Goal: Contribute content: Contribute content

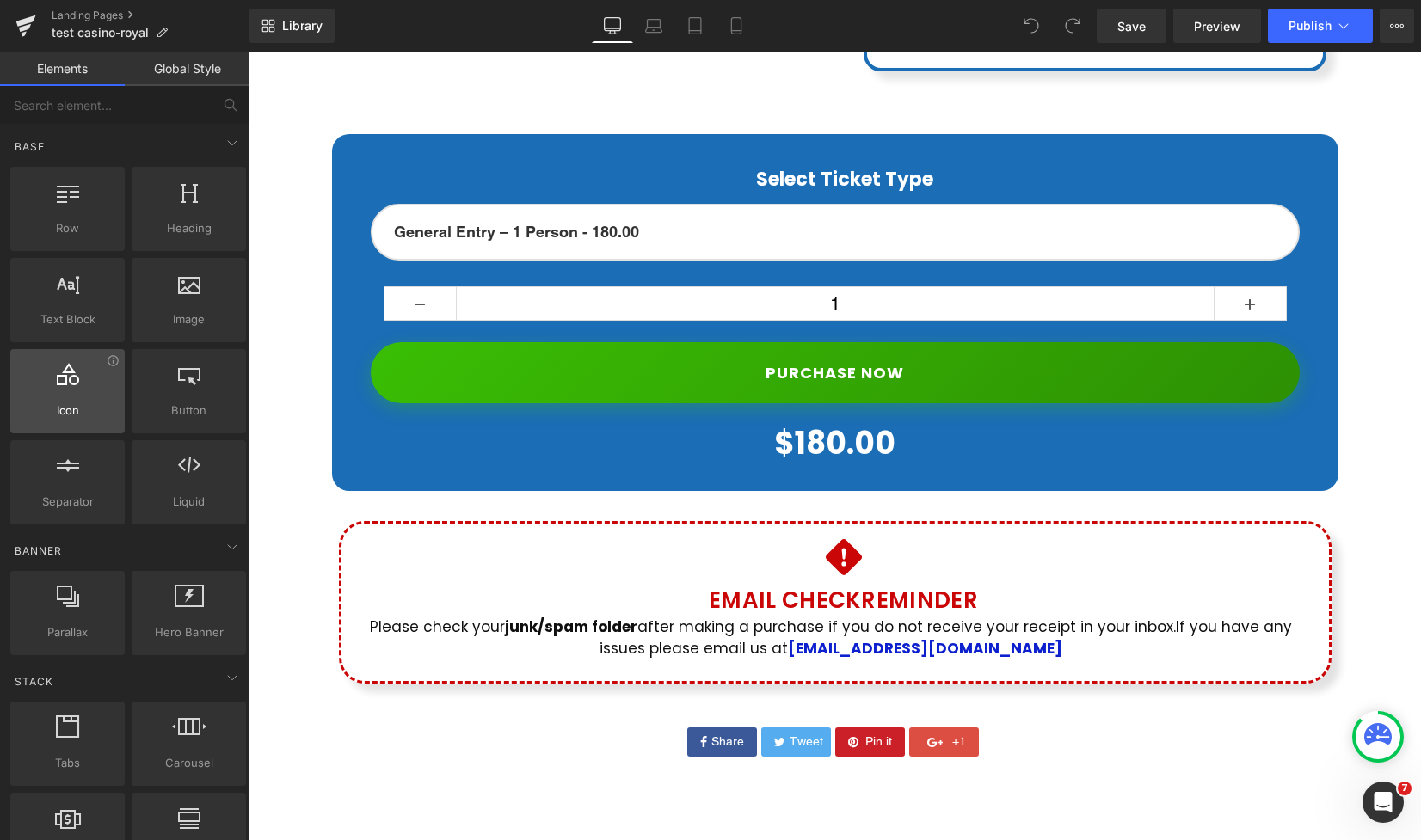
scroll to position [1, 0]
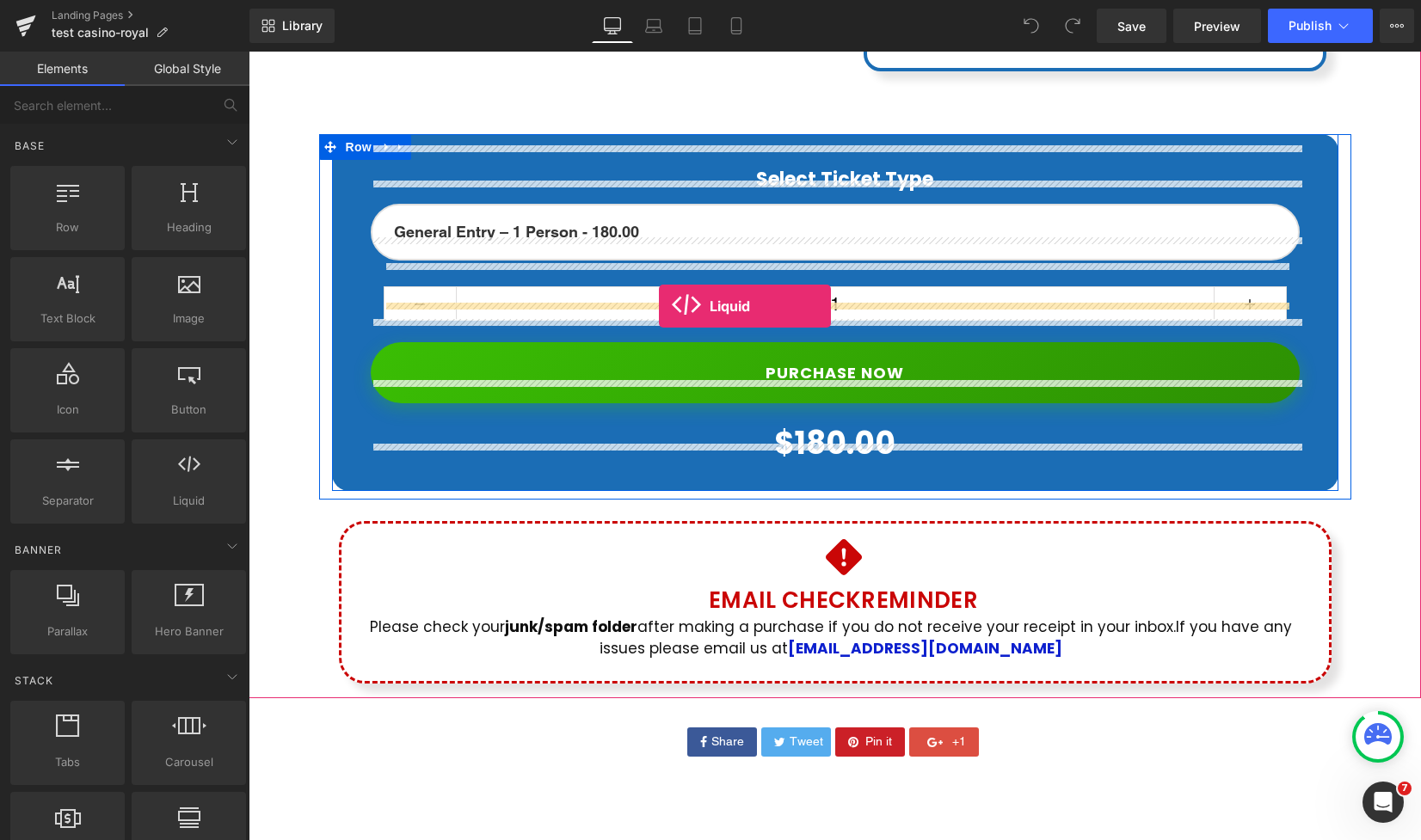
drag, startPoint x: 473, startPoint y: 509, endPoint x: 659, endPoint y: 306, distance: 275.3
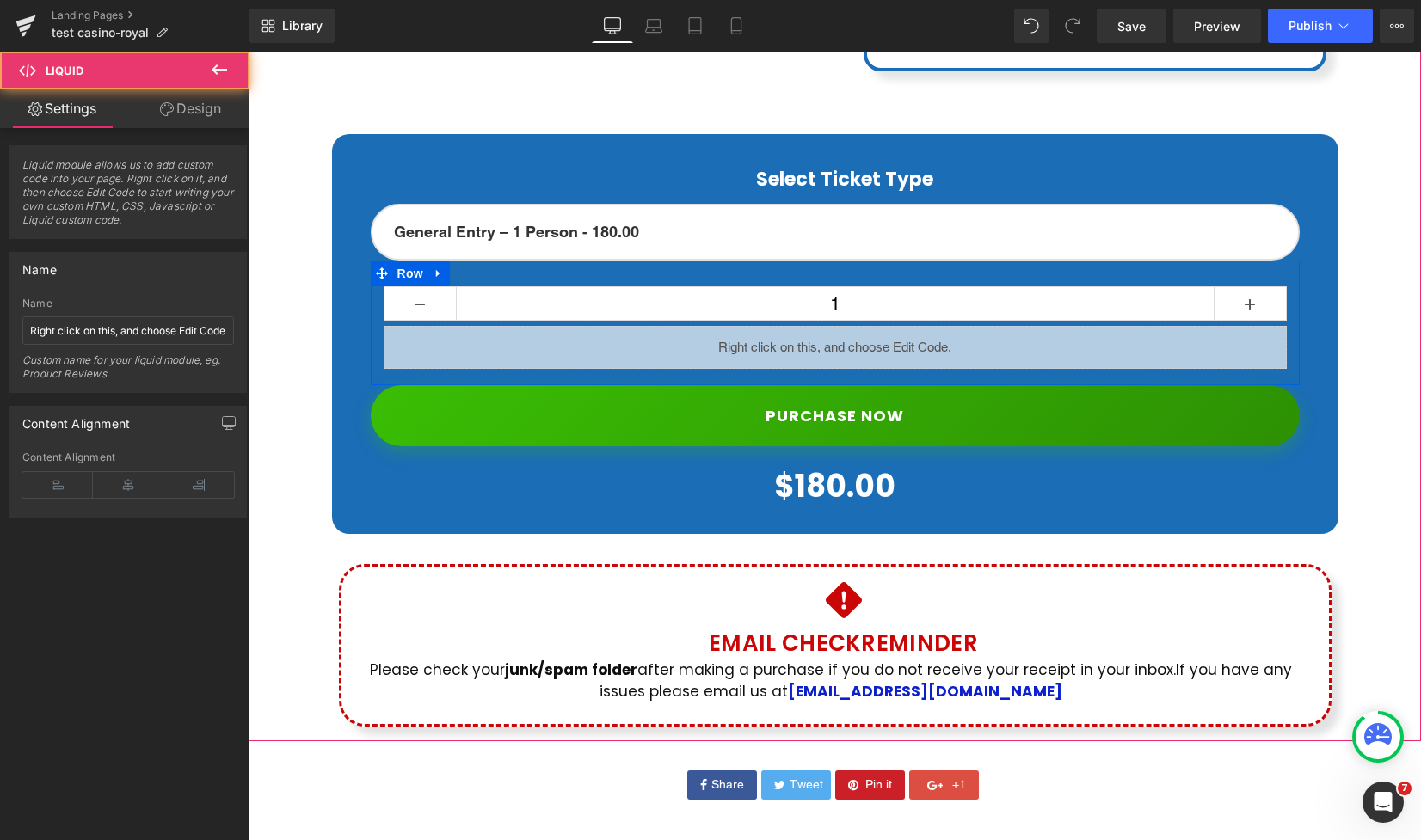
click at [856, 326] on div "Liquid" at bounding box center [835, 347] width 904 height 43
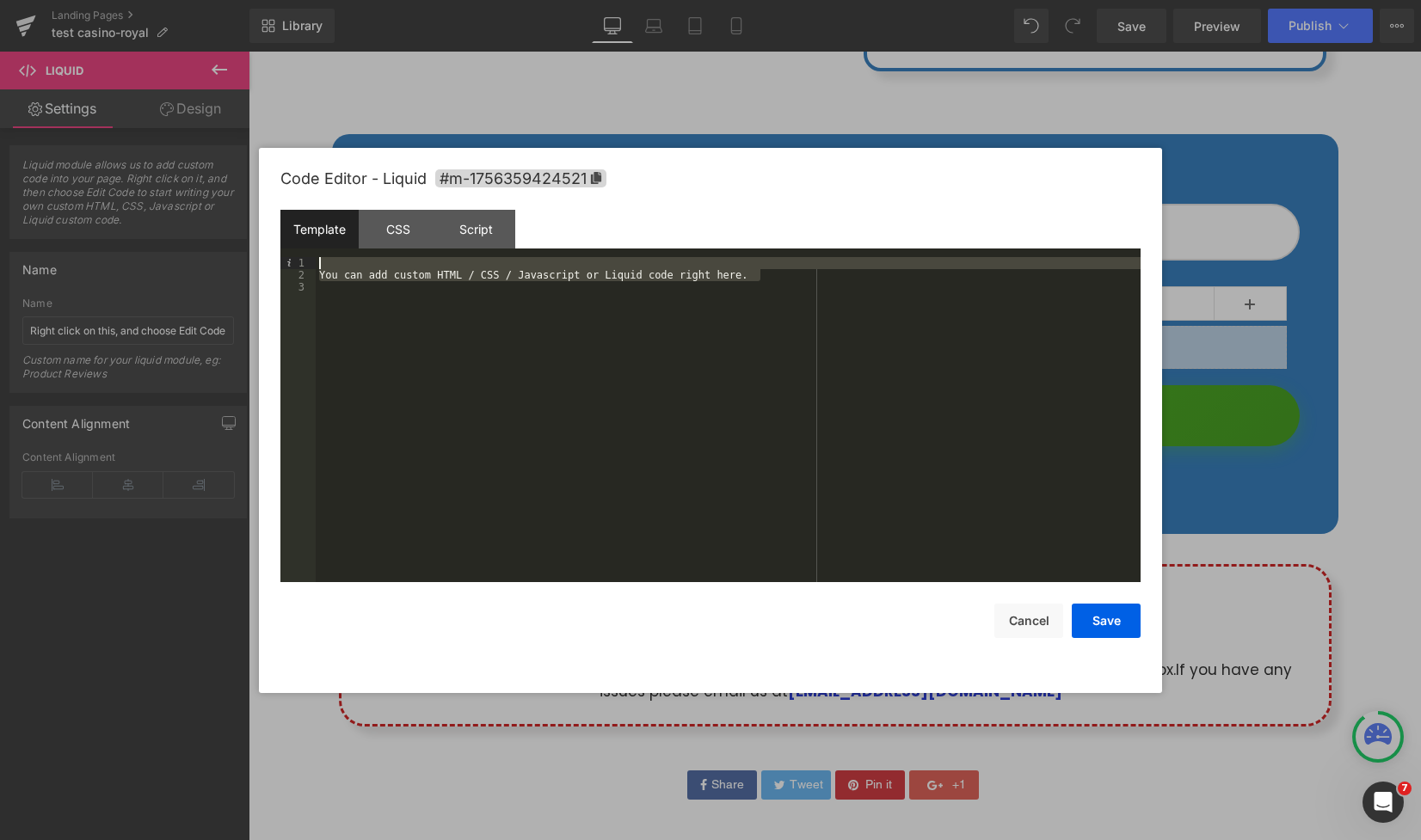
drag, startPoint x: 810, startPoint y: 280, endPoint x: 149, endPoint y: 228, distance: 663.0
click at [147, 228] on body "Liquid You are previewing how the will restyle your page. You can not edit Elem…" at bounding box center [710, 420] width 1421 height 840
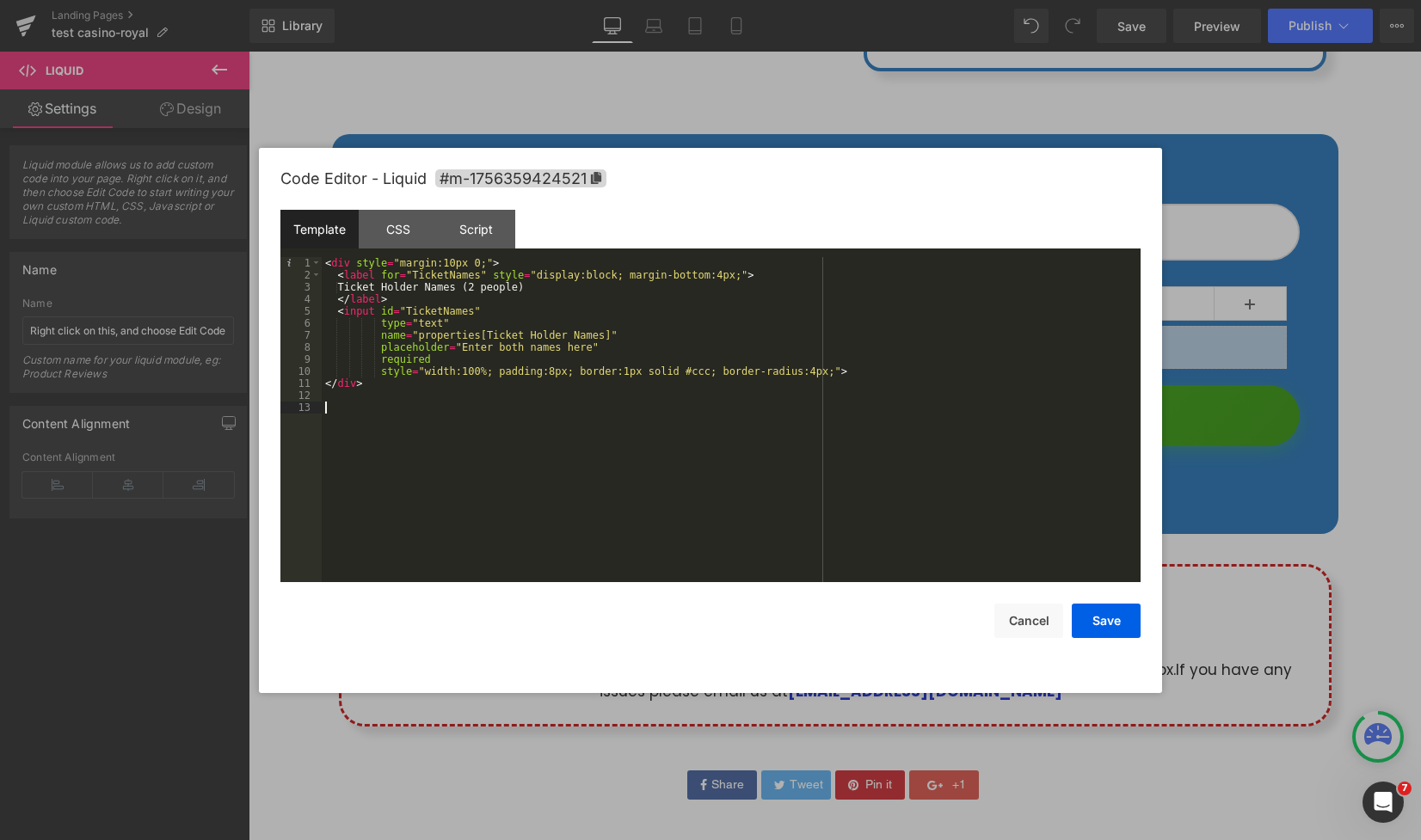
click at [439, 403] on div "< div style = "margin:10px 0;" > < label for = "TicketNames" style = "display:b…" at bounding box center [731, 432] width 819 height 349
click at [1121, 631] on button "Save" at bounding box center [1106, 620] width 69 height 34
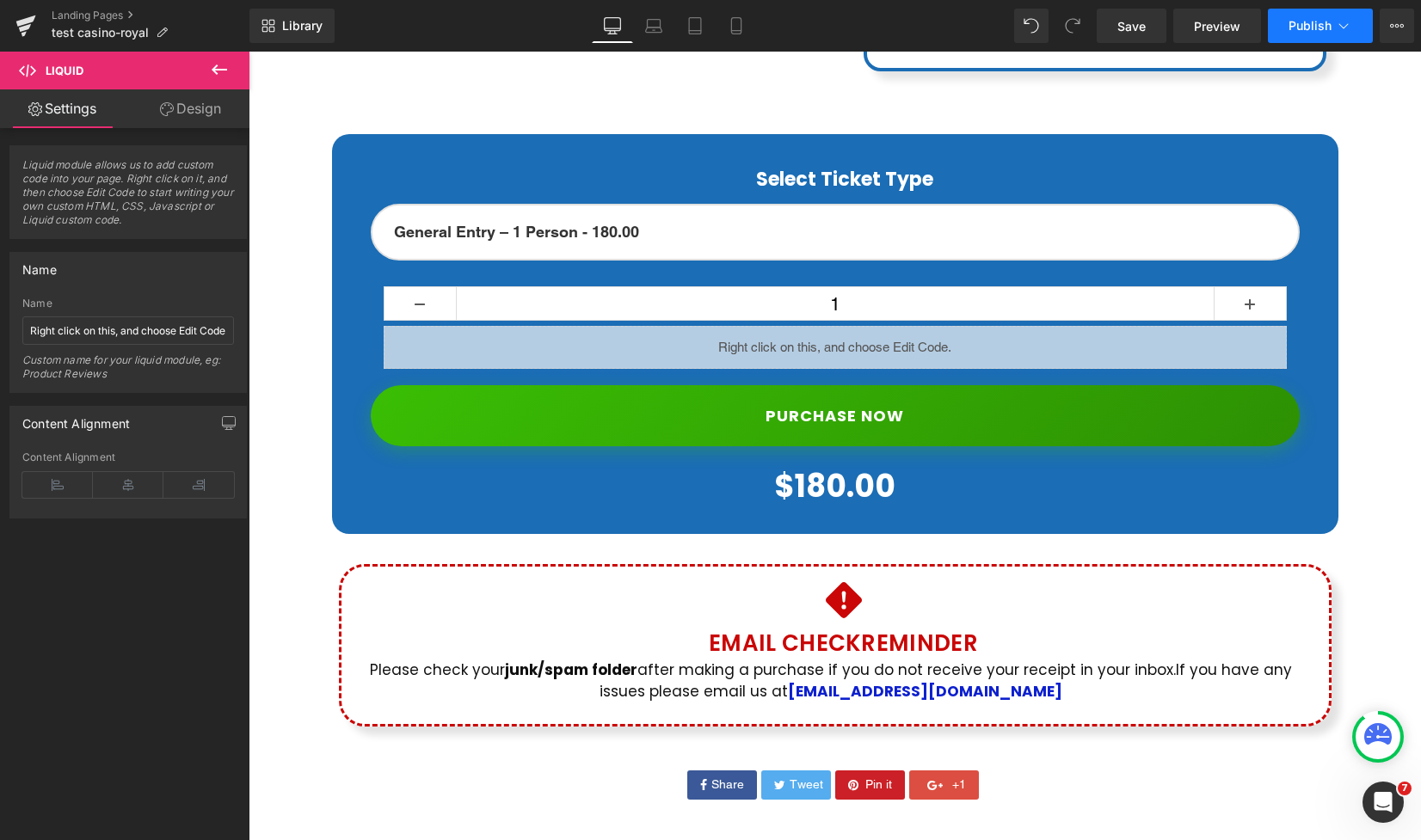
click at [1321, 26] on span "Publish" at bounding box center [1311, 25] width 43 height 14
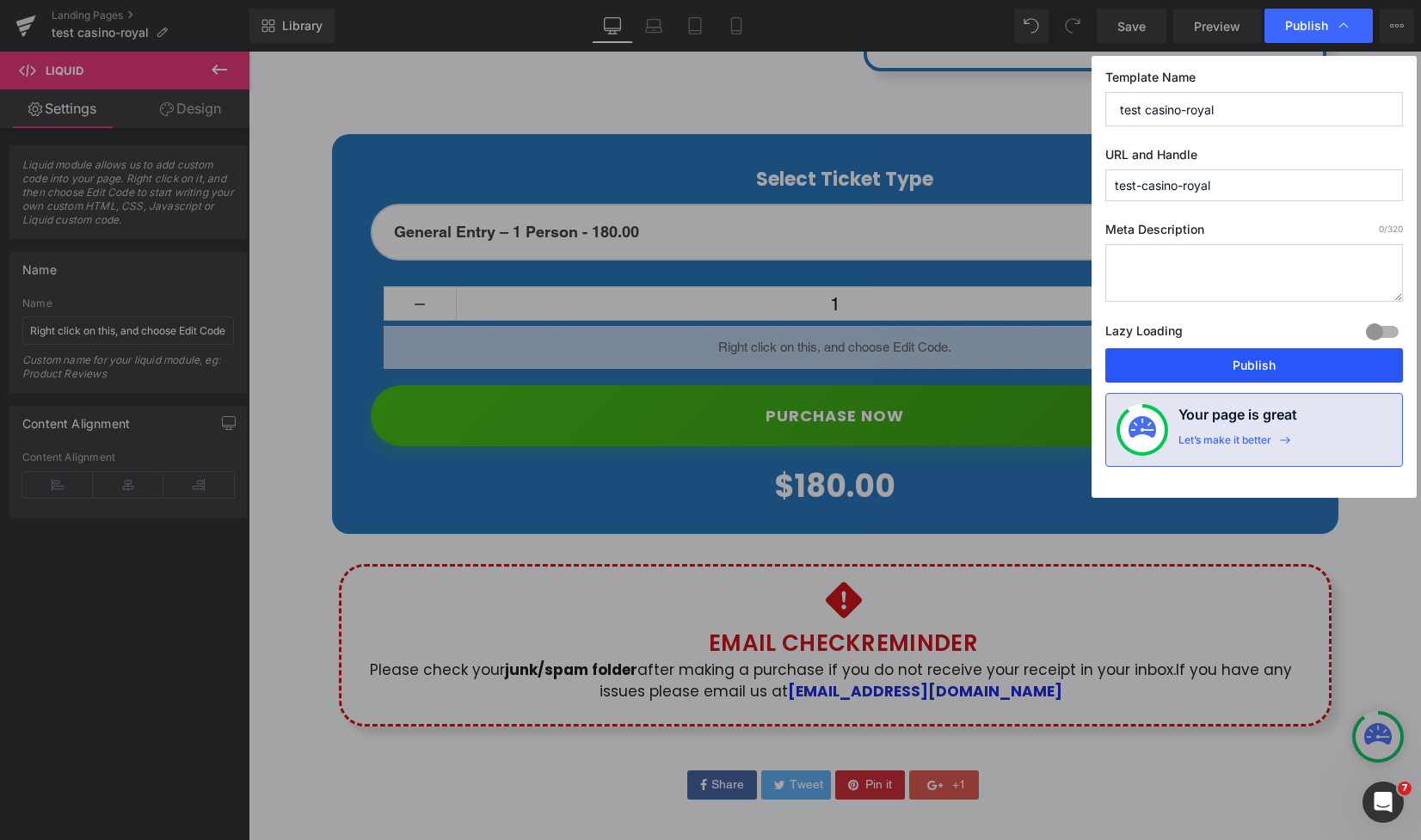
click at [1272, 366] on button "Publish" at bounding box center [1254, 365] width 298 height 34
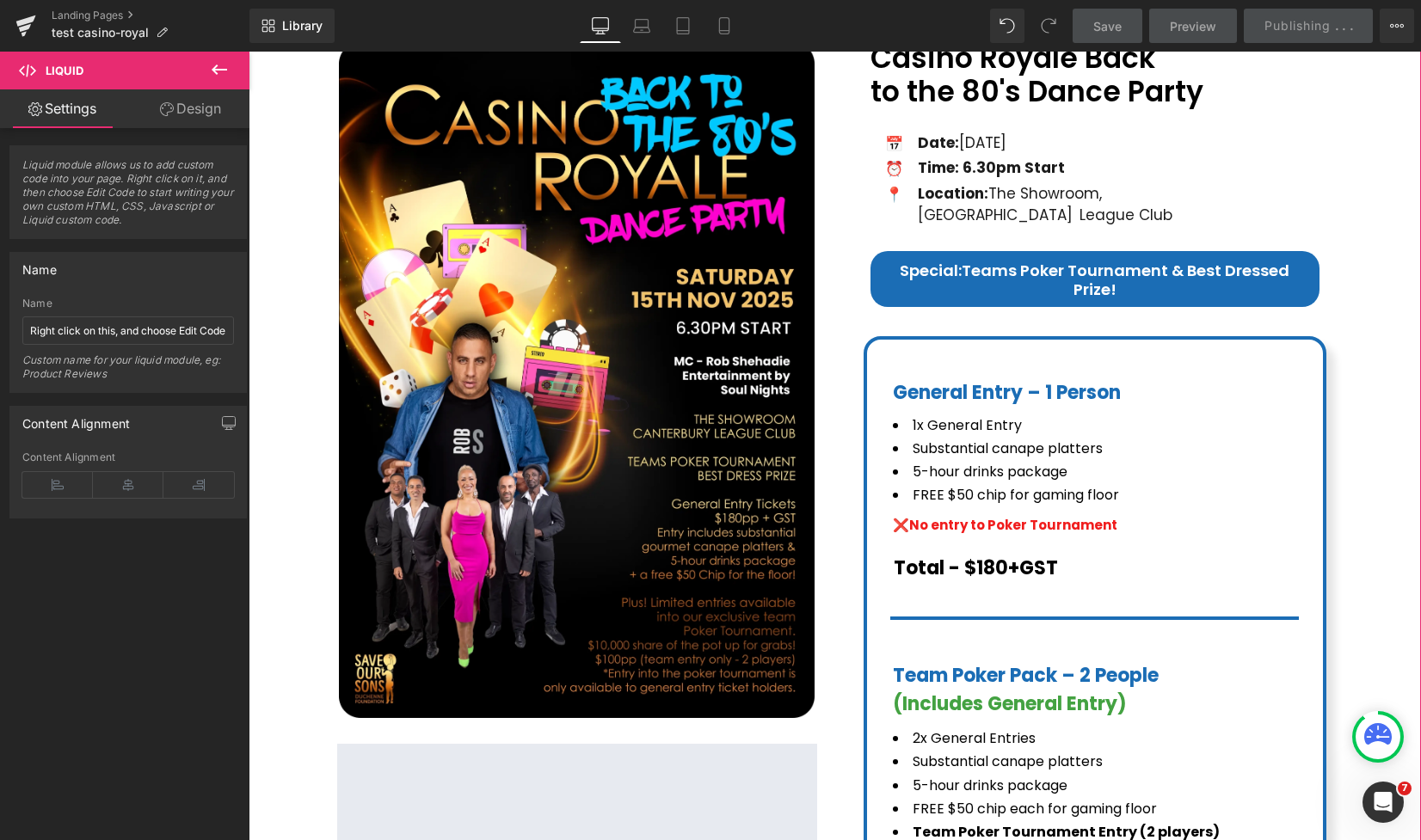
scroll to position [0, 0]
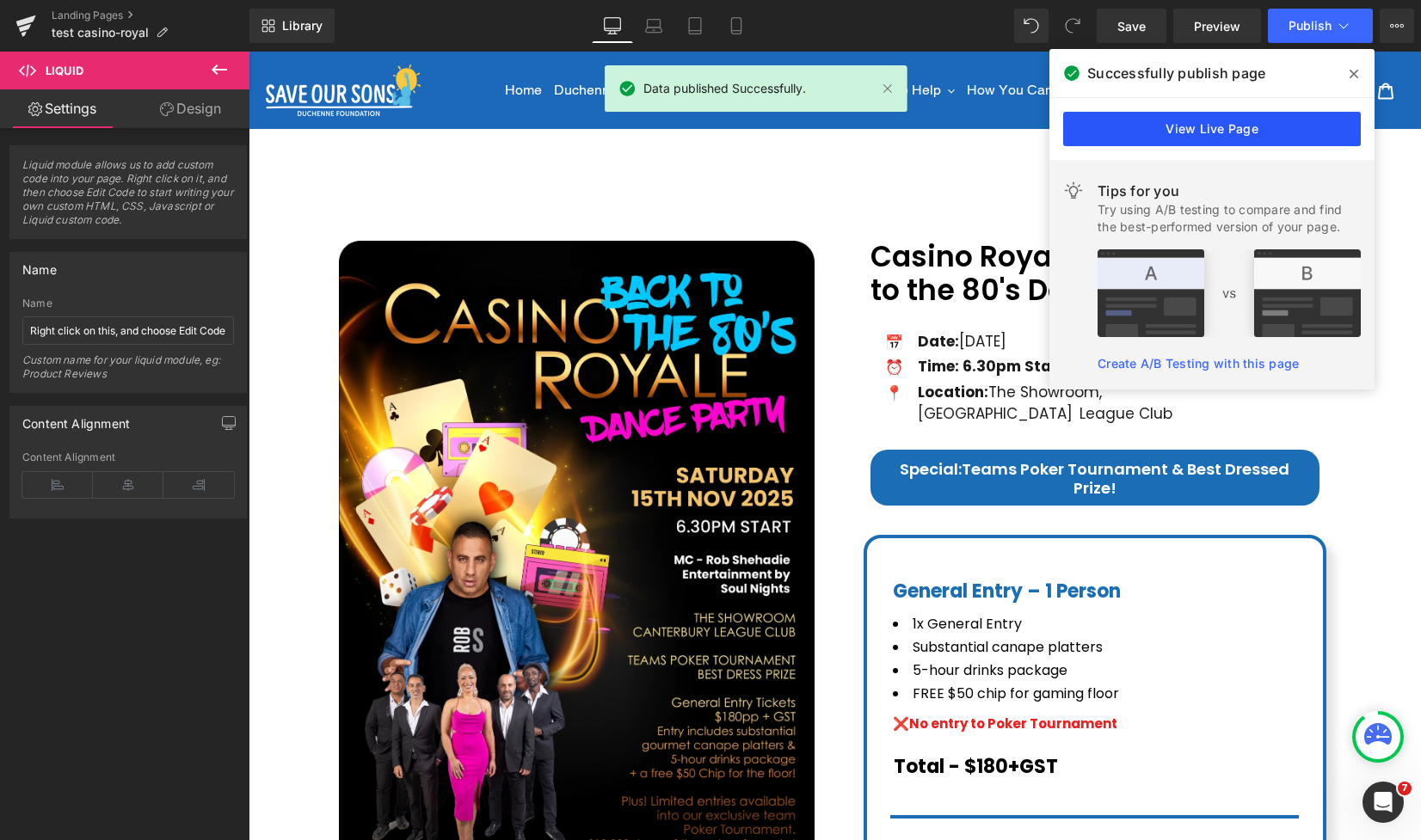
click at [1263, 136] on link "View Live Page" at bounding box center [1212, 129] width 298 height 34
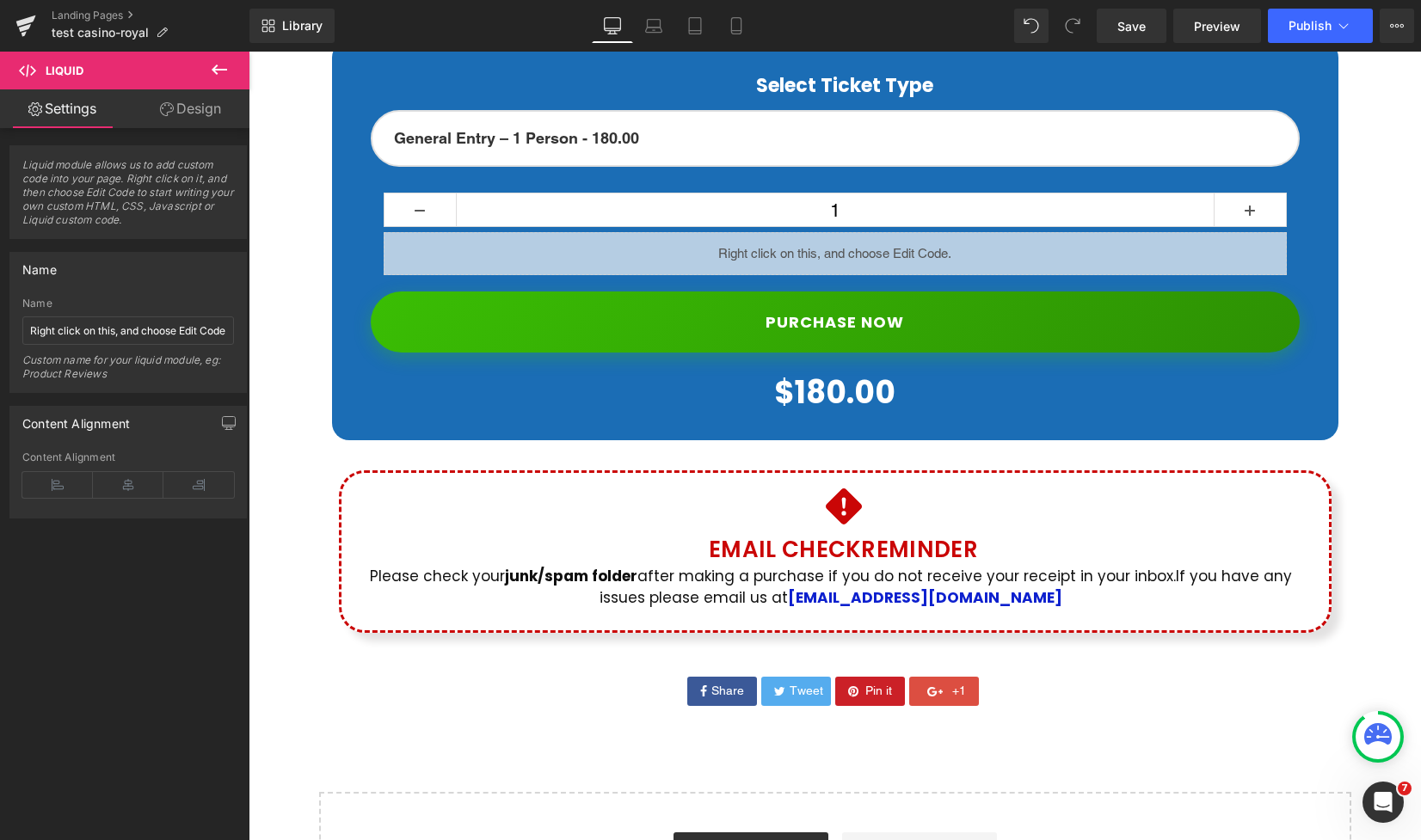
scroll to position [898, 0]
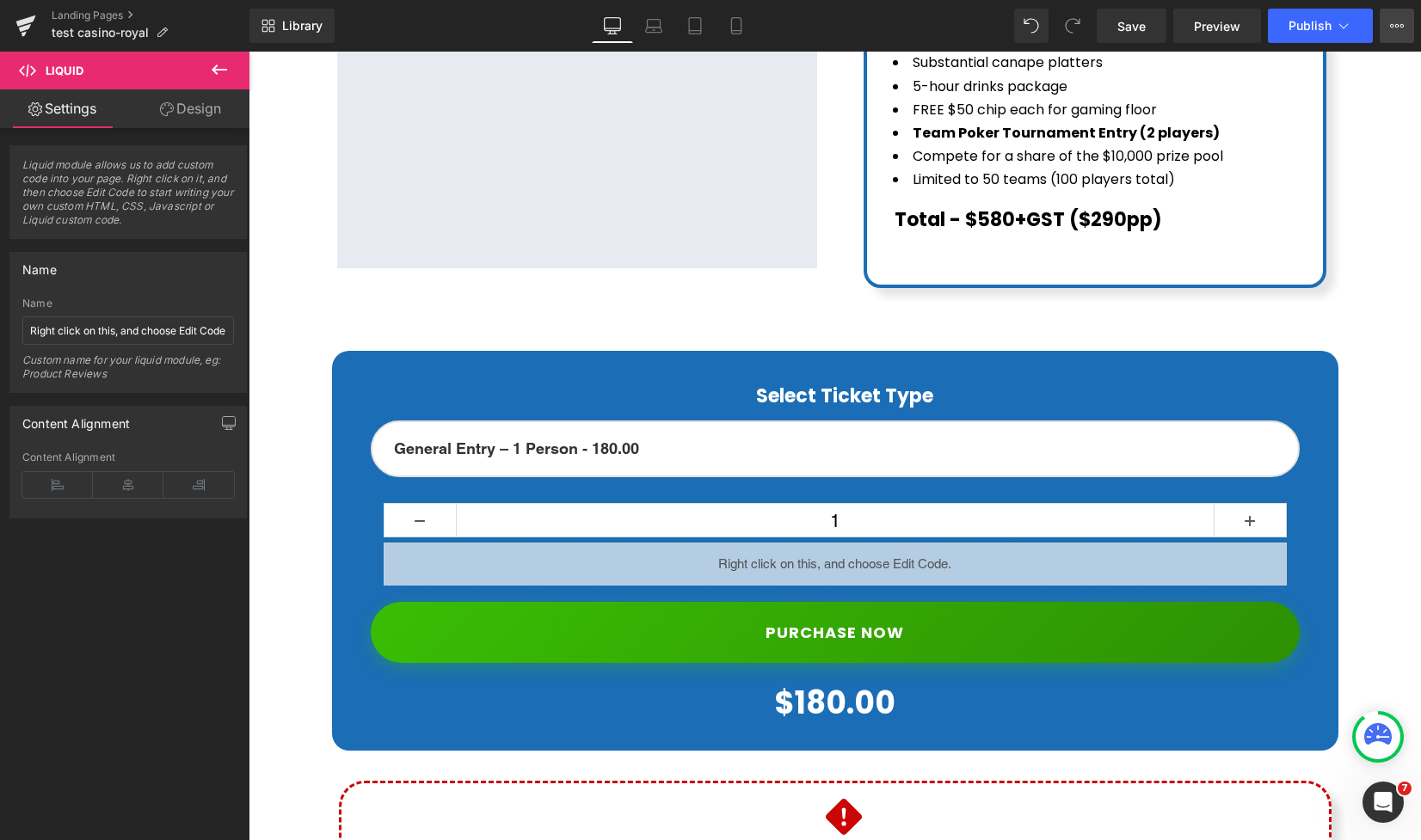
click at [1387, 23] on button "View Live Page View with current Template Save Template to Library Schedule Pub…" at bounding box center [1397, 25] width 34 height 34
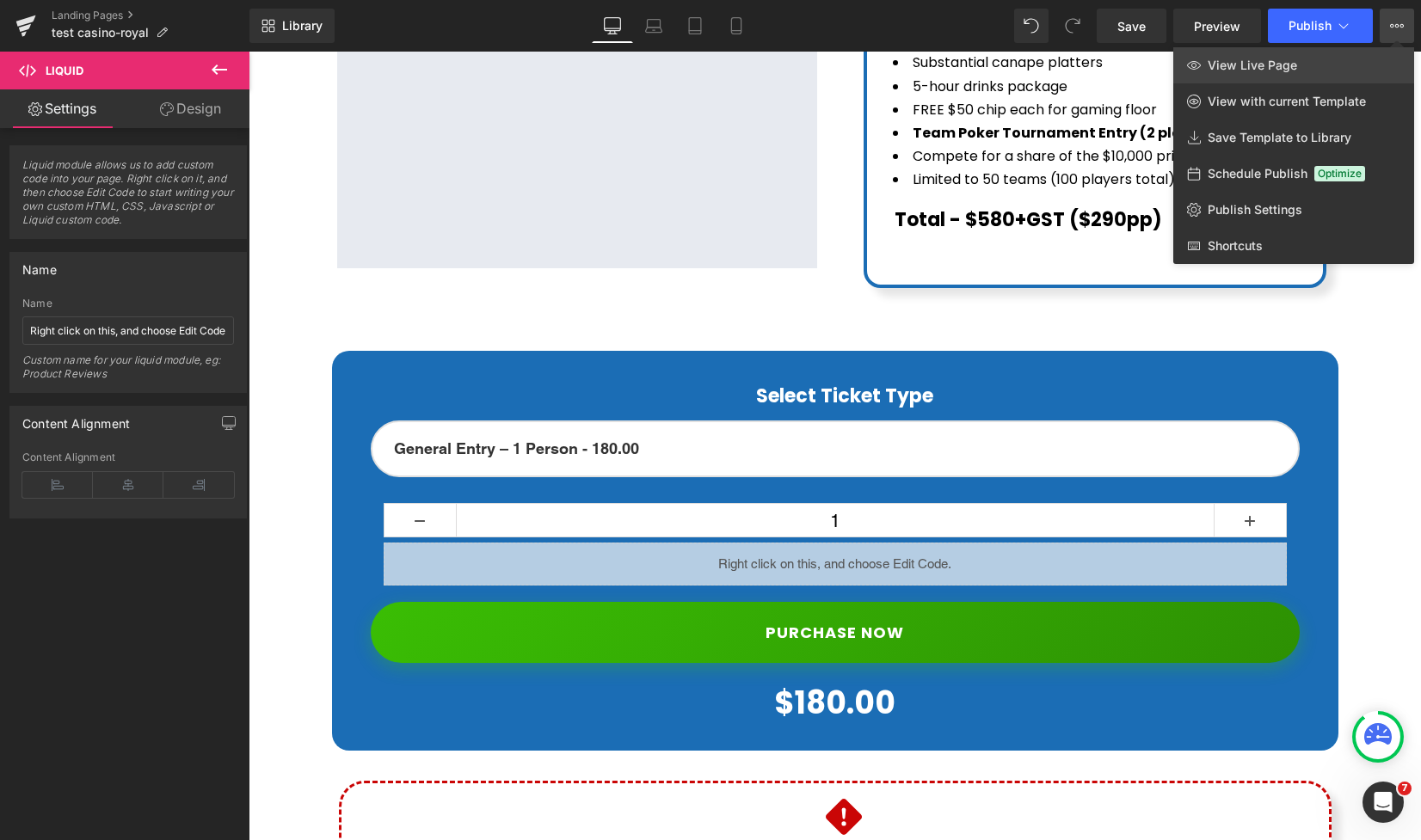
click at [1298, 75] on link "View Live Page" at bounding box center [1293, 64] width 241 height 36
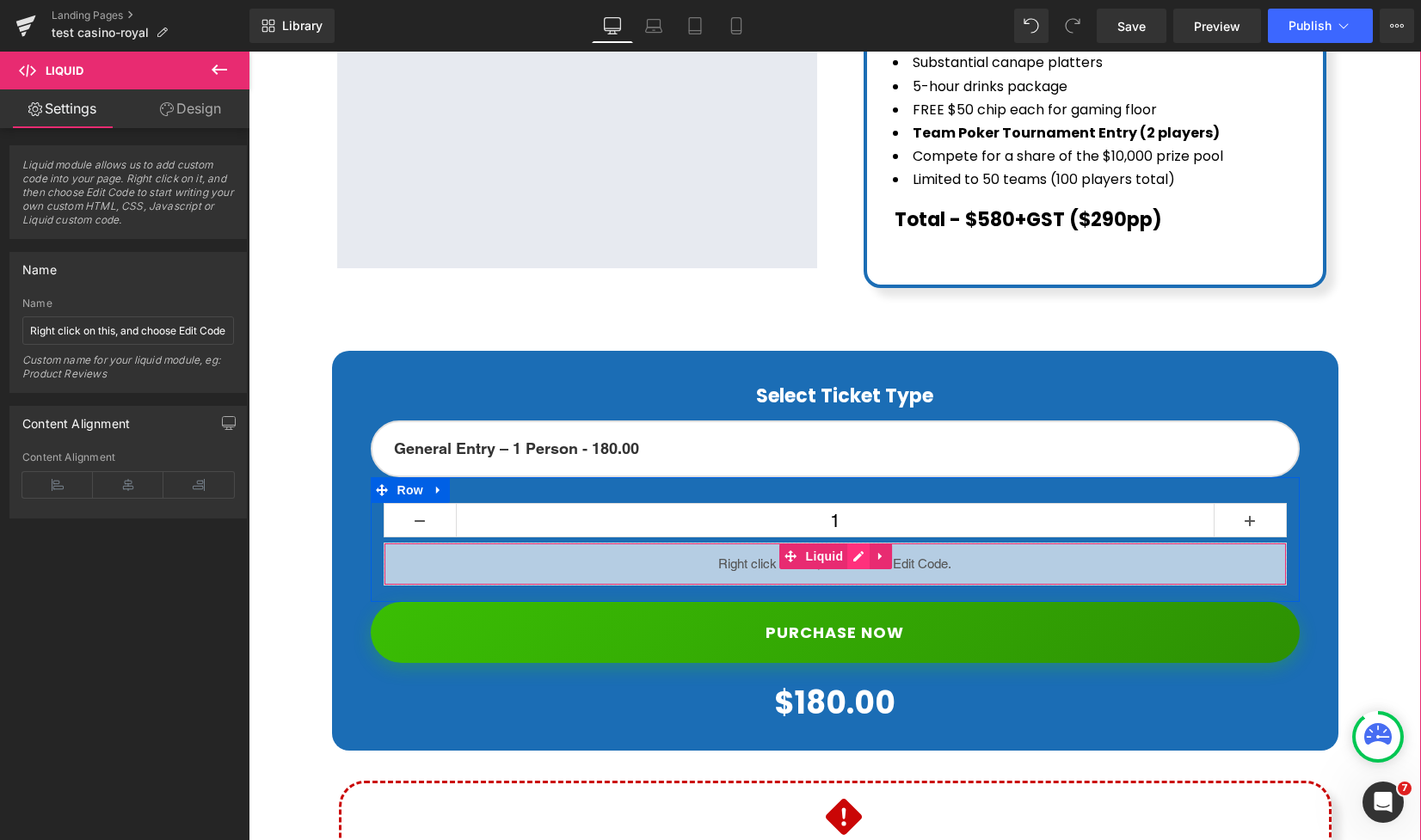
click at [861, 542] on div "Liquid" at bounding box center [835, 564] width 904 height 43
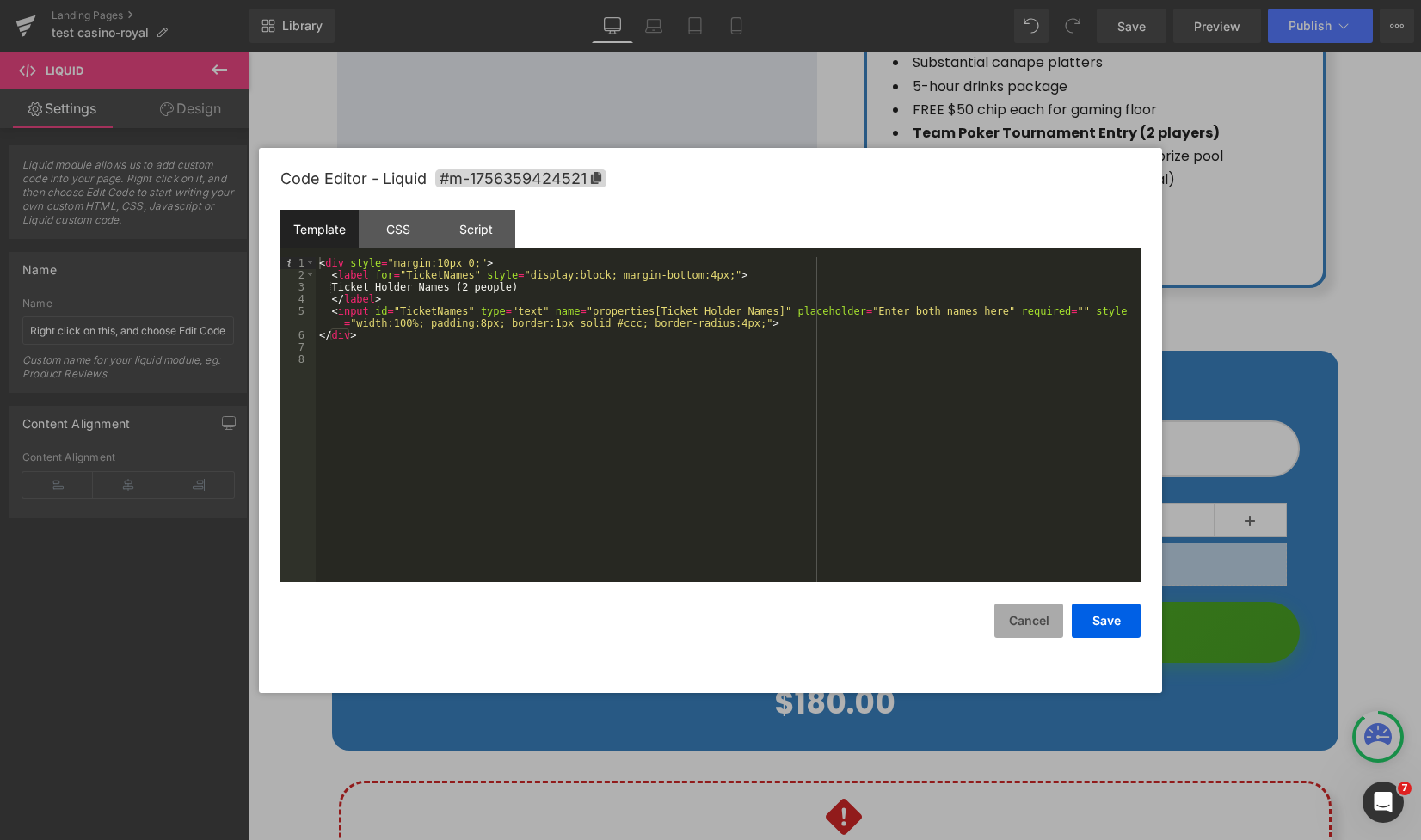
click at [1025, 620] on button "Cancel" at bounding box center [1029, 620] width 69 height 34
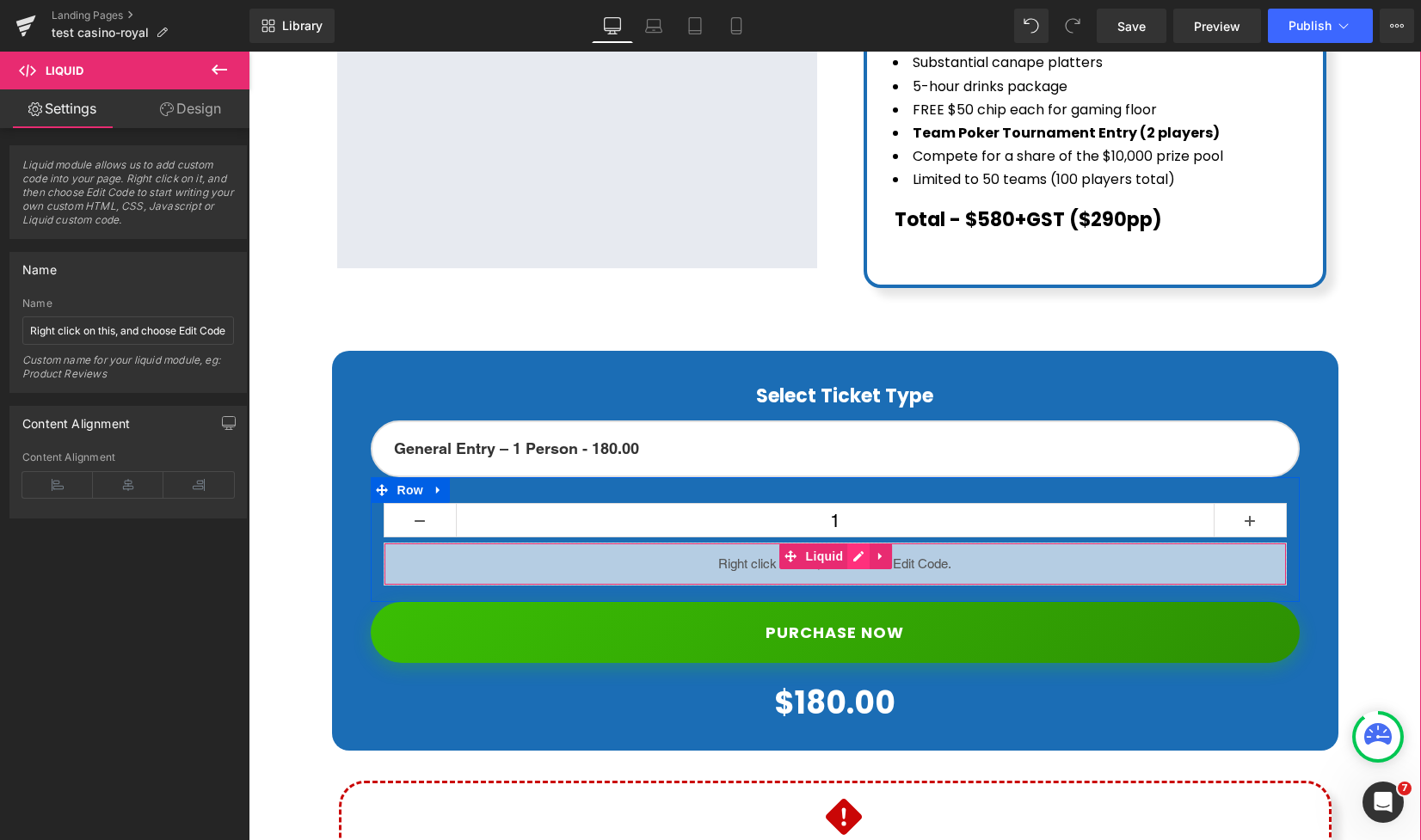
click at [857, 542] on div "Liquid" at bounding box center [835, 564] width 904 height 43
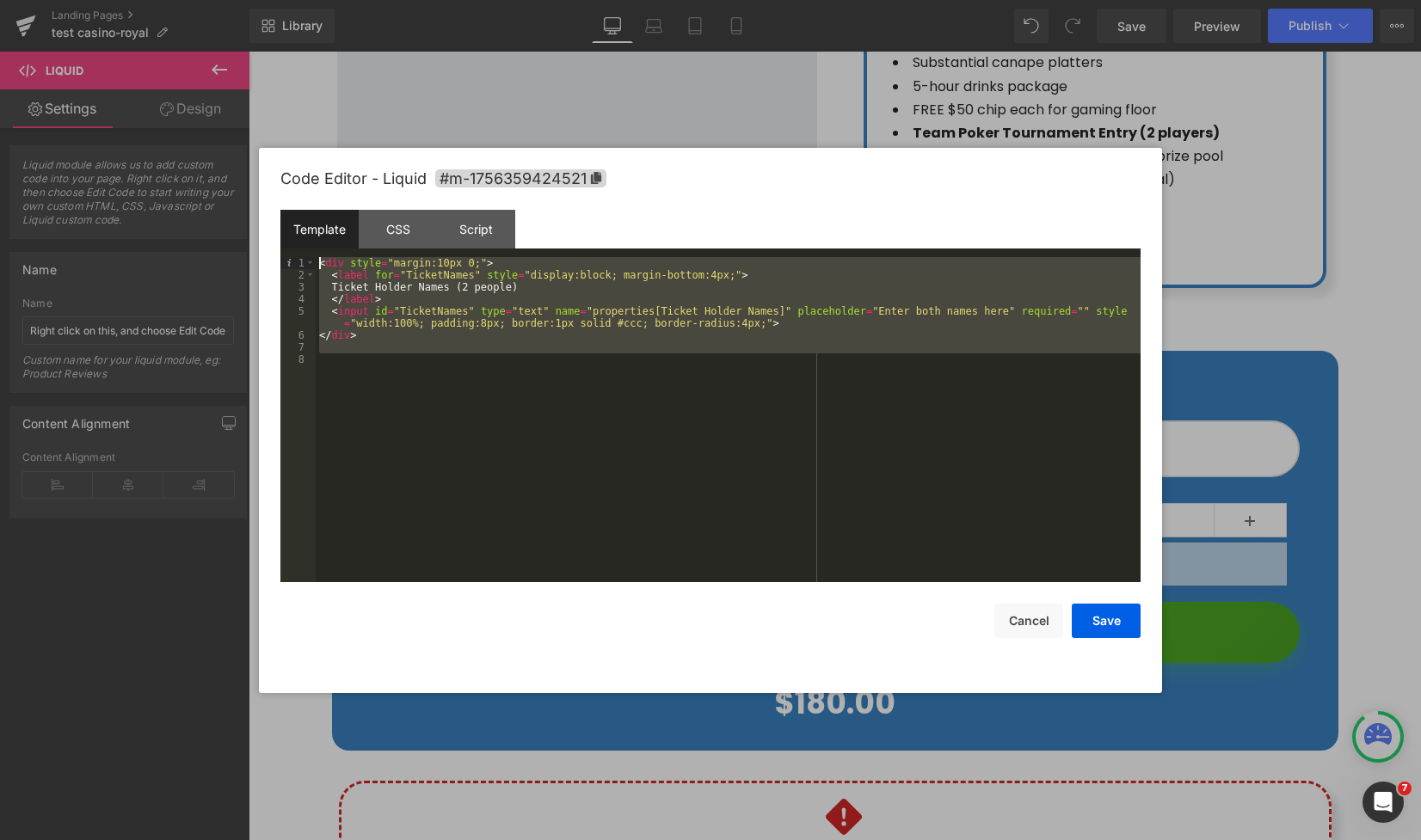
drag, startPoint x: 416, startPoint y: 427, endPoint x: 291, endPoint y: 233, distance: 230.8
click at [291, 233] on div "Template CSS Script Data 1 2 3 4 5 6 7 8 < div style = "margin:10px 0;" > < lab…" at bounding box center [710, 396] width 861 height 373
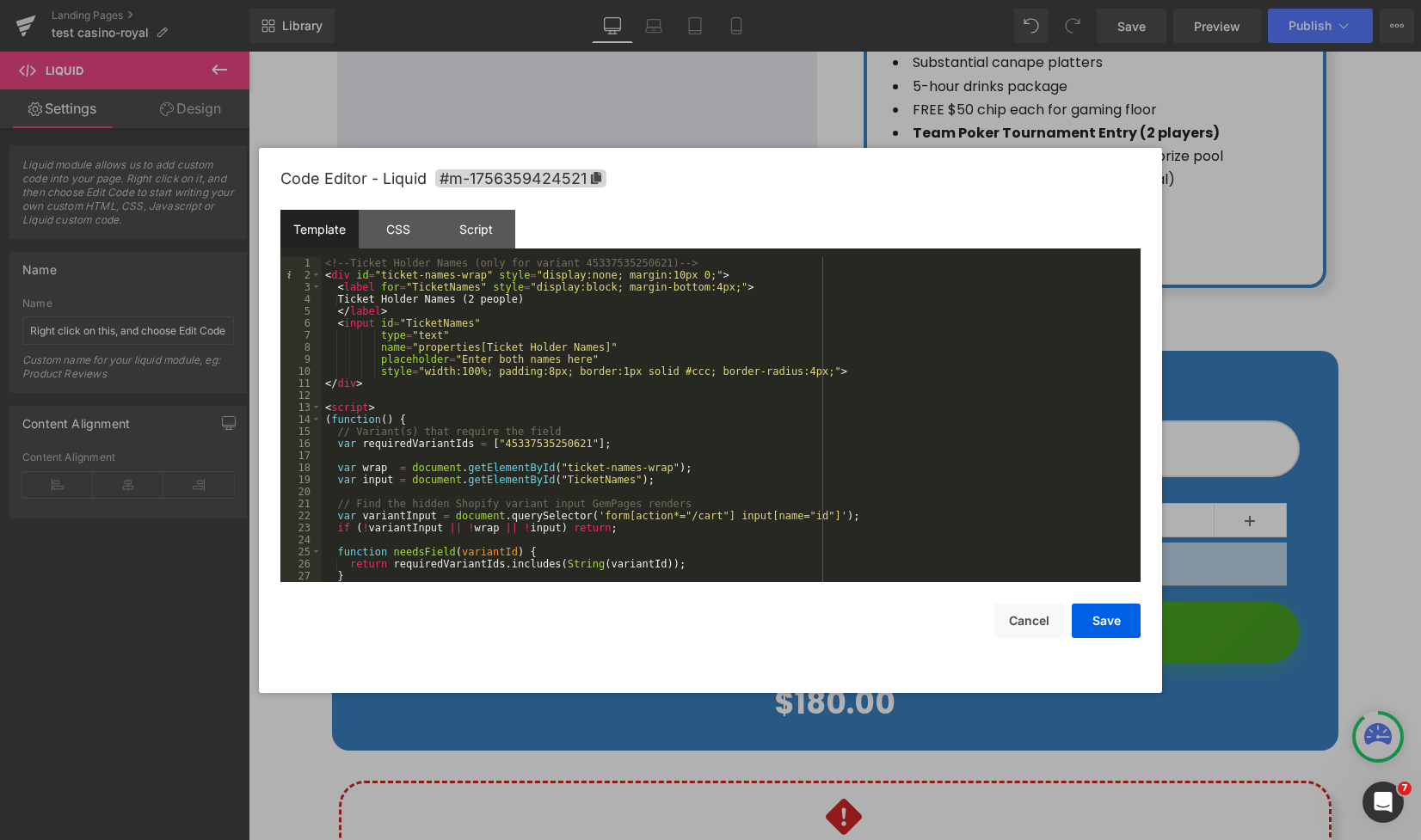
scroll to position [0, 0]
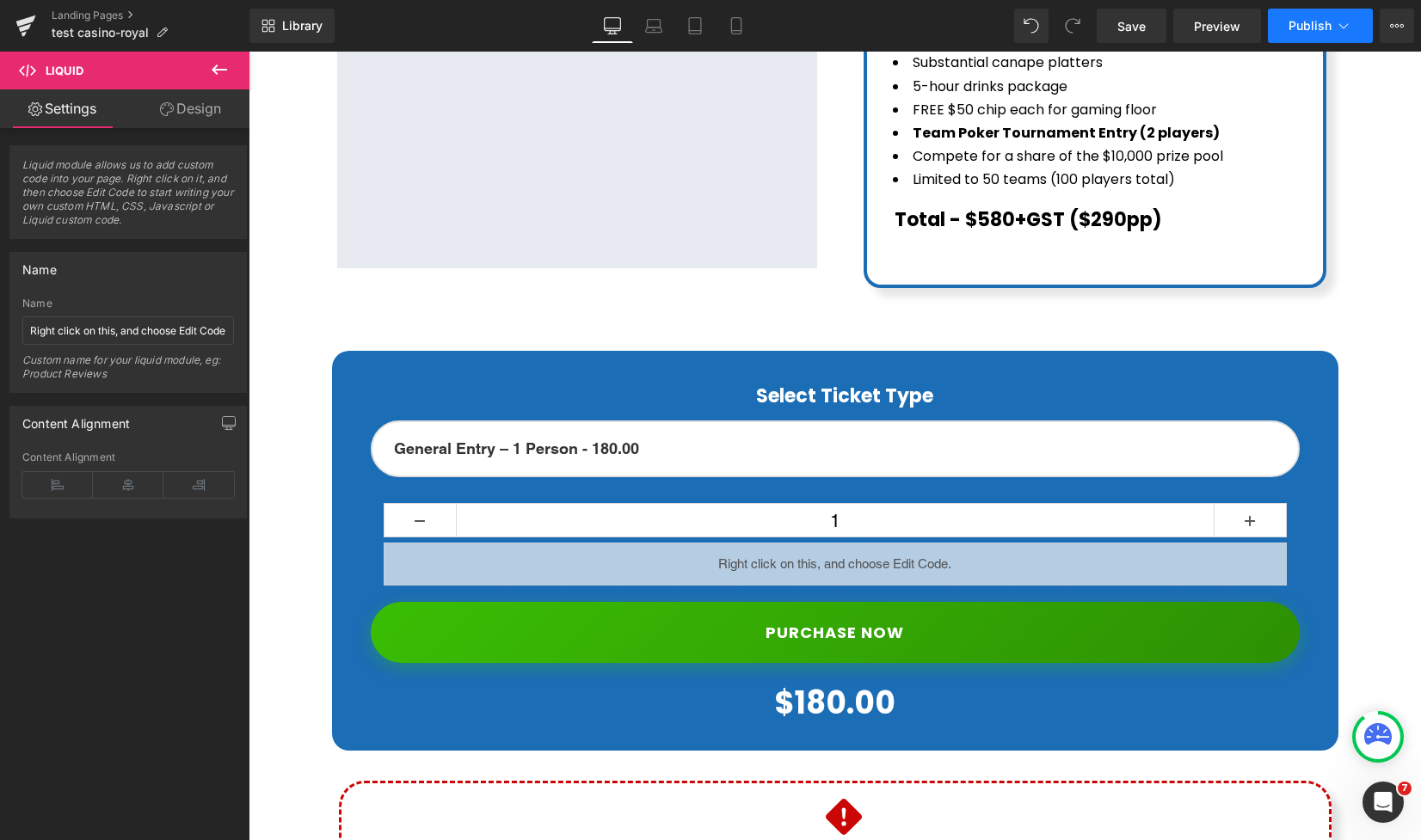
click at [1325, 17] on button "Publish" at bounding box center [1320, 25] width 105 height 34
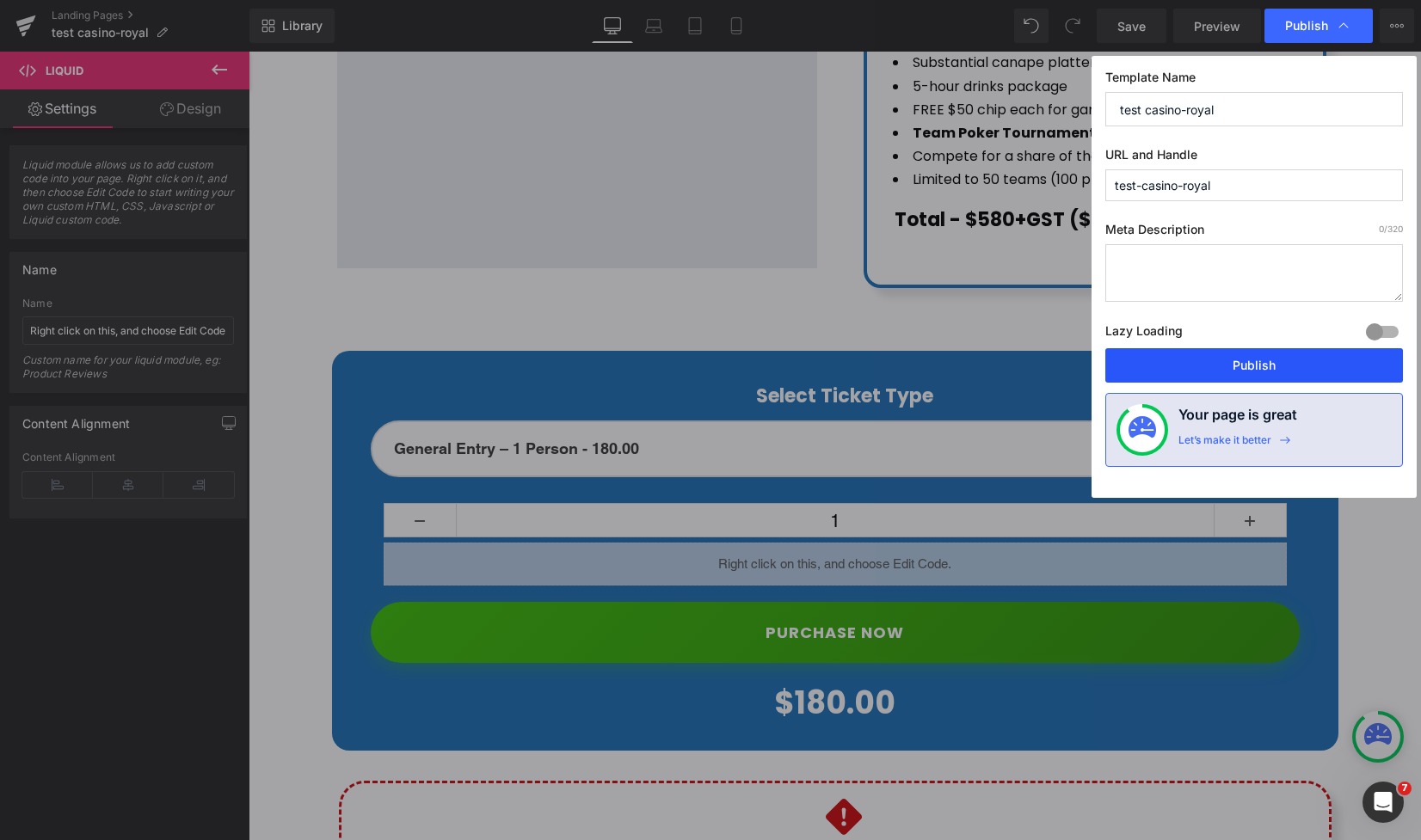
click at [0, 0] on button "Publish" at bounding box center [0, 0] width 0 height 0
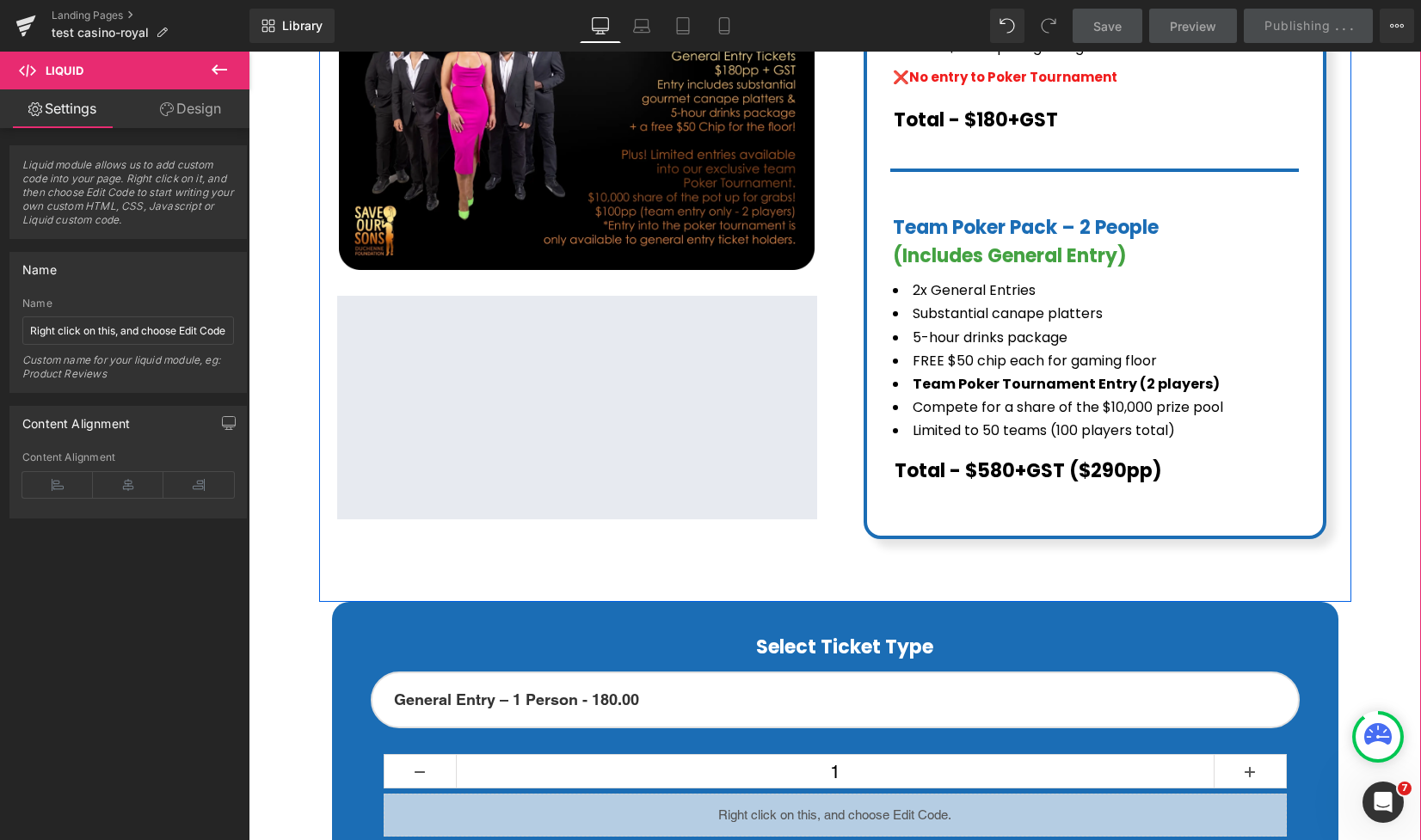
scroll to position [617, 0]
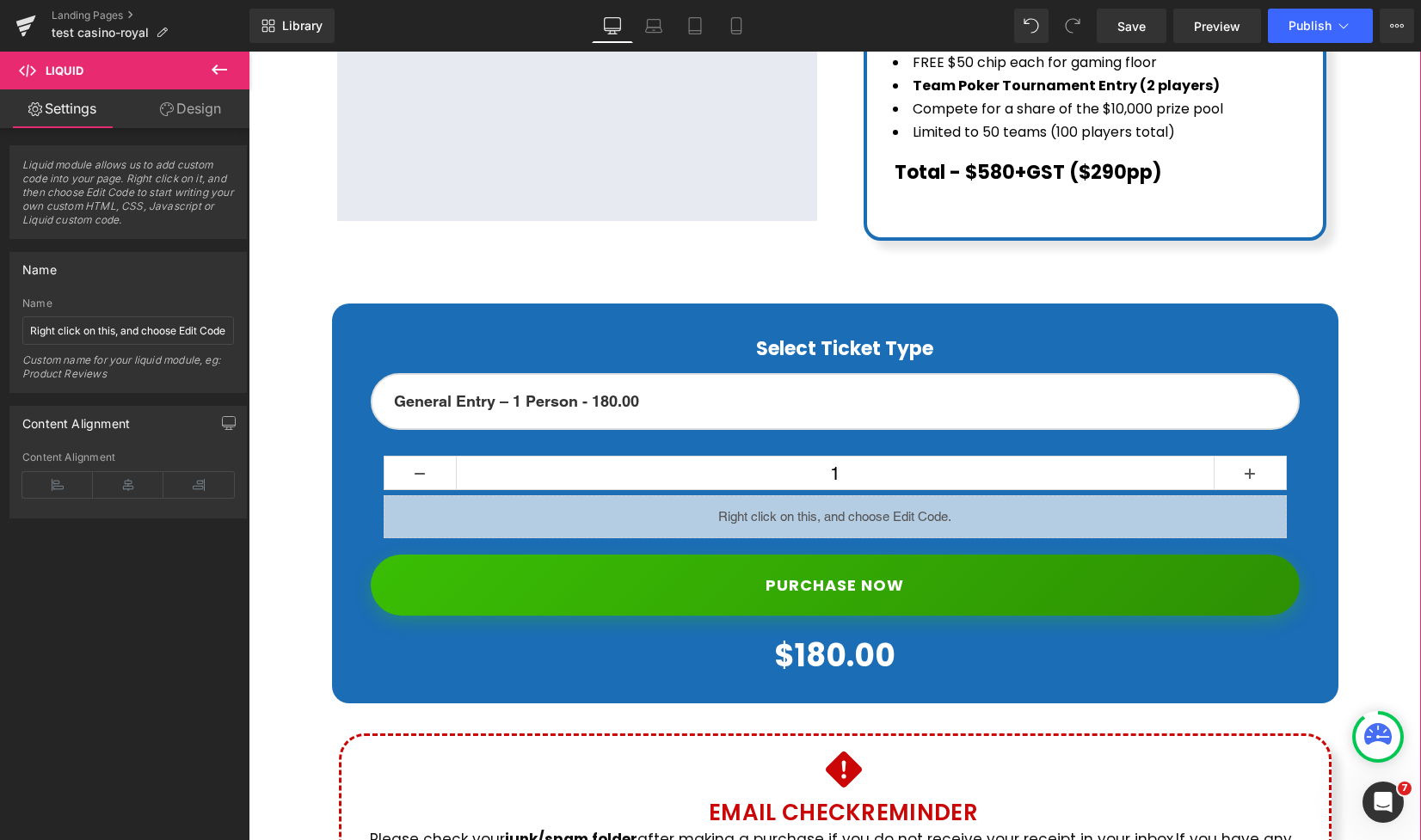
scroll to position [1021, 0]
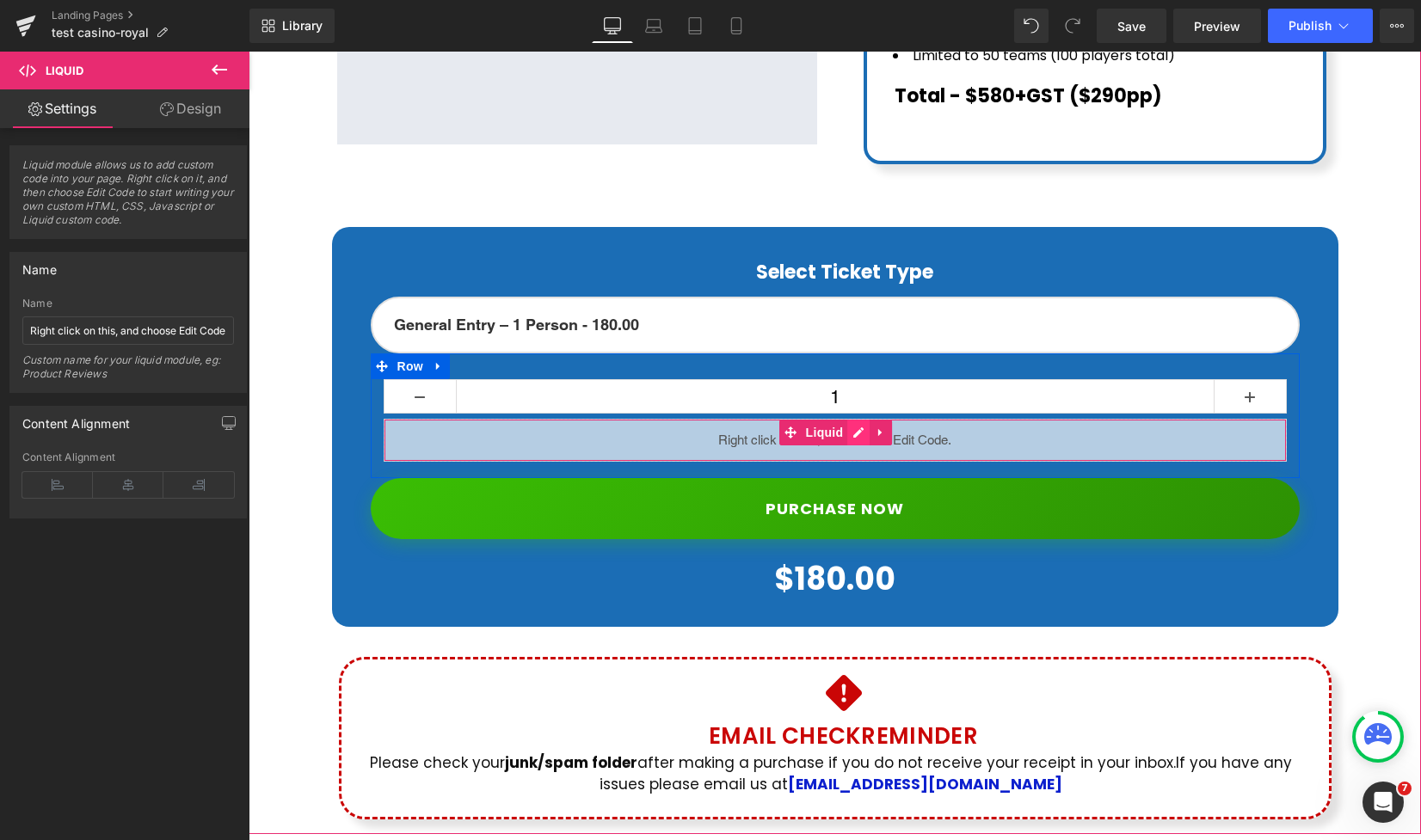
click at [860, 419] on div "Liquid" at bounding box center [835, 440] width 904 height 43
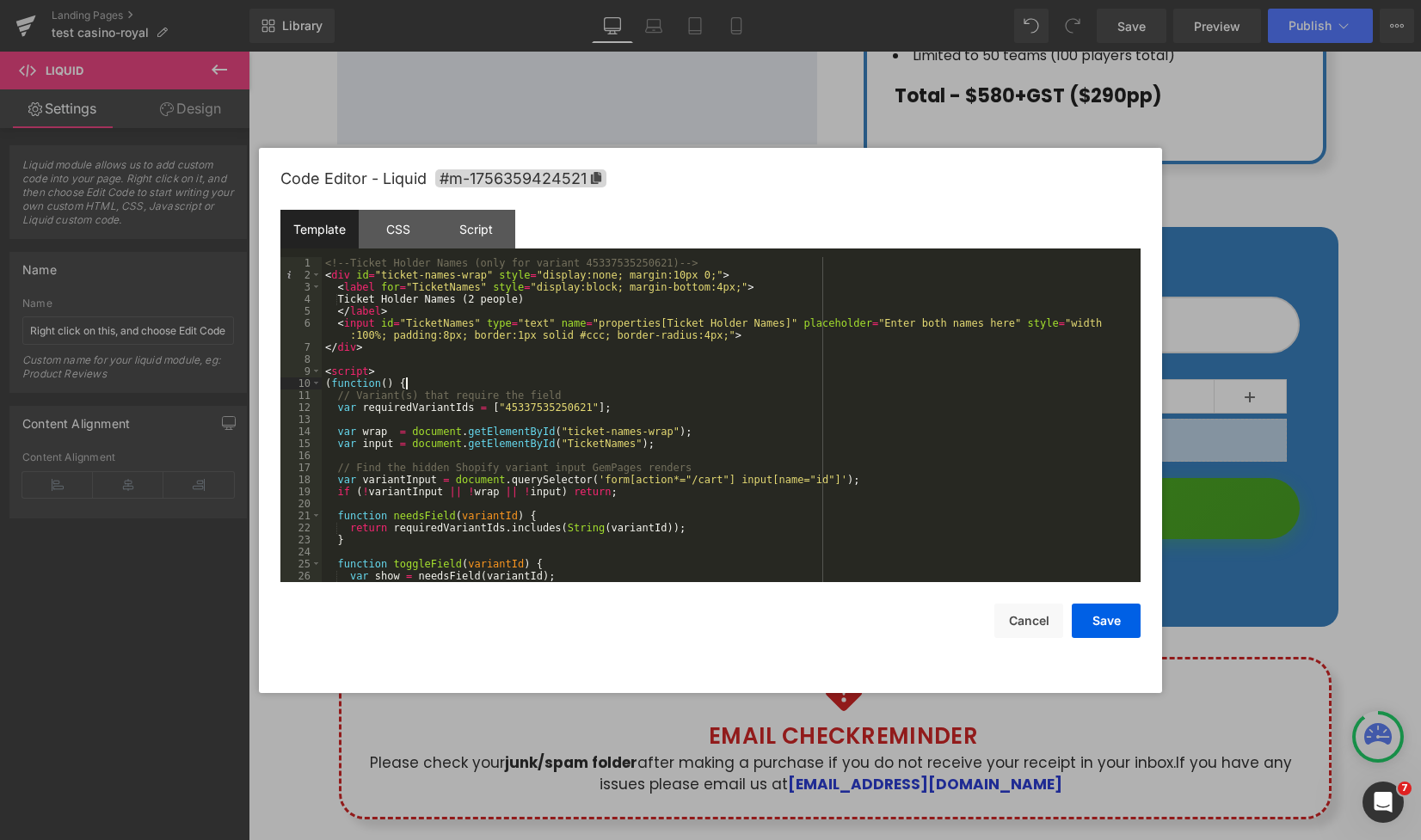
click at [0, 0] on div "<!-- Ticket Holder Names (only for variant 45337535250621) --> < div id = "tick…" at bounding box center [0, 0] width 0 height 0
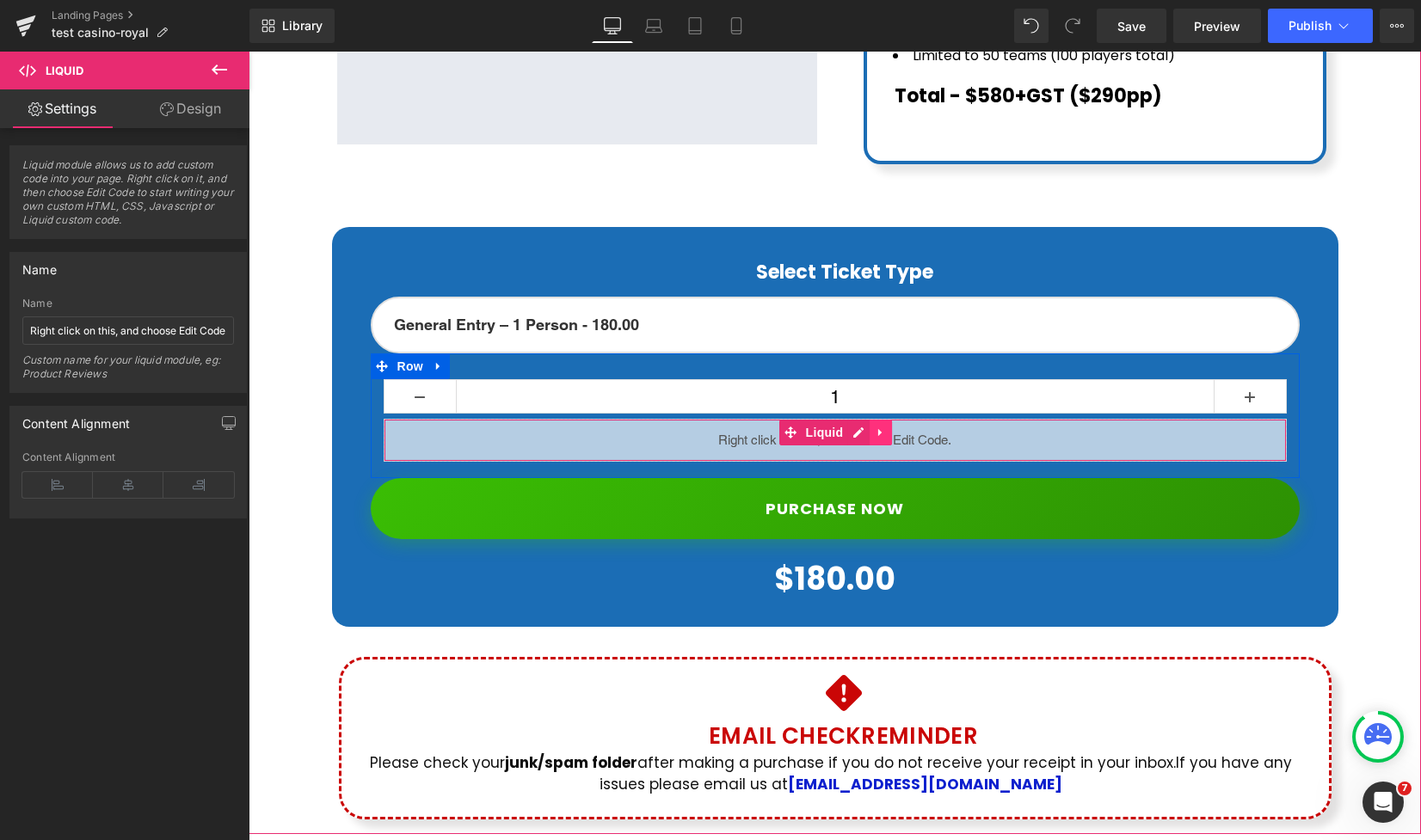
click at [885, 426] on icon at bounding box center [881, 432] width 12 height 13
click at [890, 426] on icon at bounding box center [892, 432] width 12 height 13
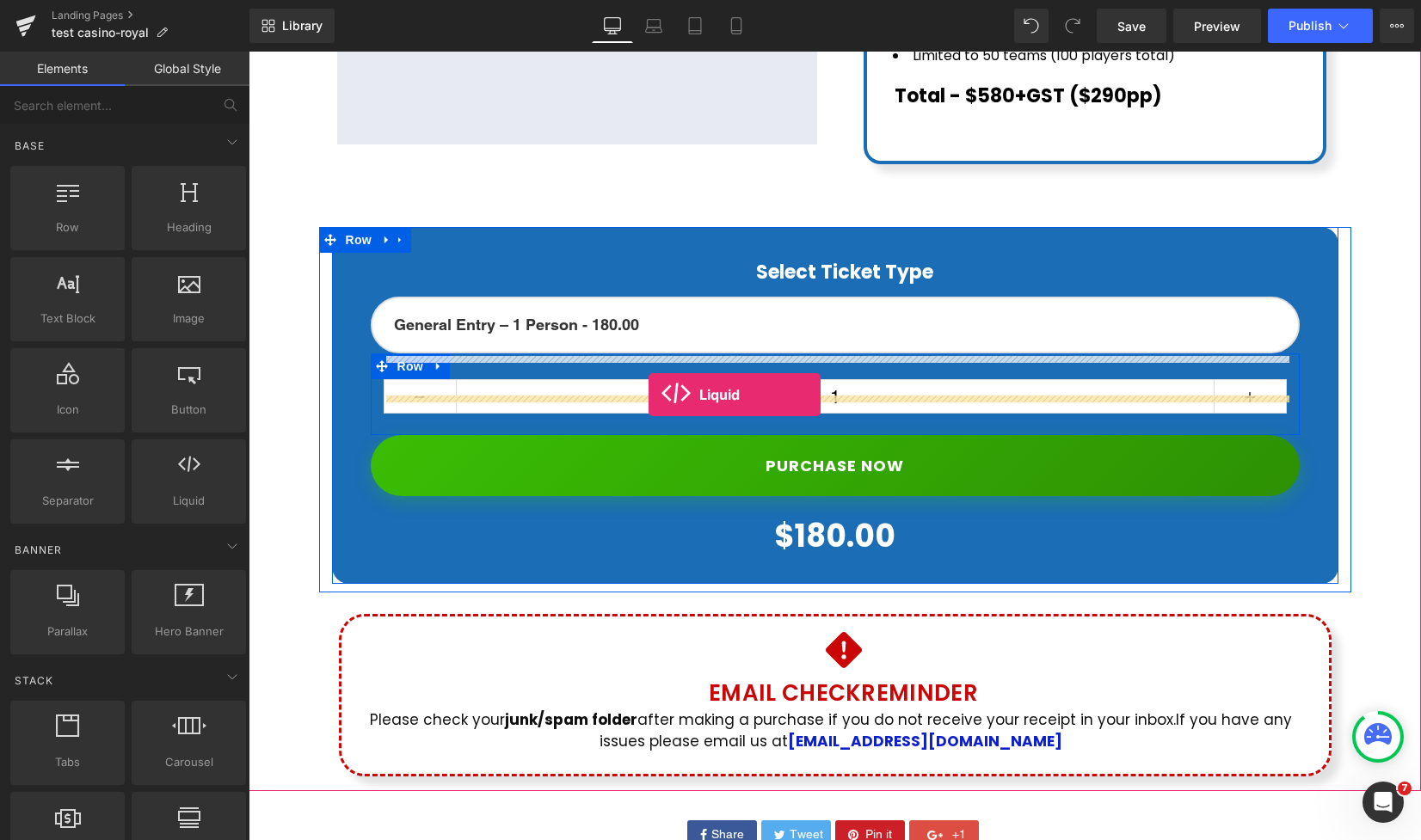
drag, startPoint x: 428, startPoint y: 520, endPoint x: 650, endPoint y: 395, distance: 254.8
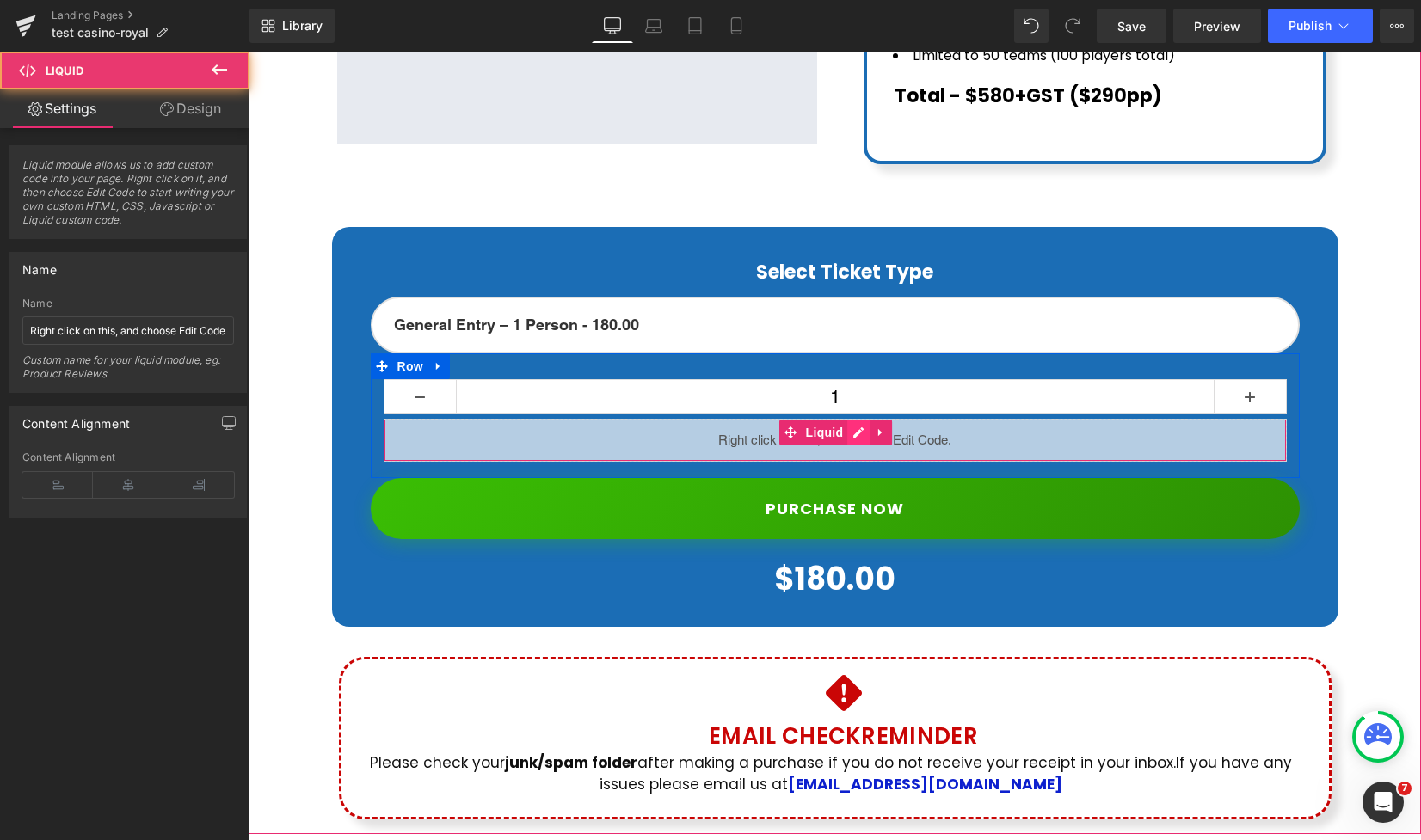
click at [863, 419] on div "Liquid" at bounding box center [835, 440] width 904 height 43
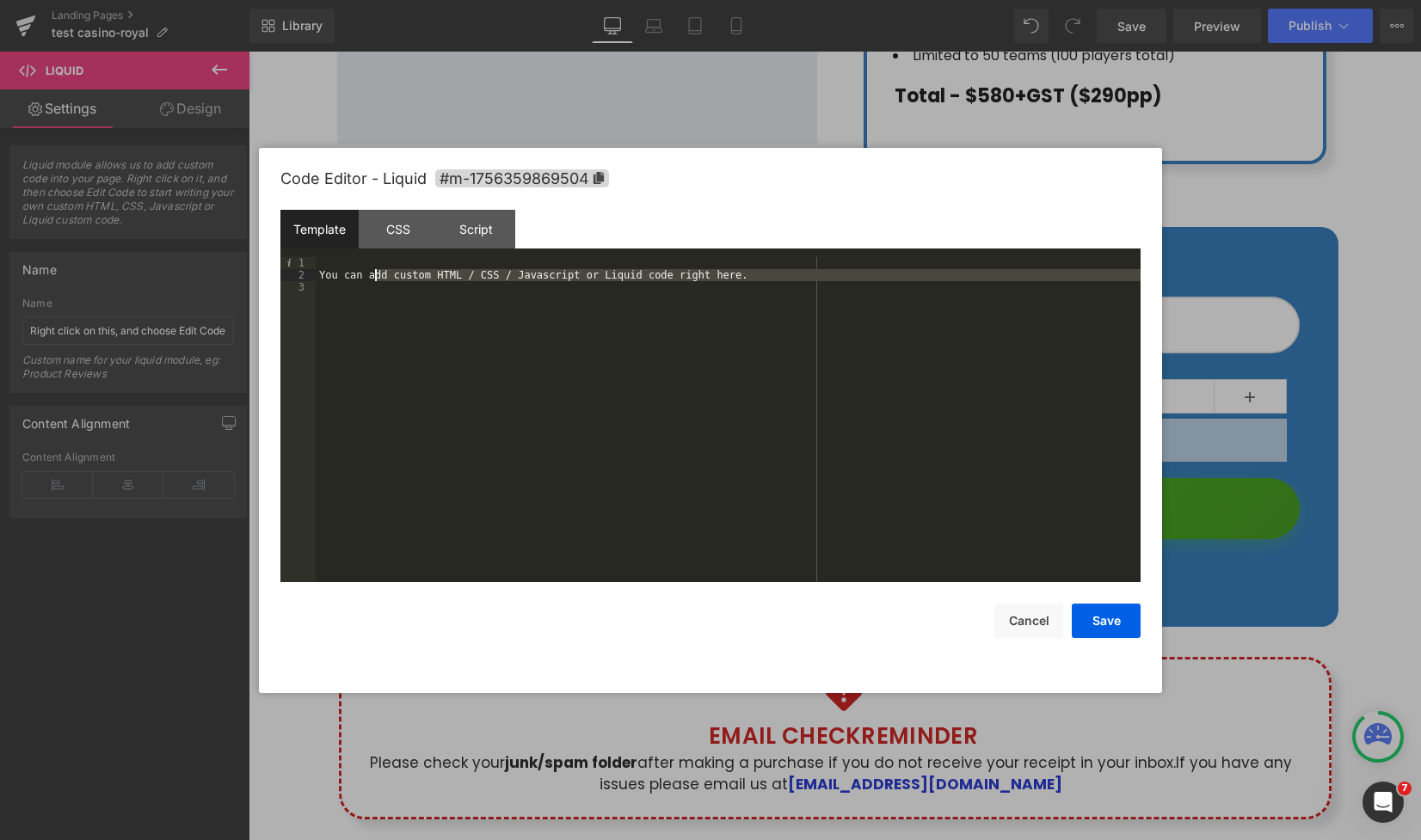
drag, startPoint x: 461, startPoint y: 317, endPoint x: 220, endPoint y: 196, distance: 269.7
click at [220, 196] on body "Liquid You are previewing how the will restyle your page. You can not edit Elem…" at bounding box center [710, 420] width 1421 height 840
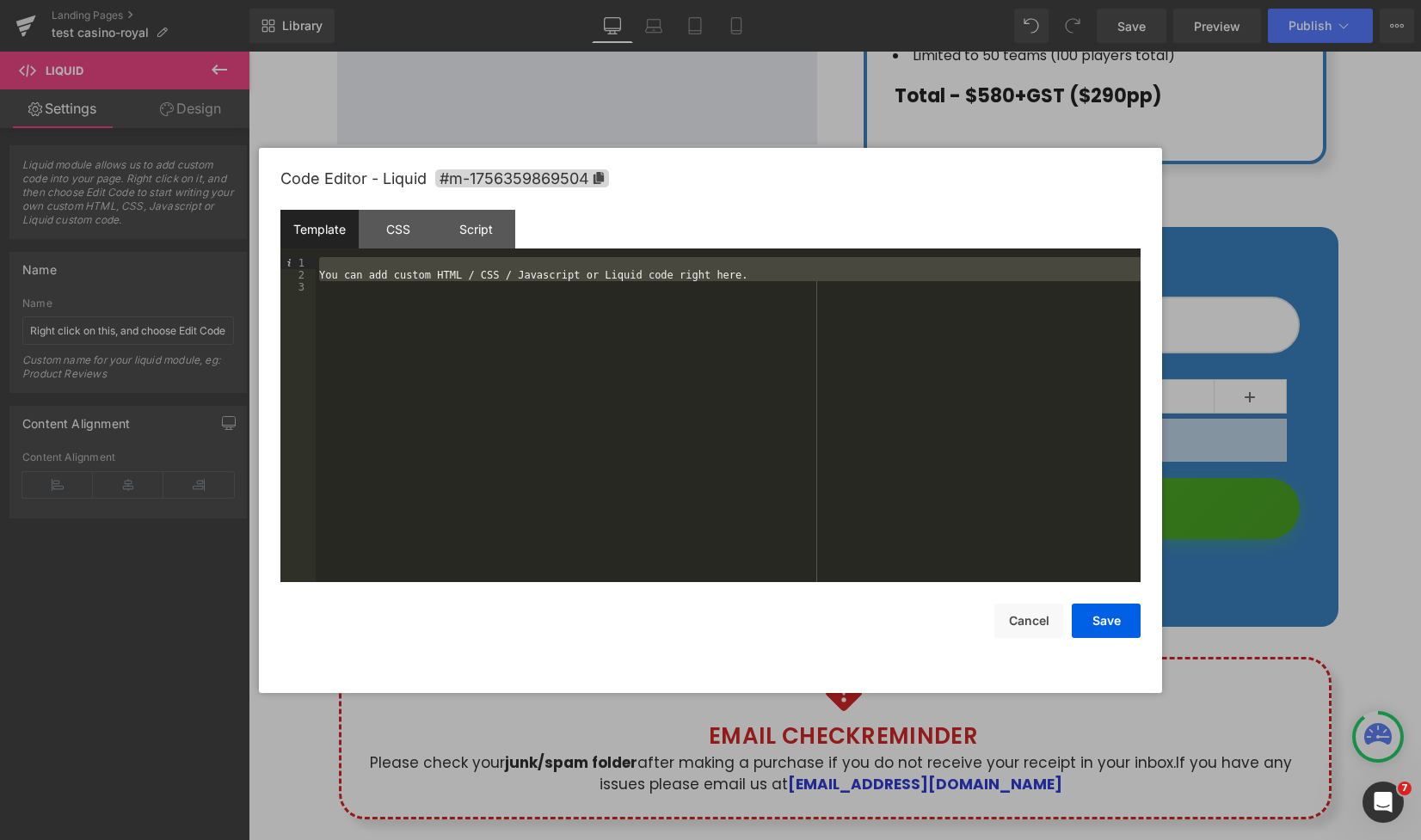
scroll to position [277, 0]
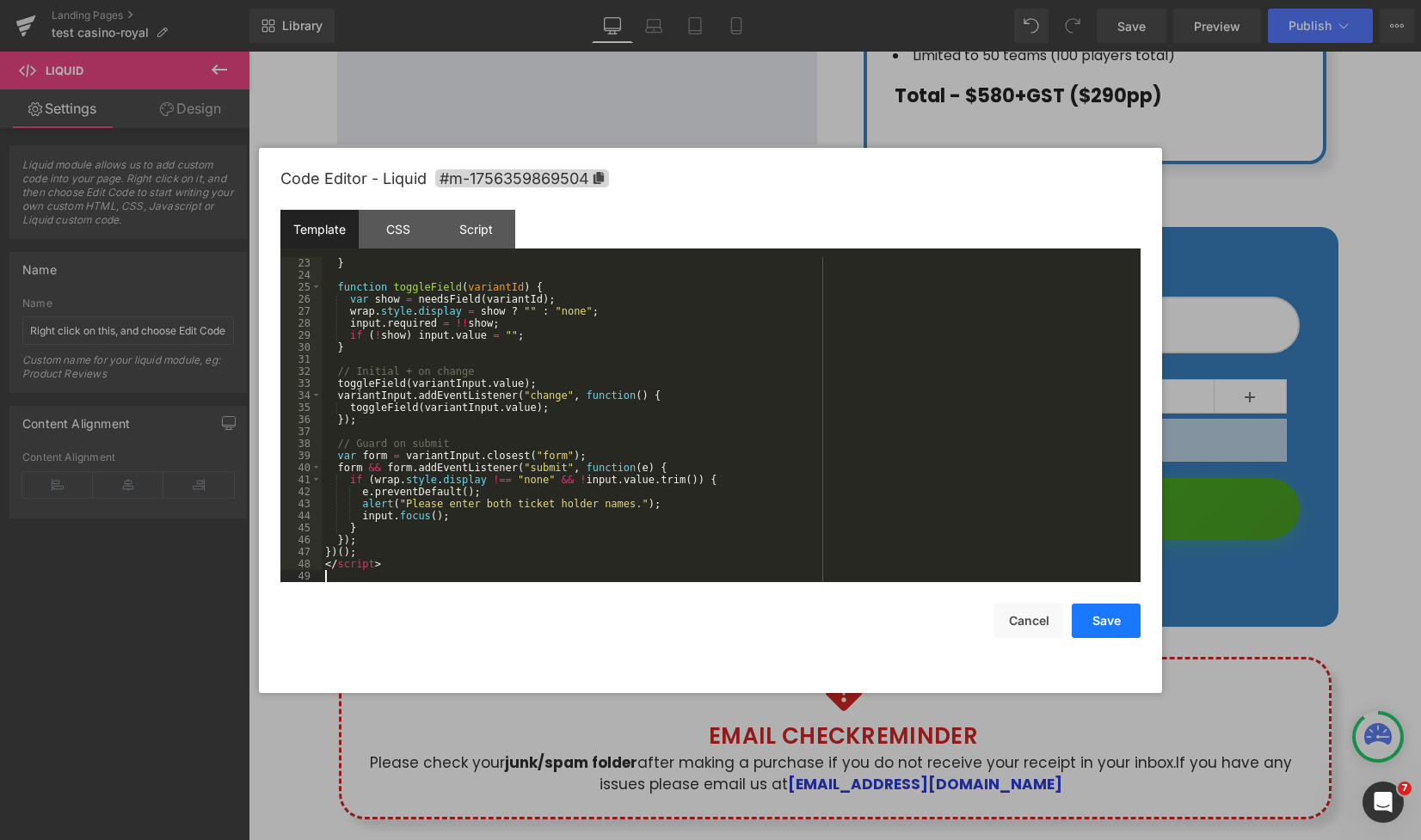
click at [1099, 621] on button "Save" at bounding box center [1106, 620] width 69 height 34
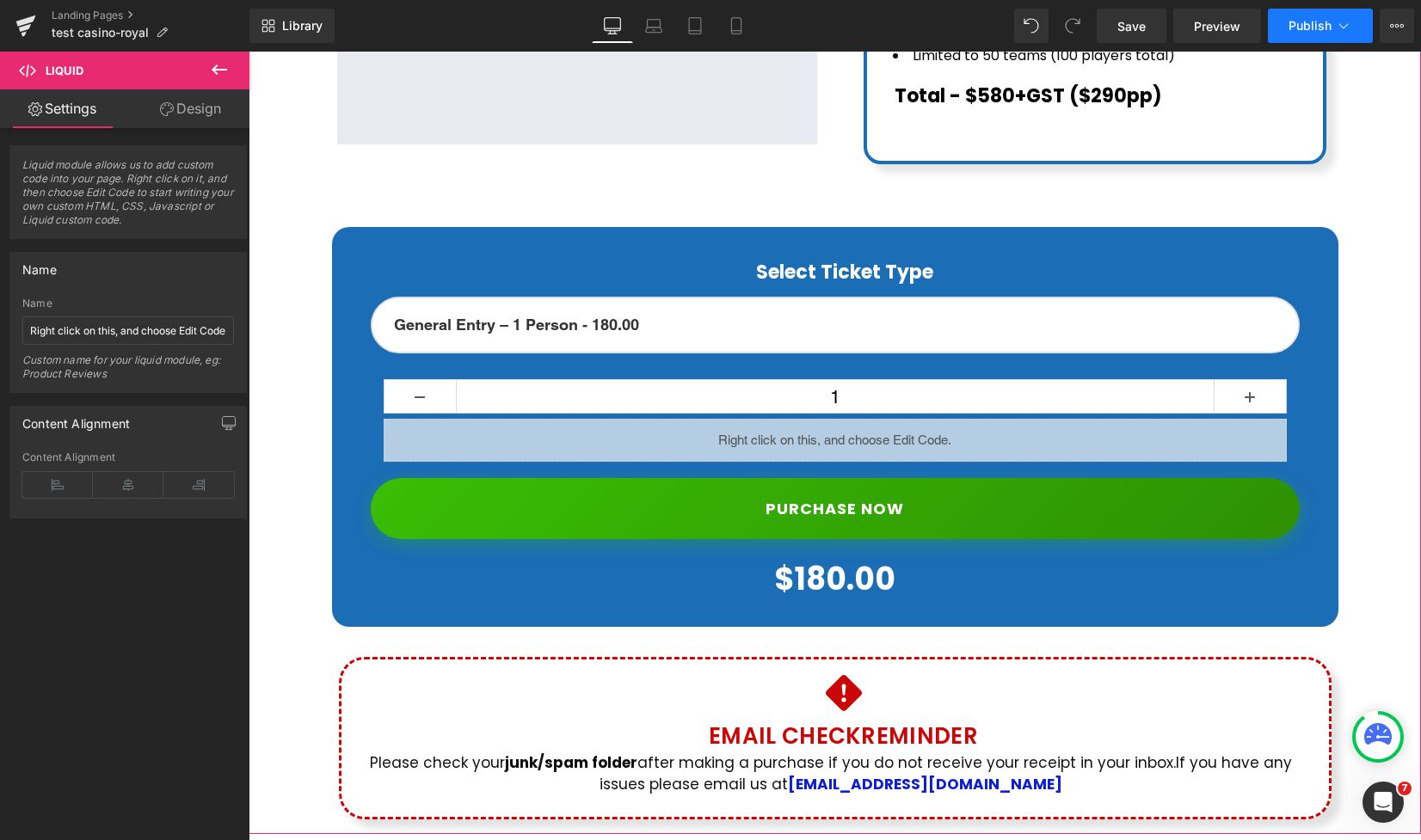
click at [1326, 38] on button "Publish" at bounding box center [1320, 25] width 105 height 34
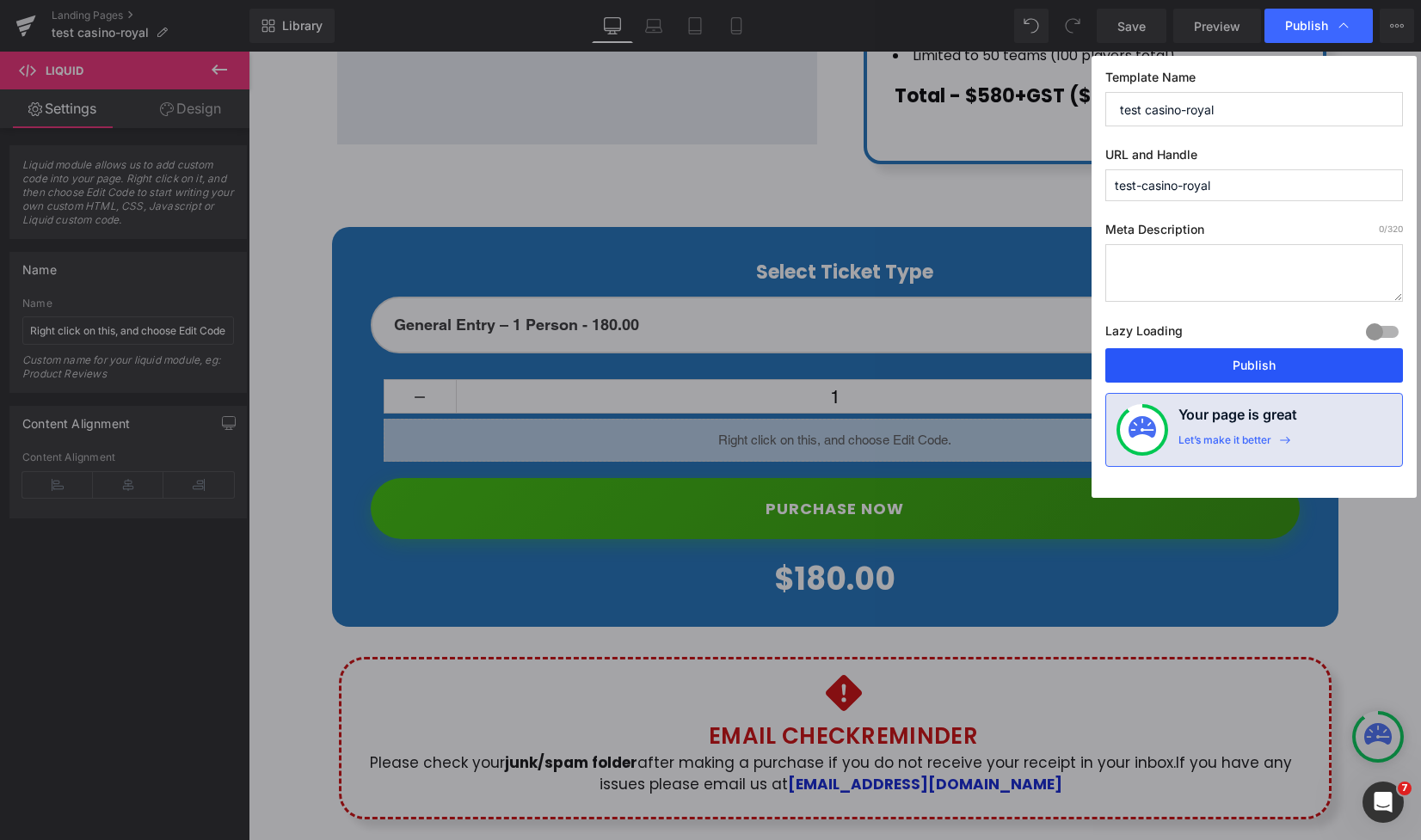
drag, startPoint x: 1241, startPoint y: 367, endPoint x: 825, endPoint y: 298, distance: 421.7
click at [1241, 367] on button "Publish" at bounding box center [1254, 365] width 298 height 34
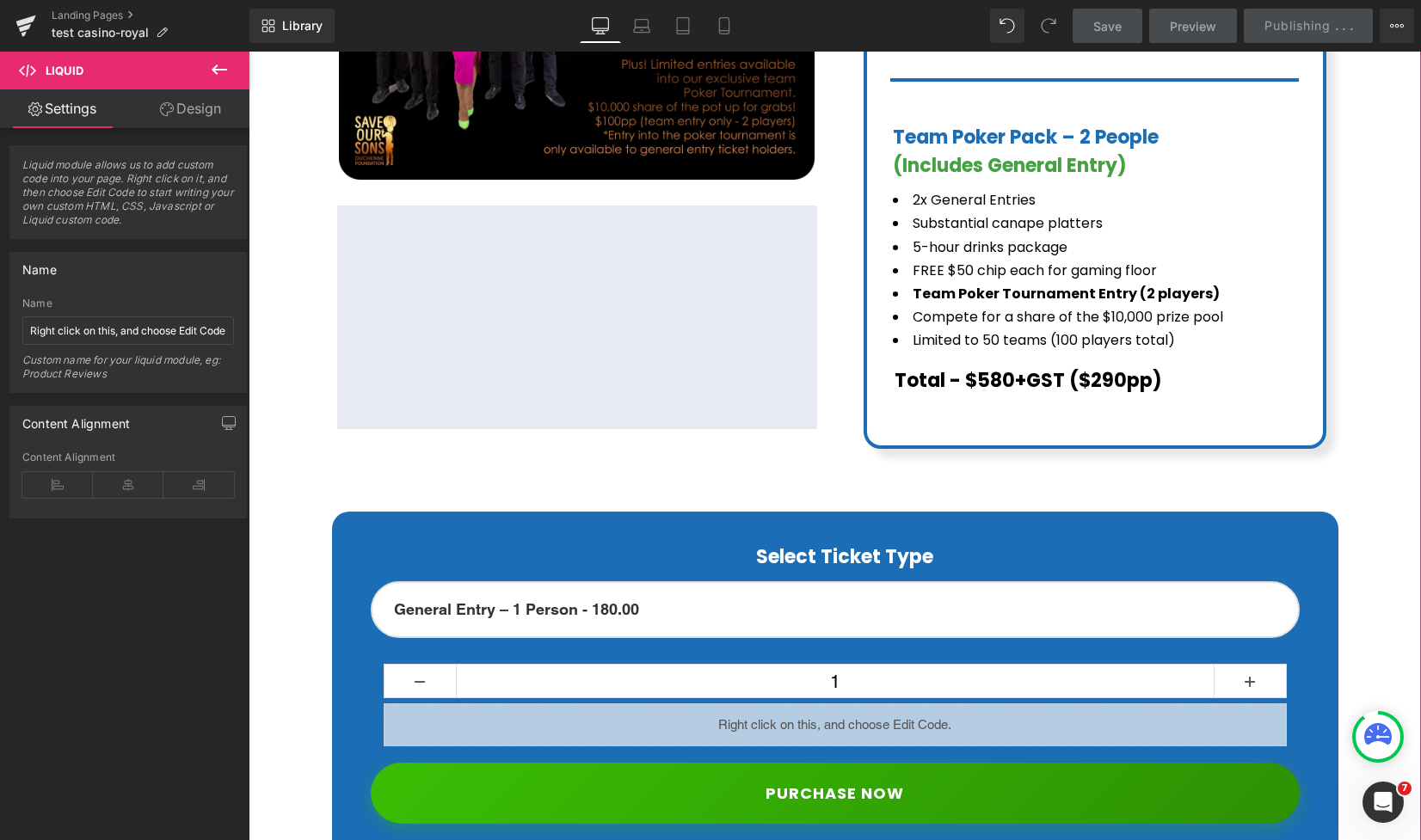
scroll to position [708, 0]
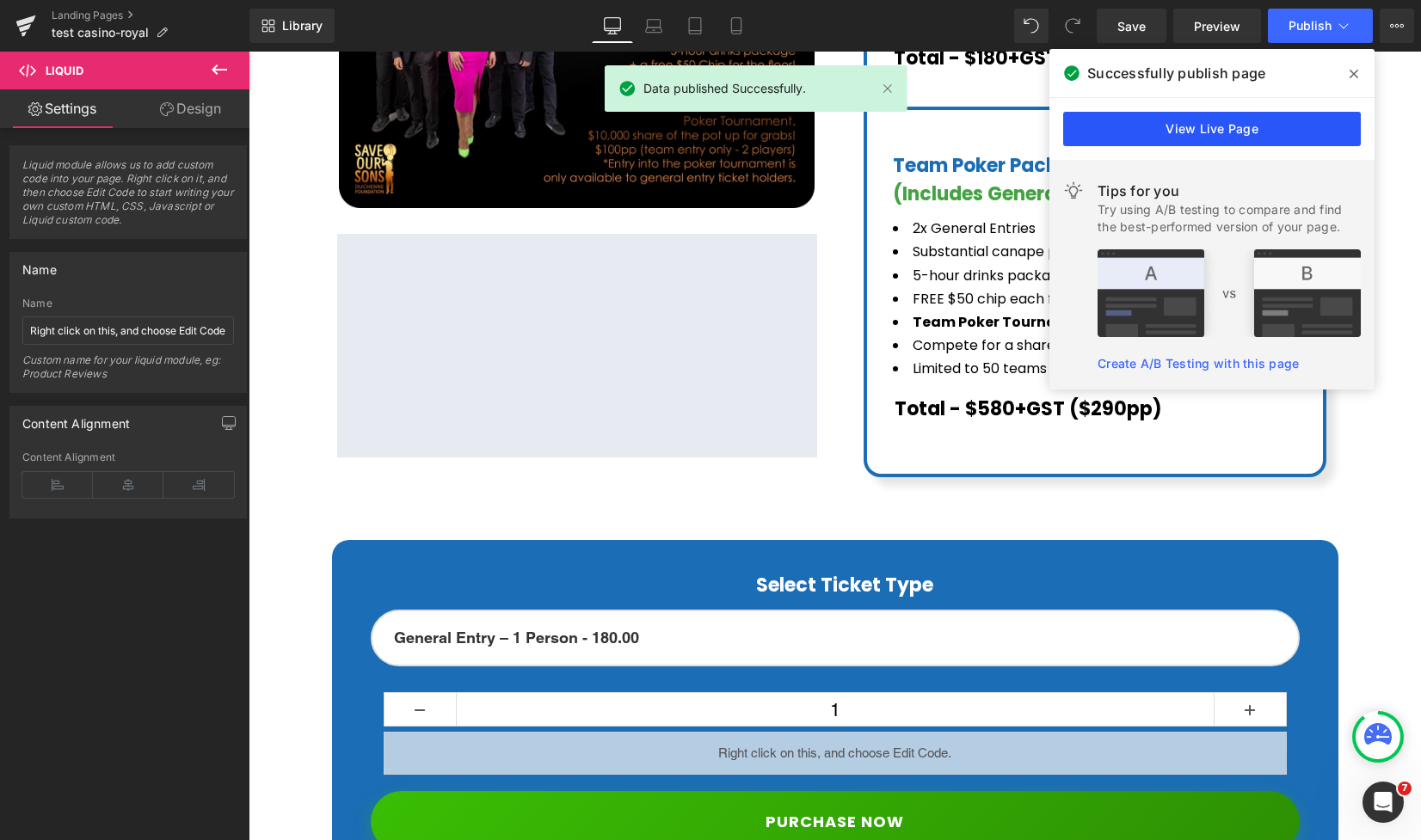
click at [1137, 126] on link "View Live Page" at bounding box center [1212, 129] width 298 height 34
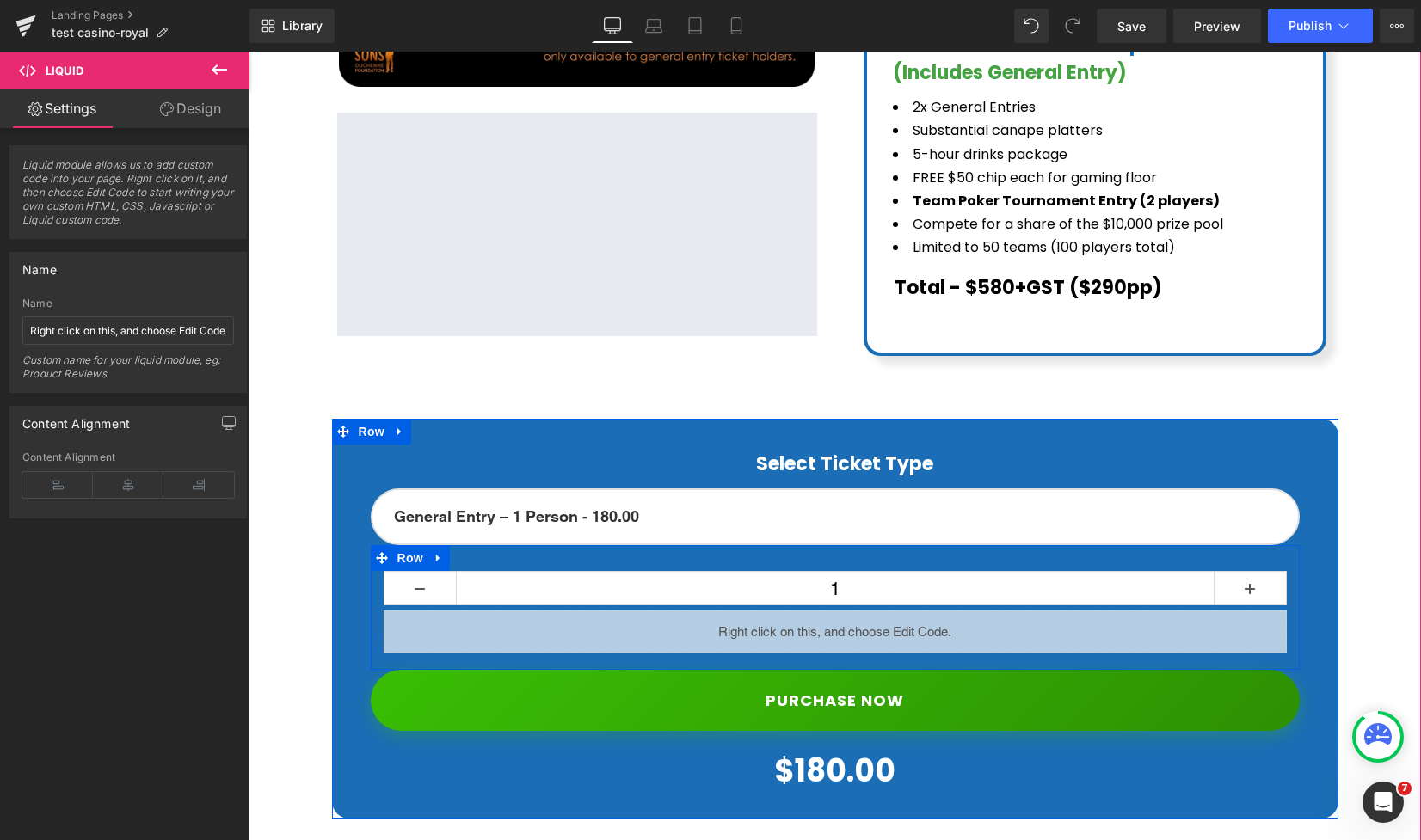
scroll to position [849, 0]
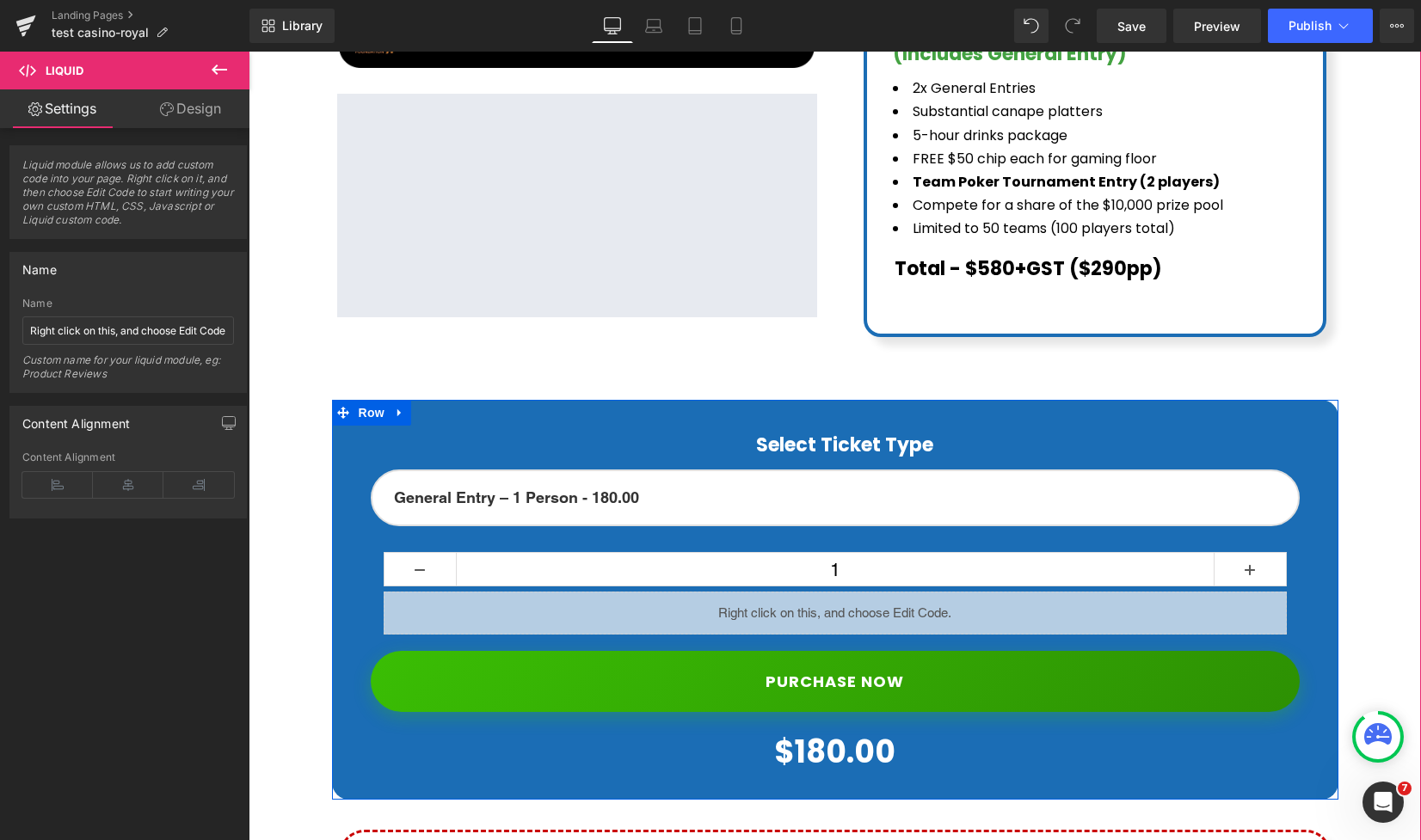
click at [868, 592] on div "Liquid" at bounding box center [835, 614] width 904 height 43
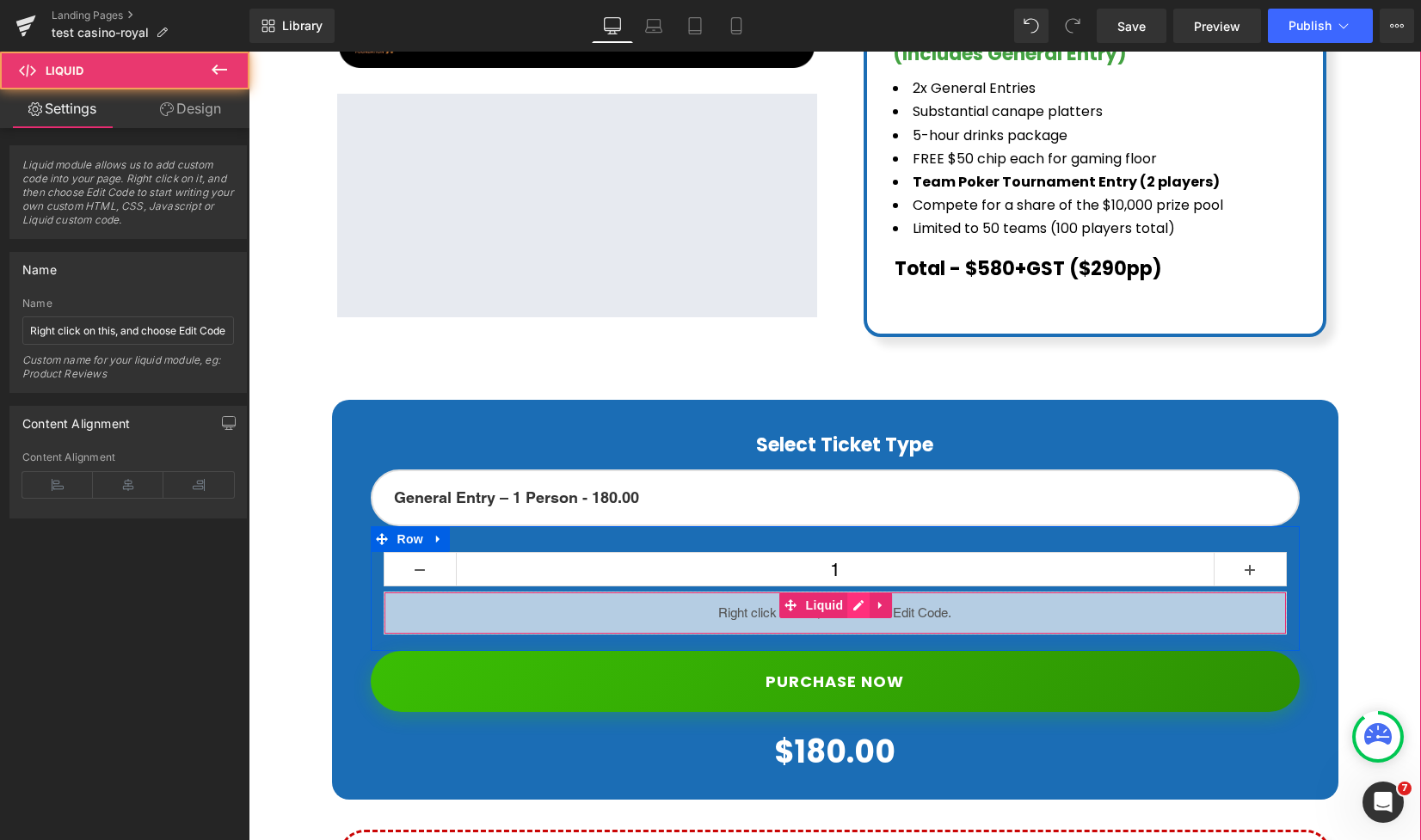
click at [861, 592] on div "Liquid" at bounding box center [835, 614] width 904 height 43
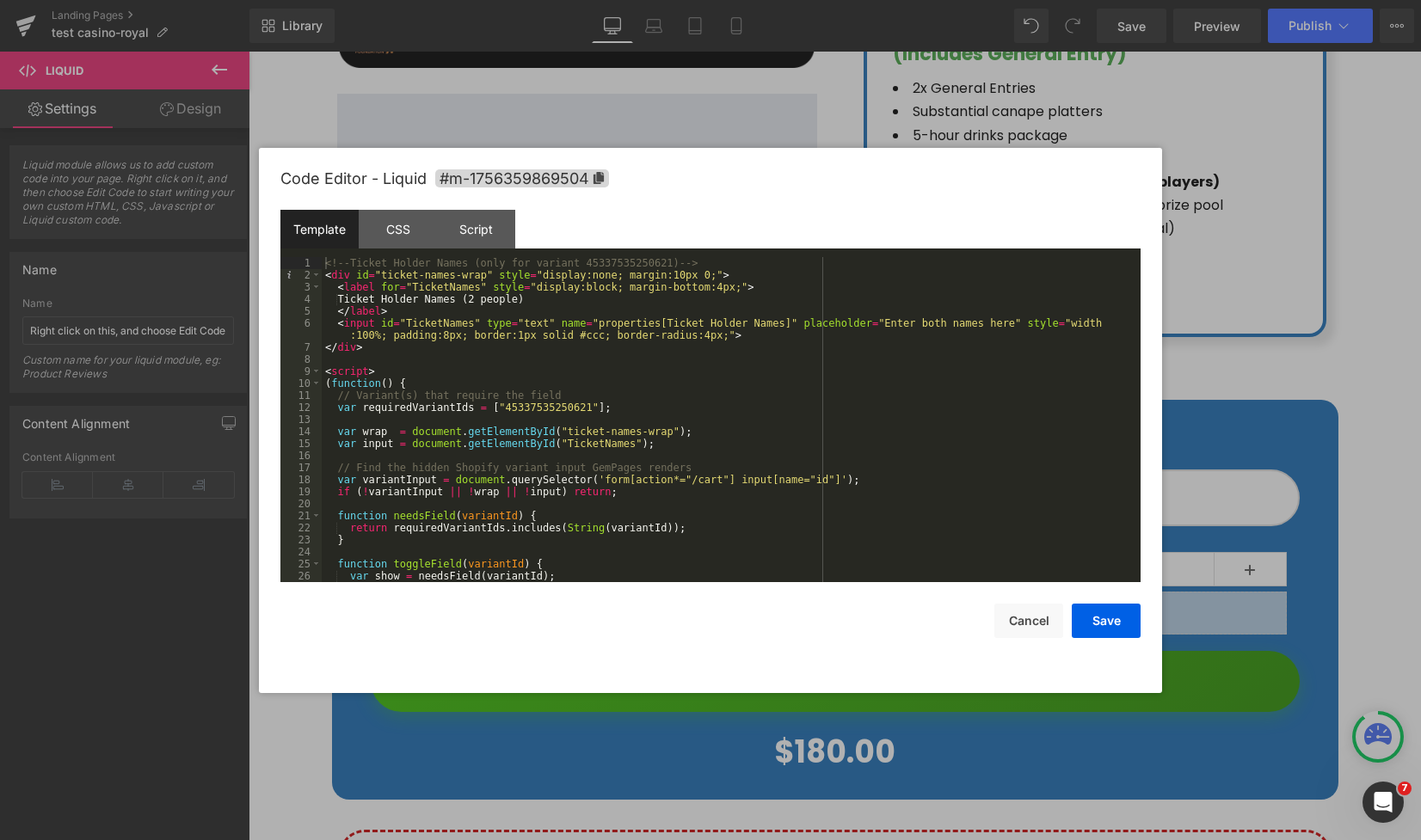
click at [541, 374] on div "<!-- Ticket Holder Names (only for variant 45337535250621) --> < div id = "tick…" at bounding box center [728, 432] width 812 height 349
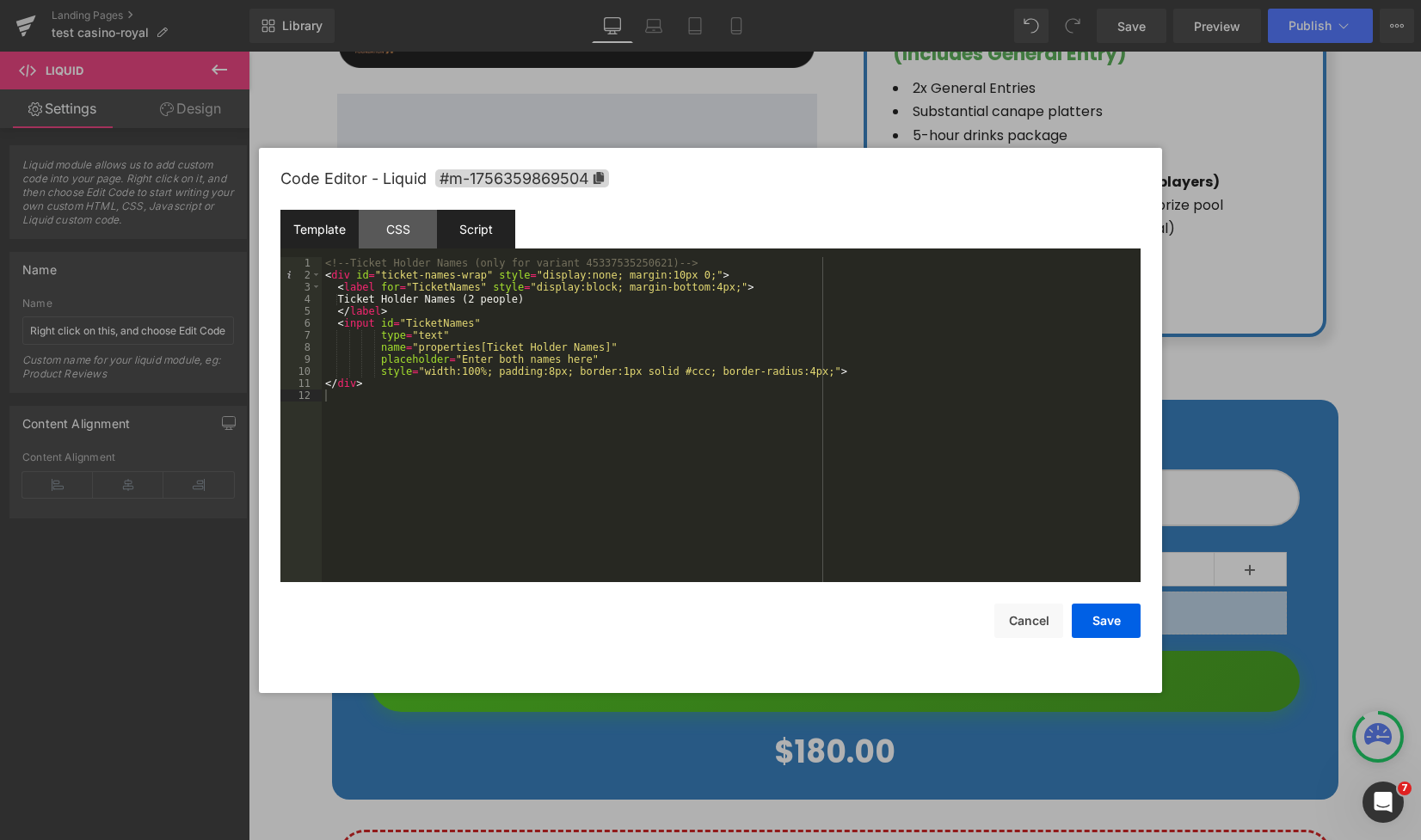
click at [469, 232] on div "Script" at bounding box center [476, 229] width 78 height 39
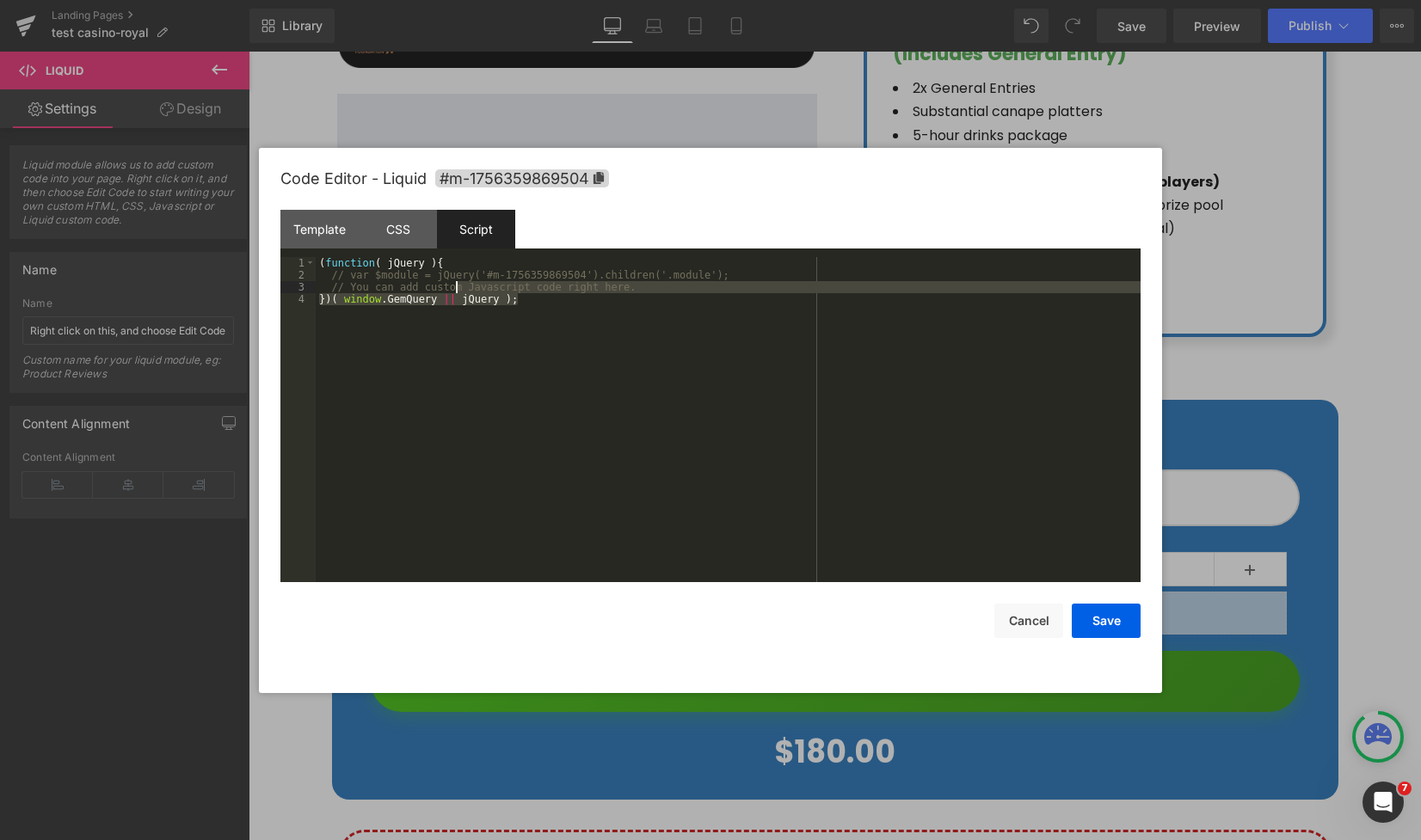
click at [183, 175] on body "Liquid You are previewing how the will restyle your page. You can not edit Elem…" at bounding box center [710, 420] width 1421 height 840
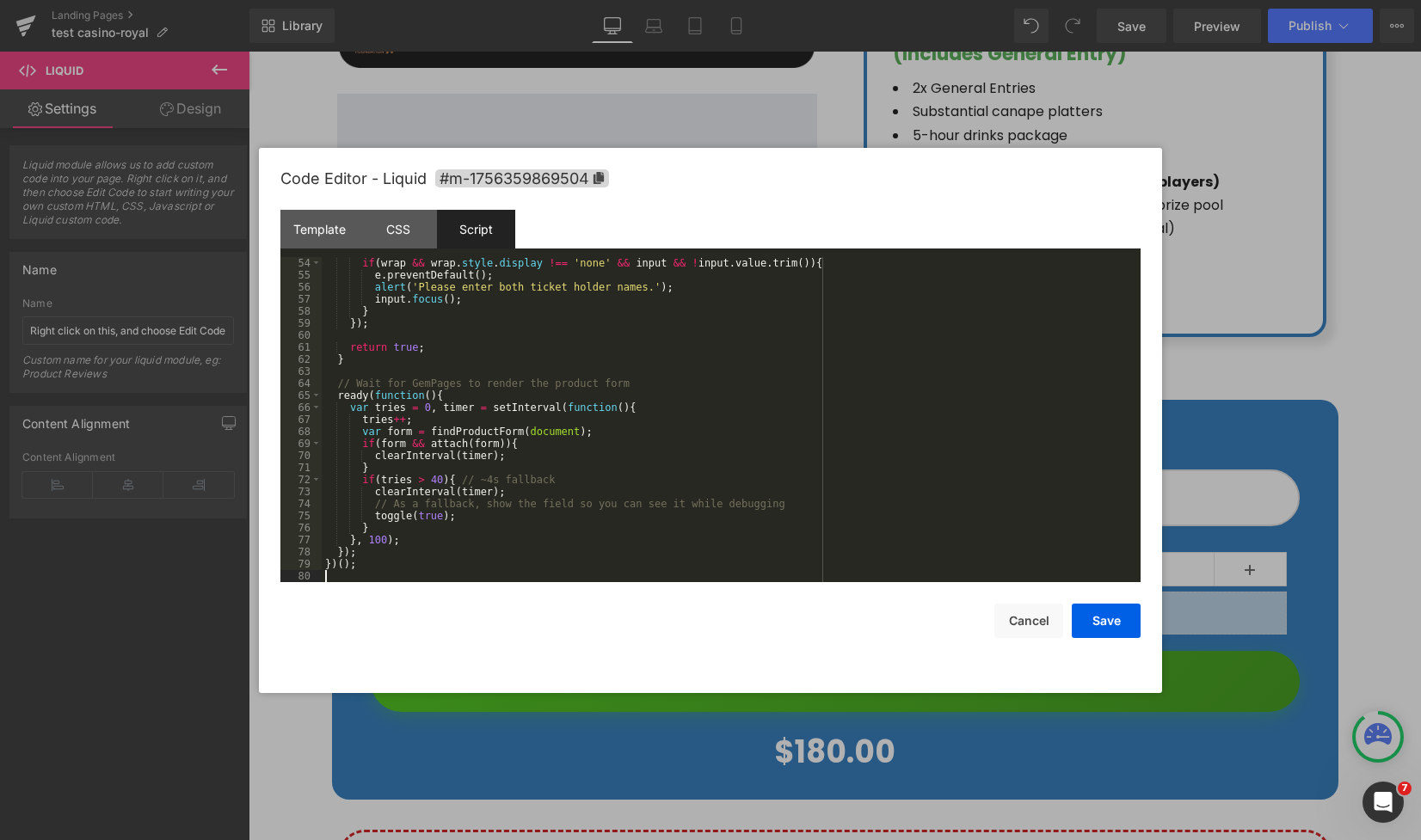
scroll to position [638, 0]
click at [1114, 630] on button "Save" at bounding box center [1106, 620] width 69 height 34
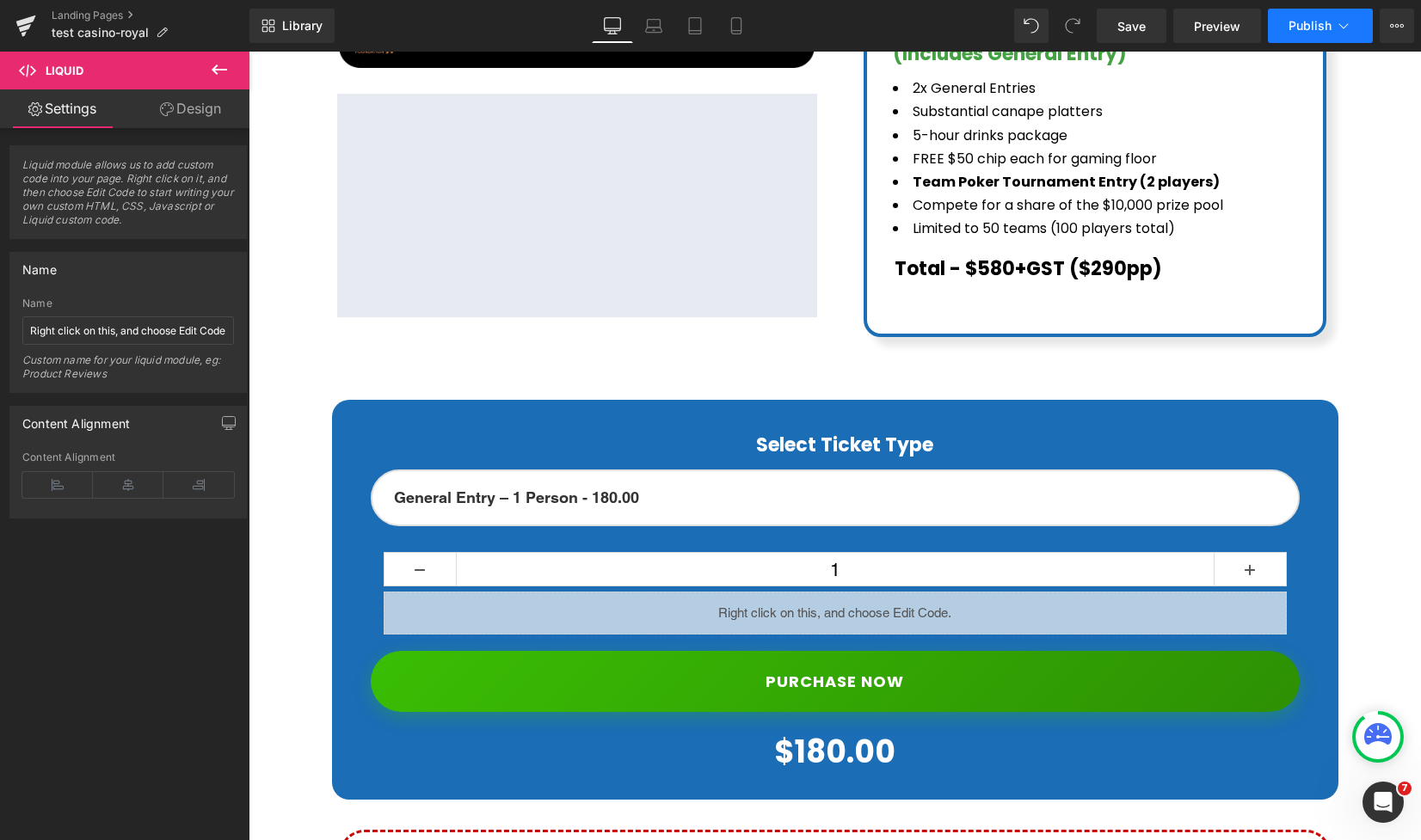
click at [1299, 24] on span "Publish" at bounding box center [1311, 25] width 43 height 14
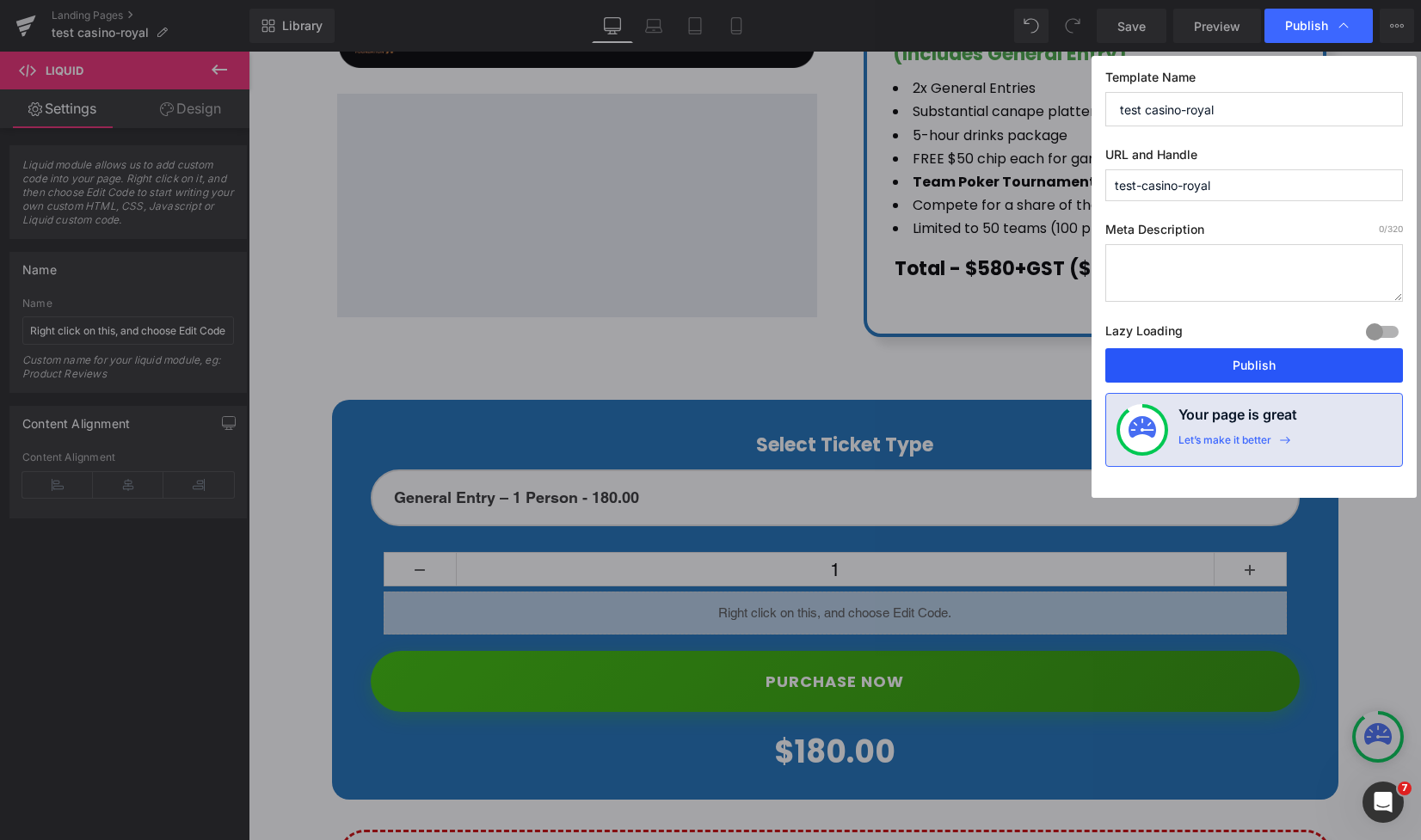
click at [1261, 372] on button "Publish" at bounding box center [1254, 365] width 298 height 34
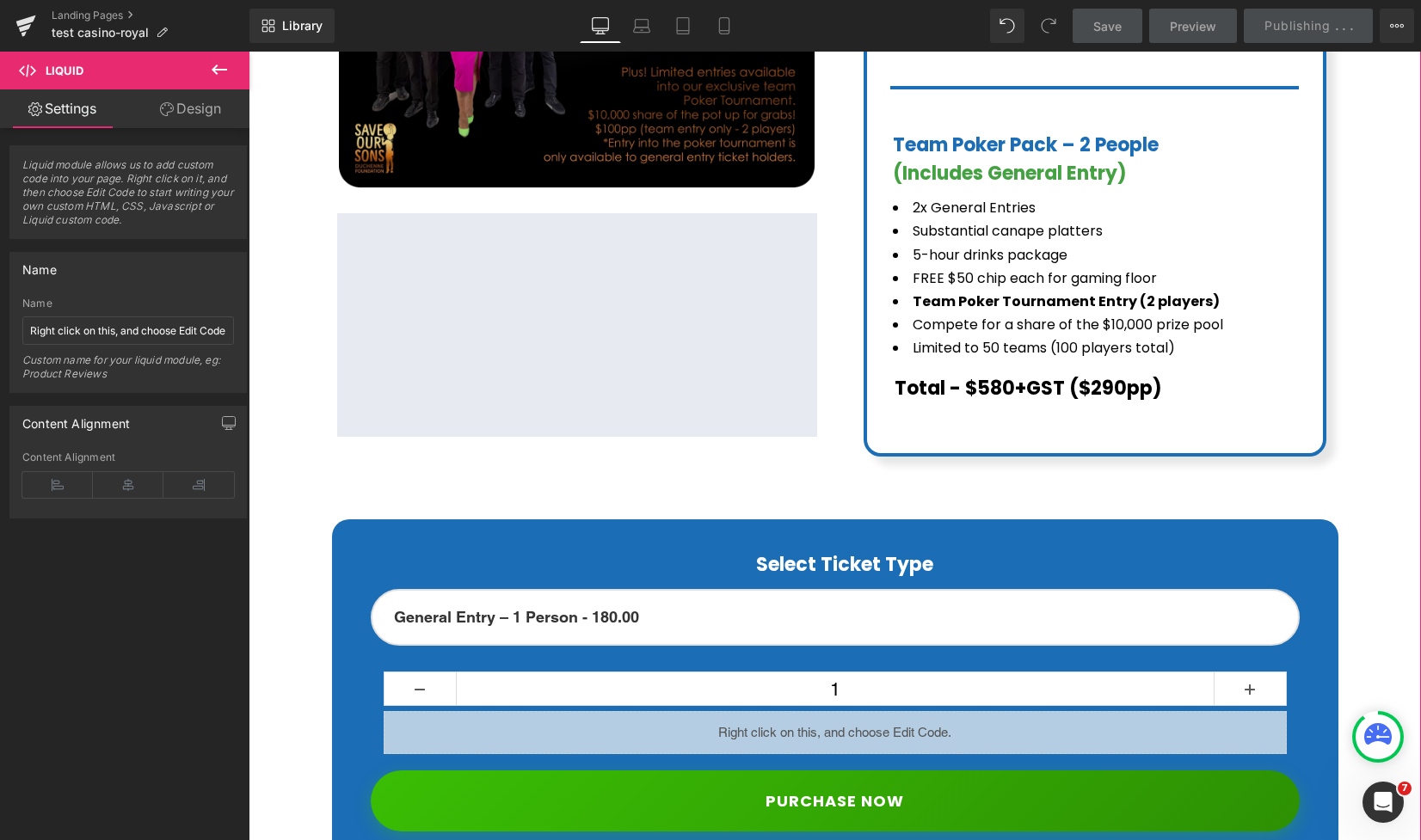
scroll to position [693, 0]
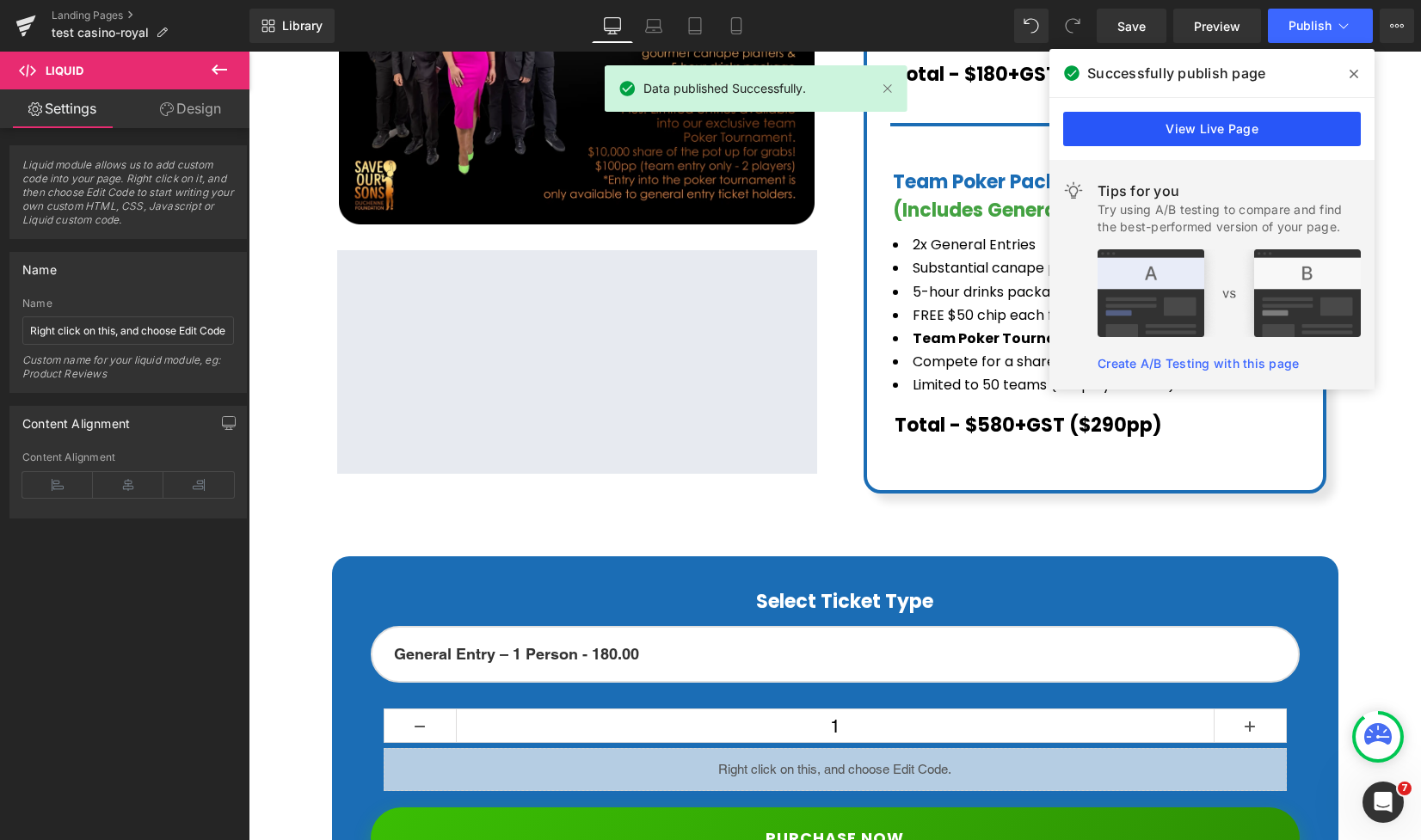
click at [1233, 119] on link "View Live Page" at bounding box center [1212, 129] width 298 height 34
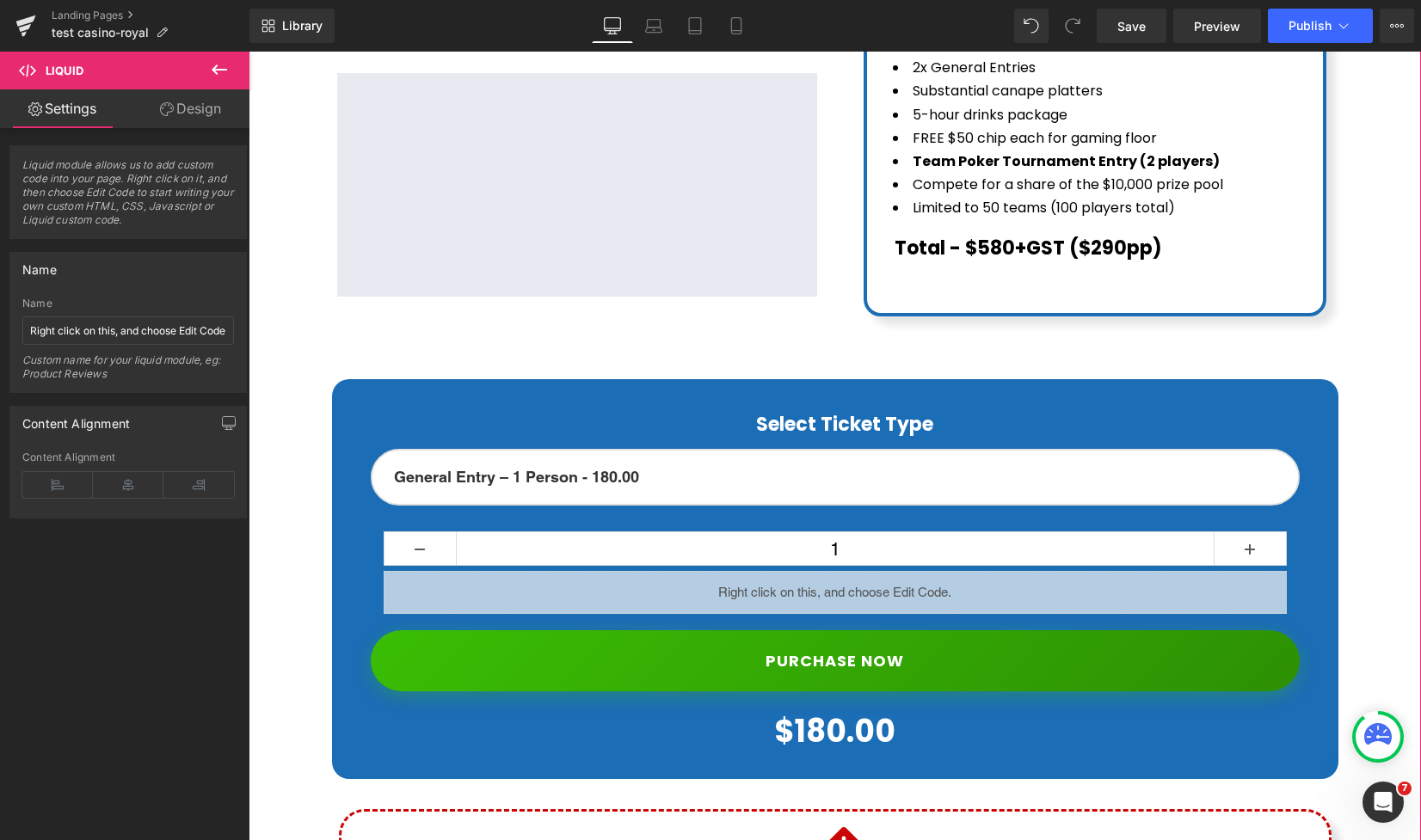
scroll to position [1020, 0]
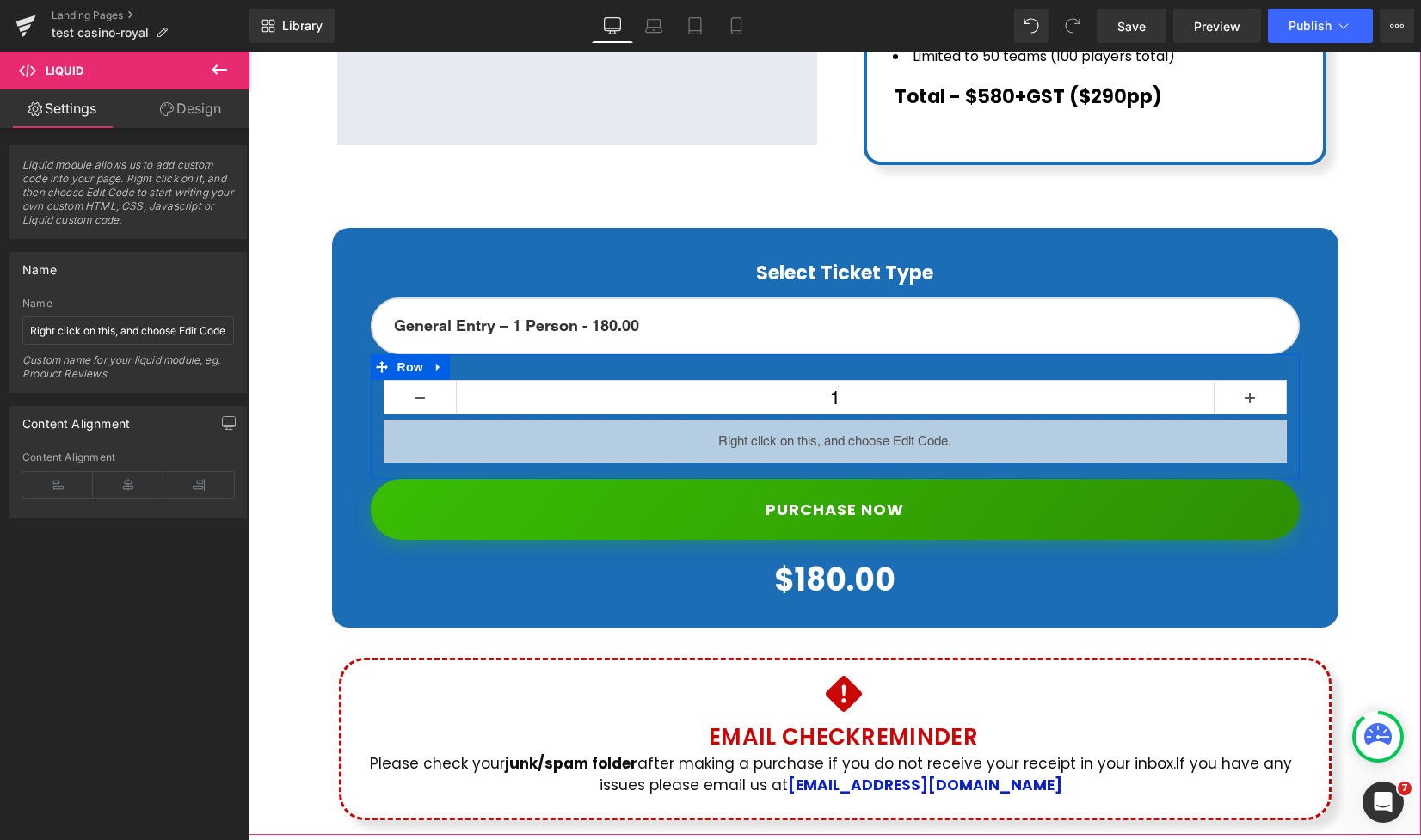
click at [846, 420] on div "Liquid" at bounding box center [835, 441] width 904 height 43
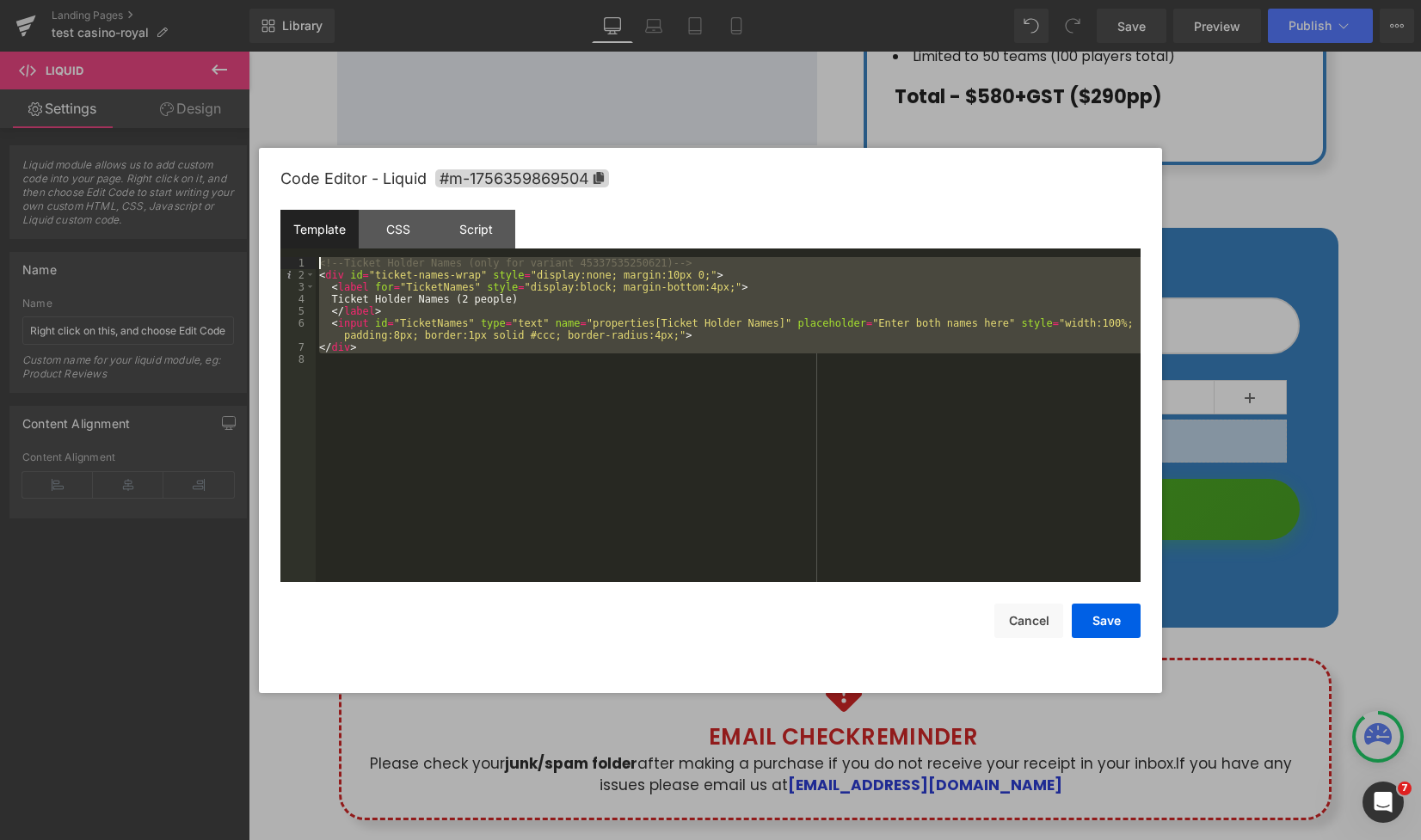
drag, startPoint x: 922, startPoint y: 519, endPoint x: 180, endPoint y: 207, distance: 804.9
click at [180, 207] on body "Liquid You are previewing how the will restyle your page. You can not edit Elem…" at bounding box center [710, 420] width 1421 height 840
click at [1011, 614] on button "Cancel" at bounding box center [1029, 620] width 69 height 34
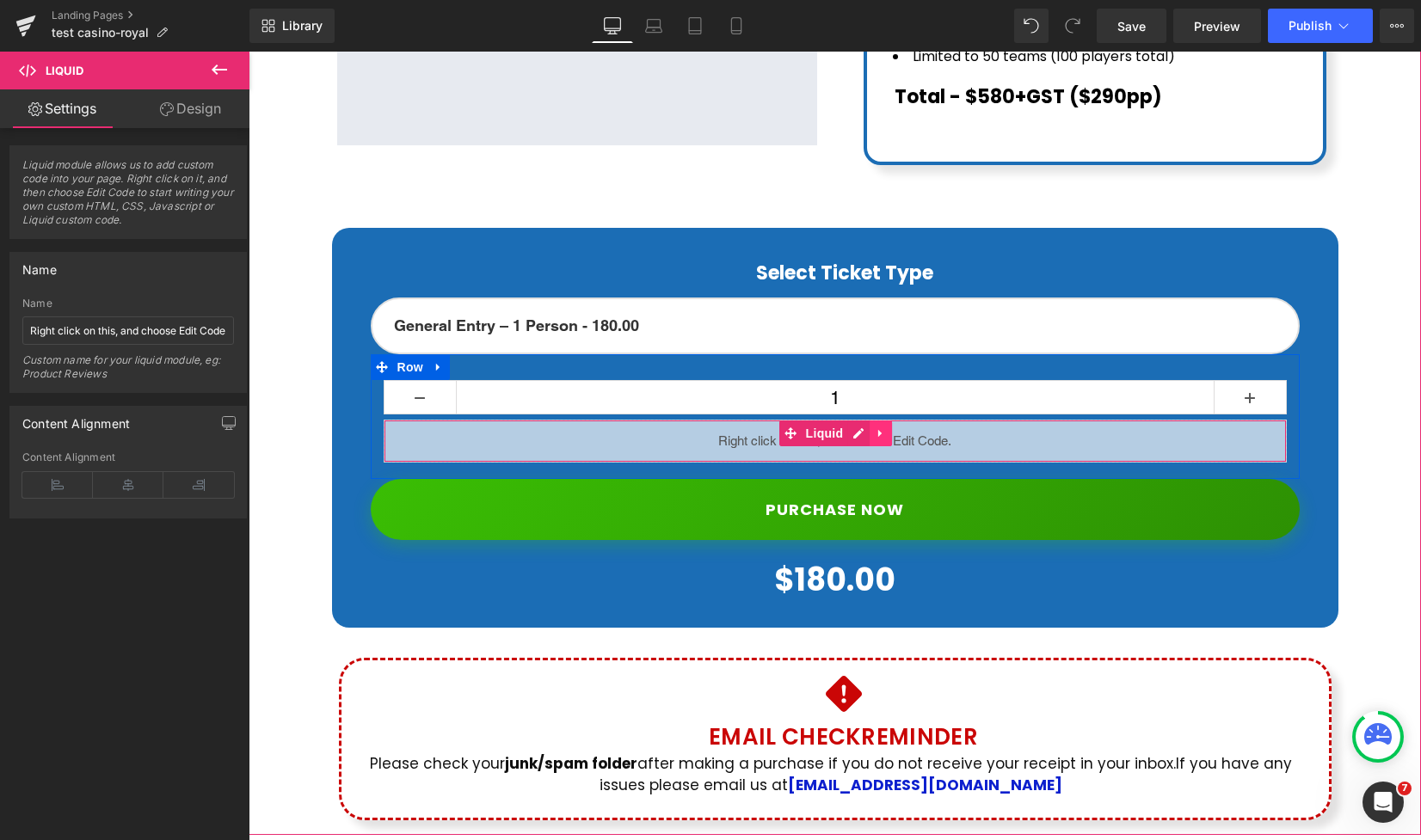
click at [881, 427] on icon at bounding box center [881, 433] width 12 height 13
click at [890, 427] on icon at bounding box center [892, 433] width 12 height 12
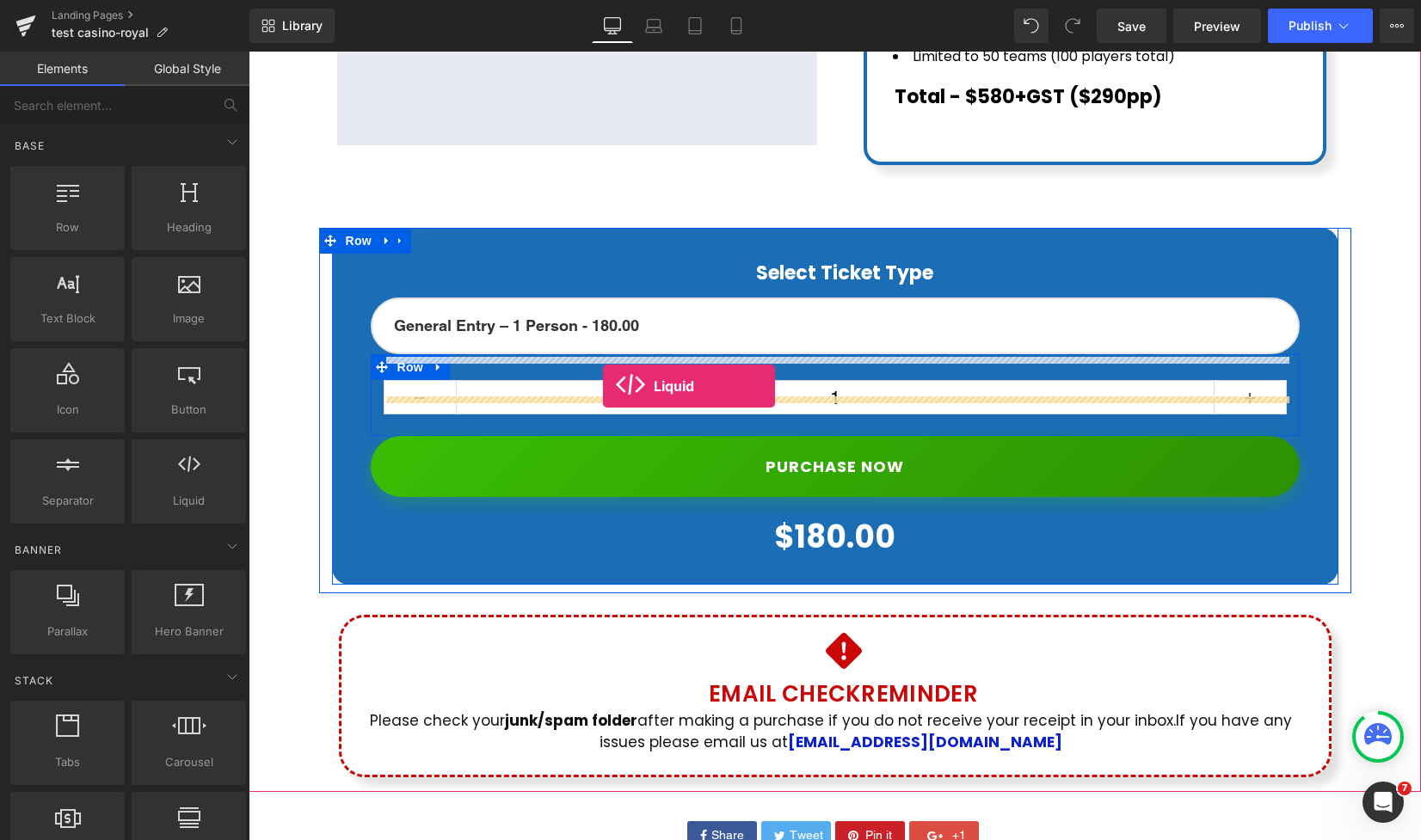
drag, startPoint x: 424, startPoint y: 527, endPoint x: 603, endPoint y: 386, distance: 227.9
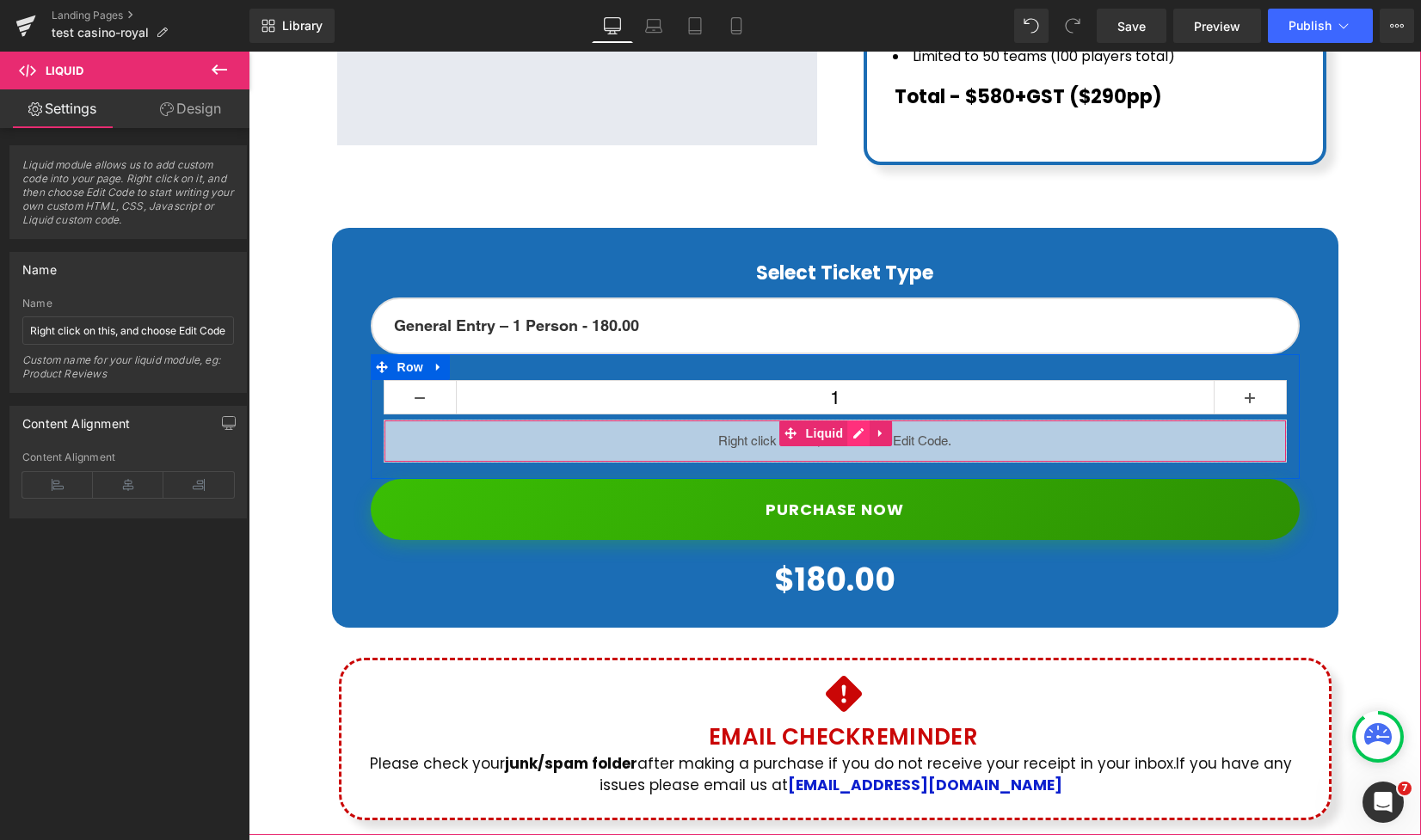
click at [865, 420] on div "Liquid" at bounding box center [835, 441] width 904 height 43
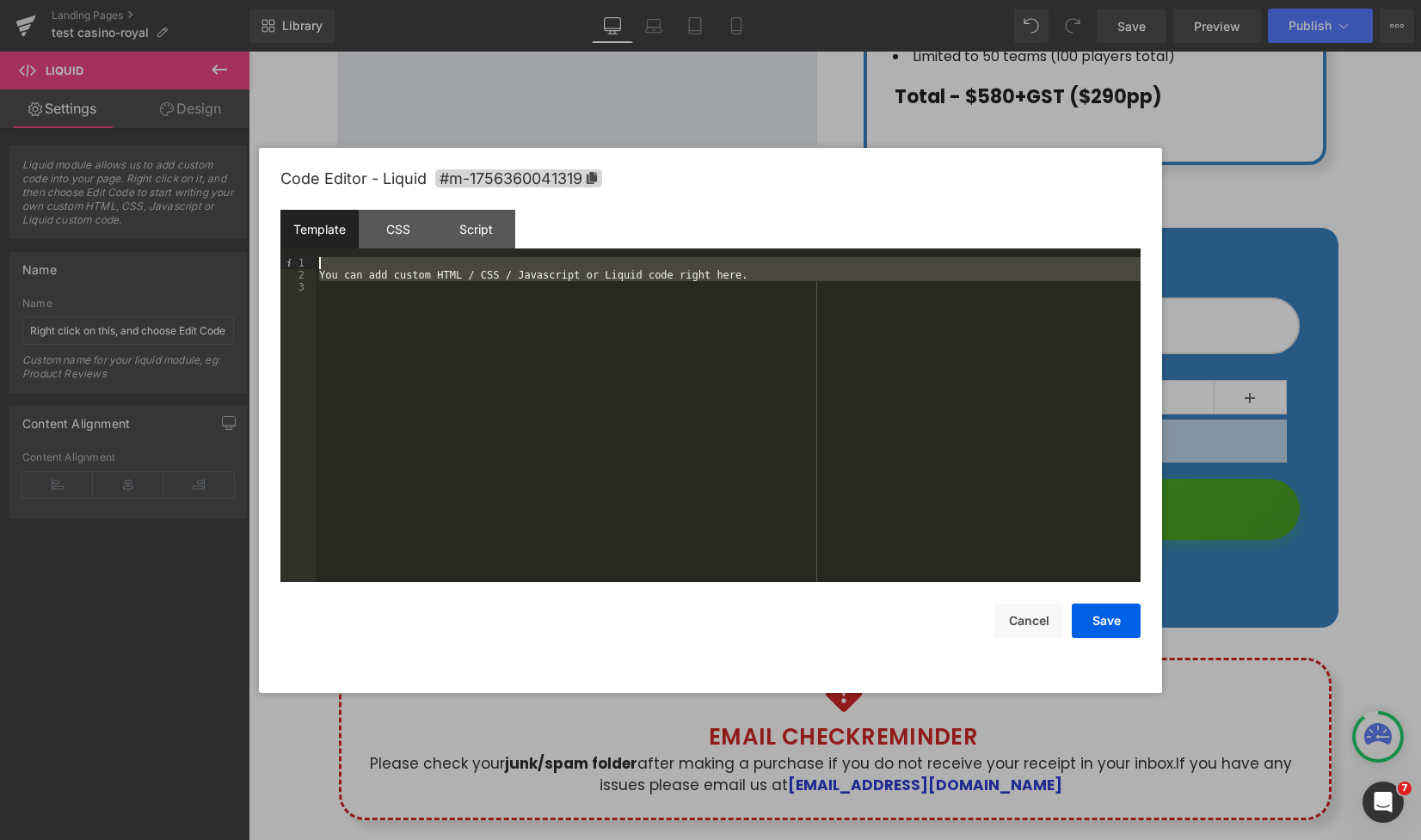
click at [170, 196] on body "Liquid You are previewing how the will restyle your page. You can not edit Elem…" at bounding box center [710, 420] width 1421 height 840
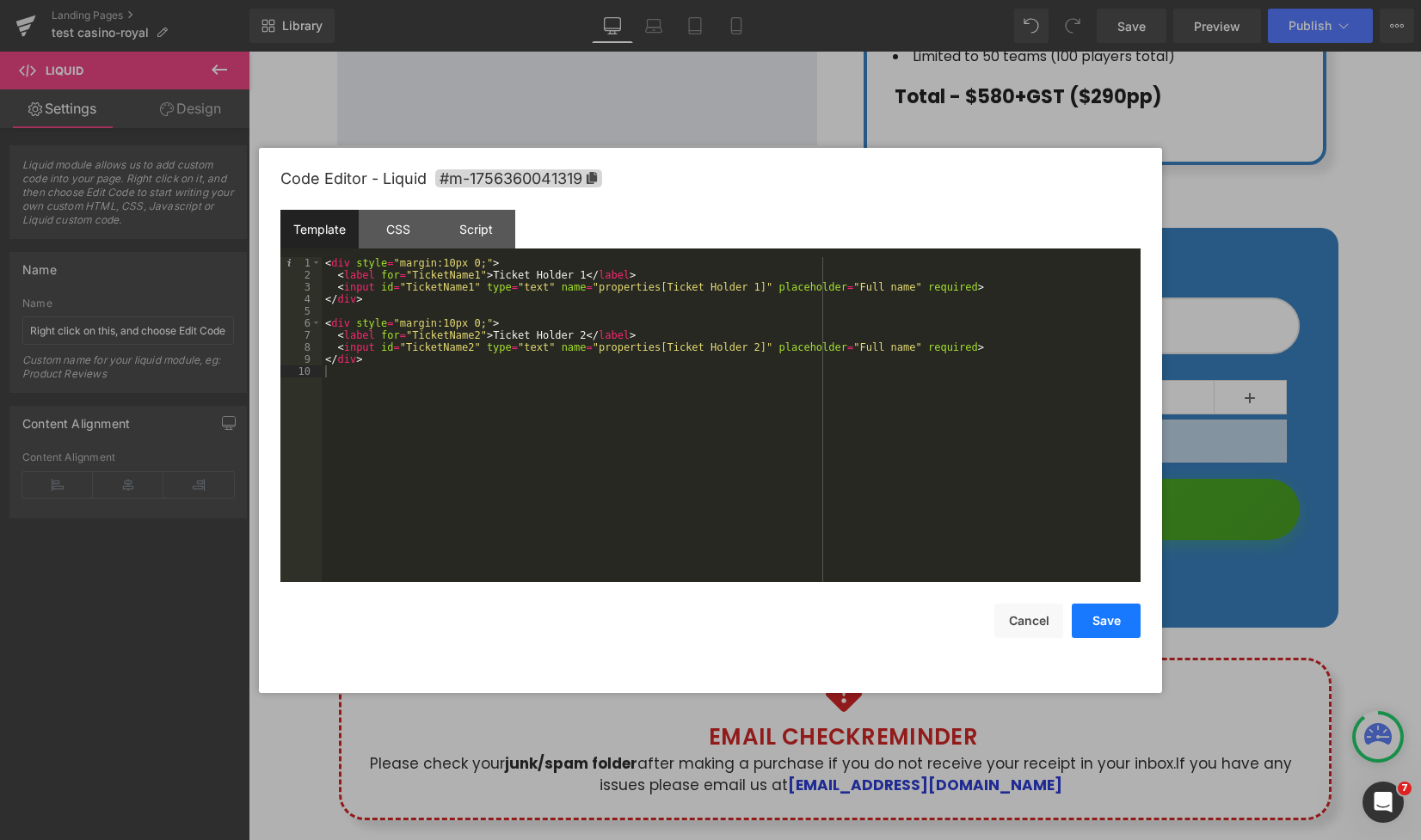
click at [1112, 619] on button "Save" at bounding box center [1106, 620] width 69 height 34
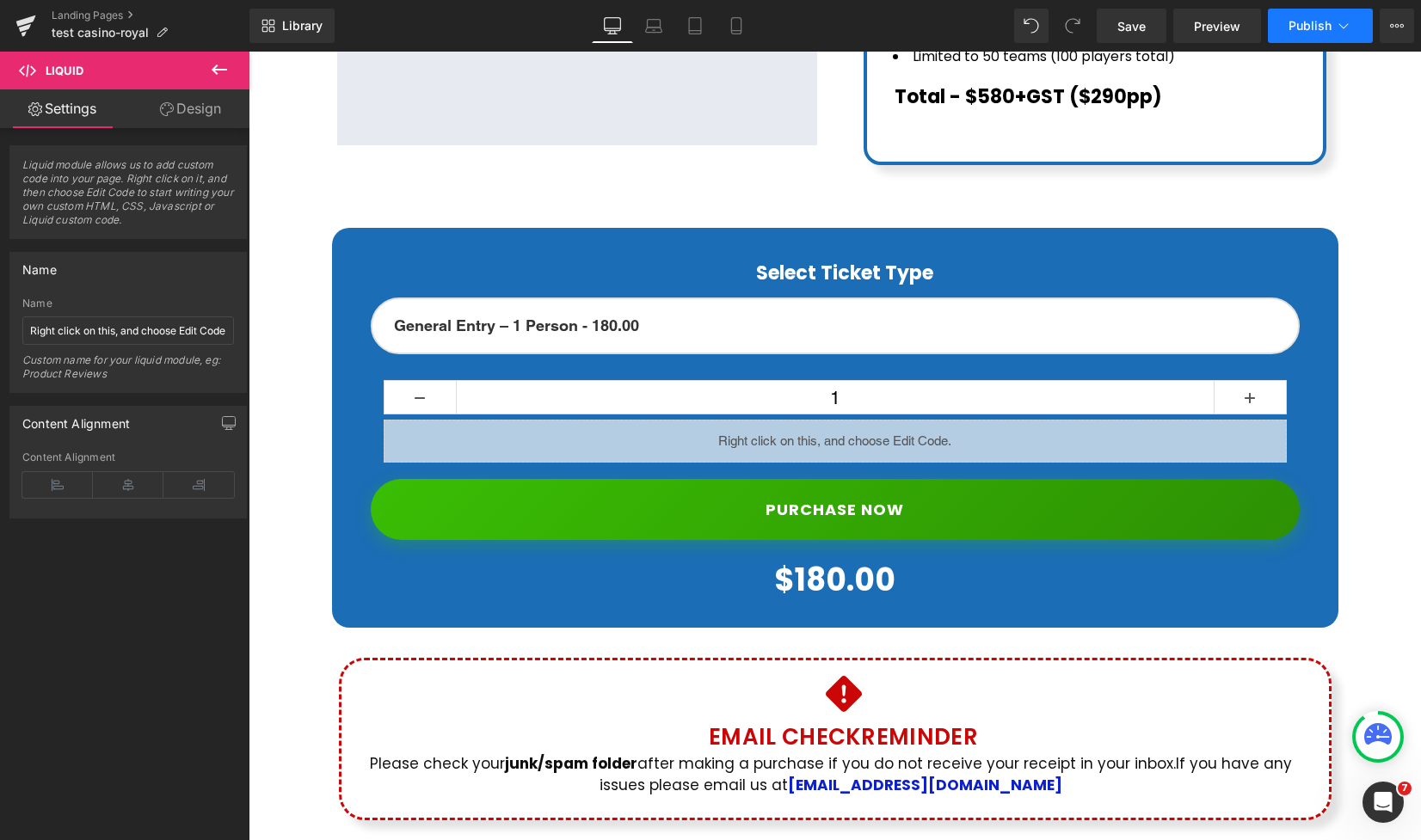
click at [1324, 21] on span "Publish" at bounding box center [1311, 25] width 43 height 14
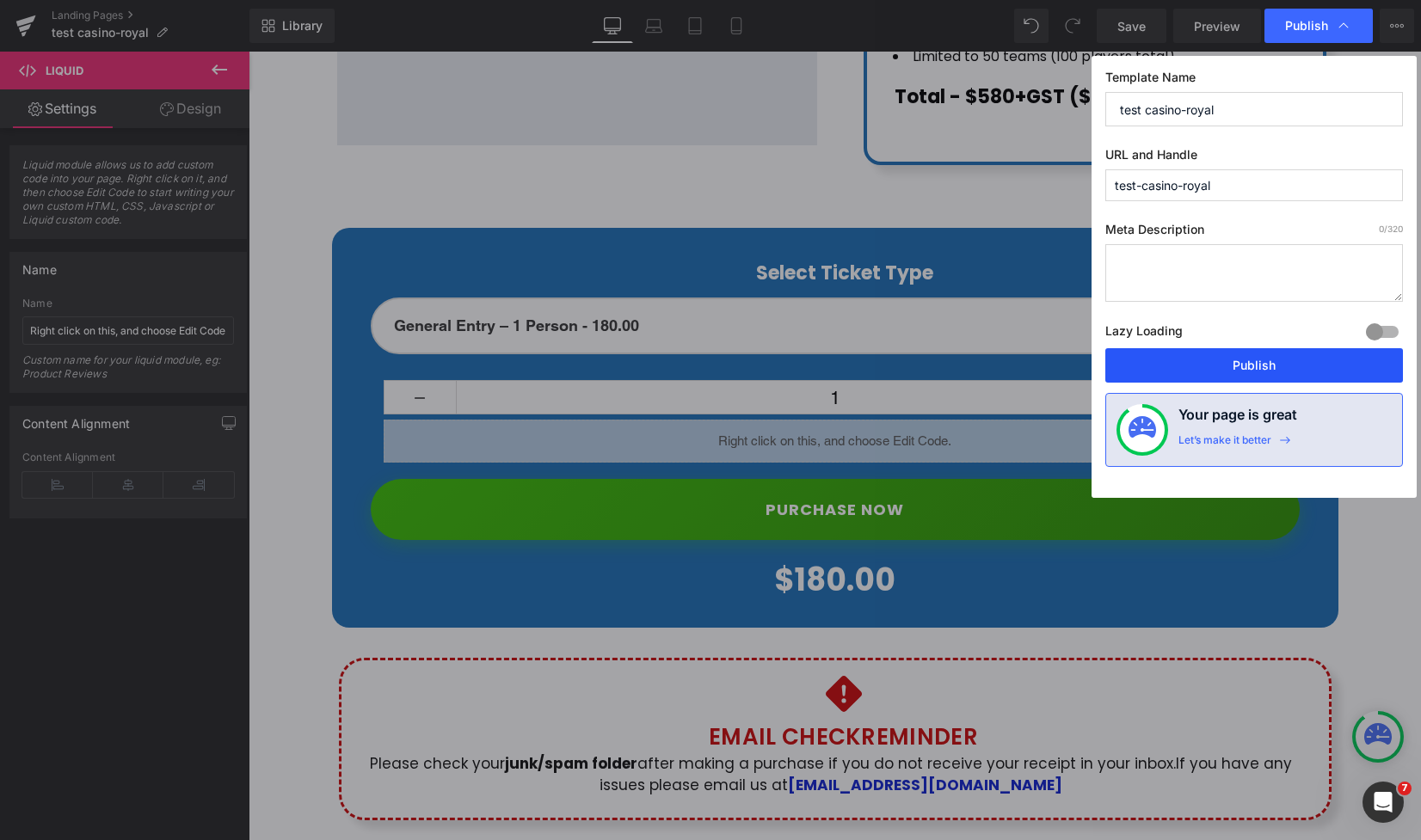
click at [1245, 371] on button "Publish" at bounding box center [1254, 365] width 298 height 34
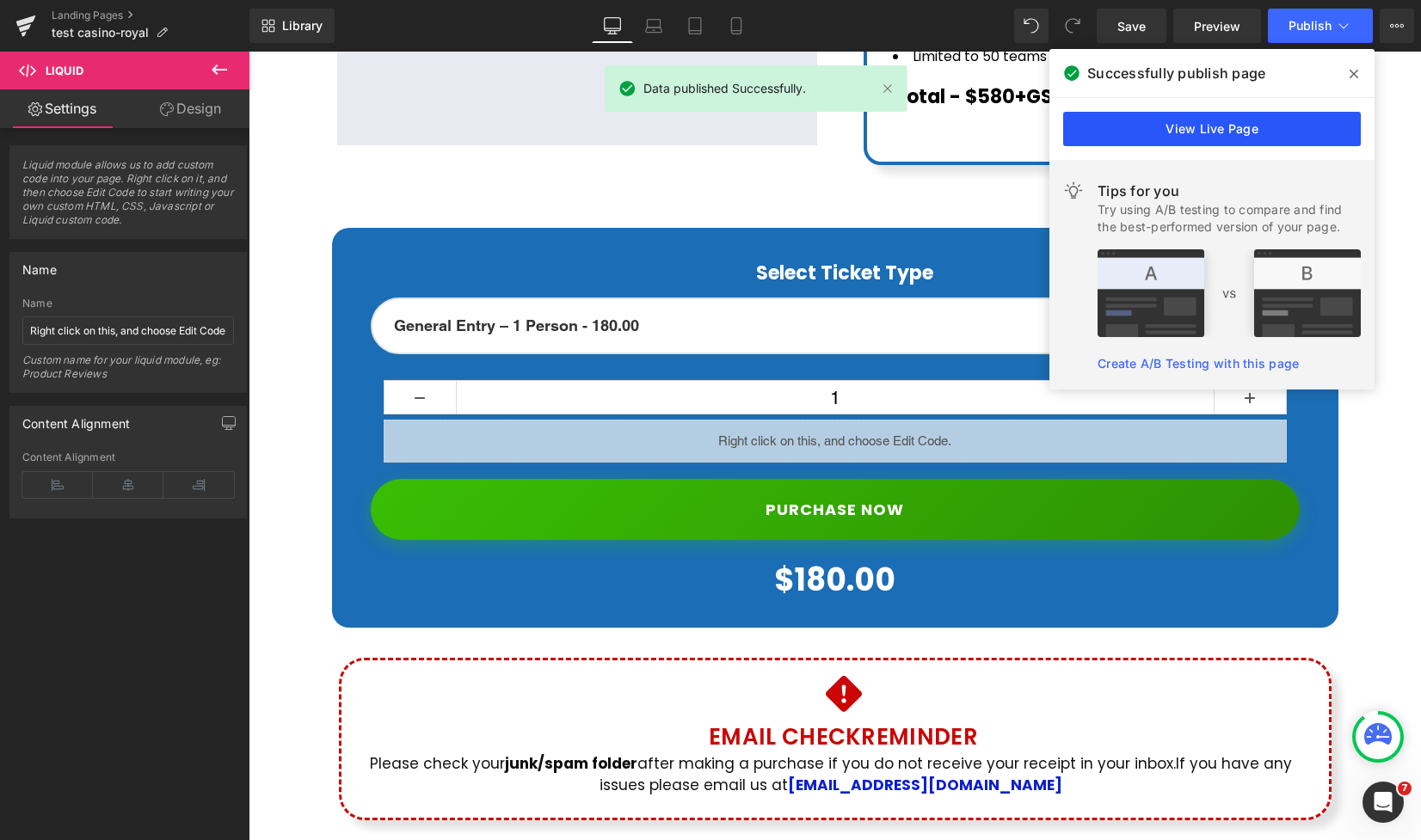
click at [1267, 127] on link "View Live Page" at bounding box center [1212, 129] width 298 height 34
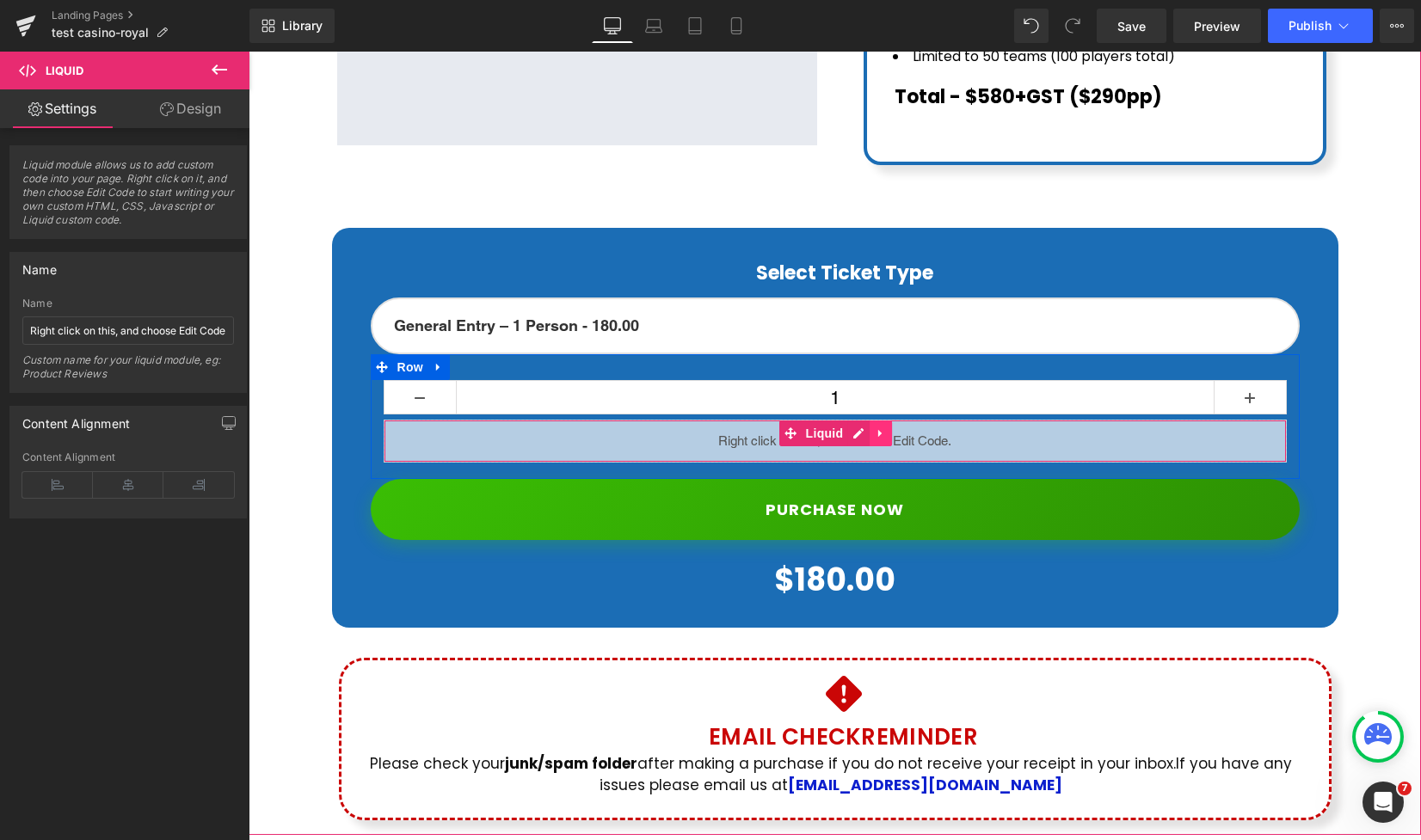
click at [881, 427] on icon at bounding box center [881, 433] width 12 height 13
click at [889, 427] on icon at bounding box center [892, 433] width 12 height 12
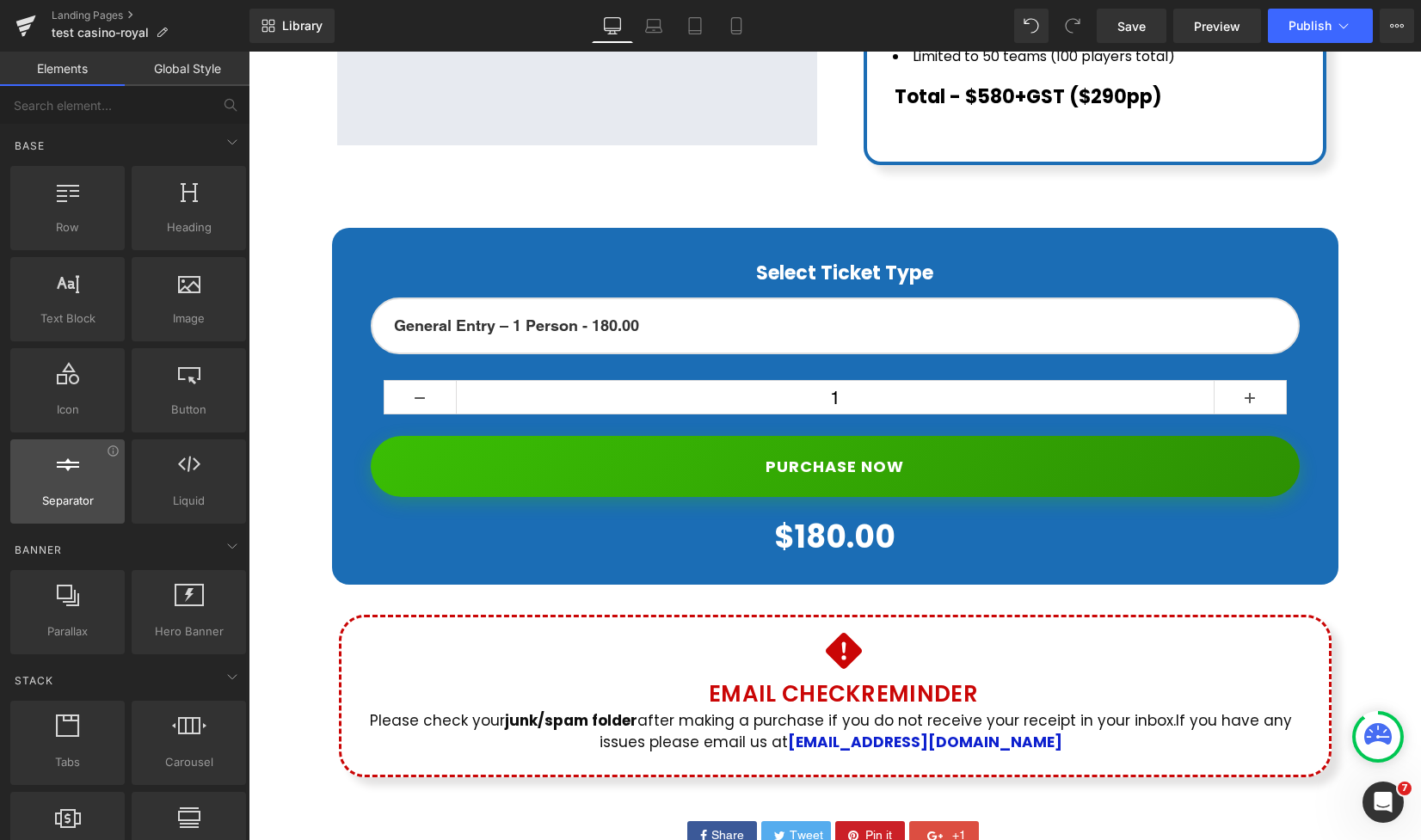
scroll to position [12, 0]
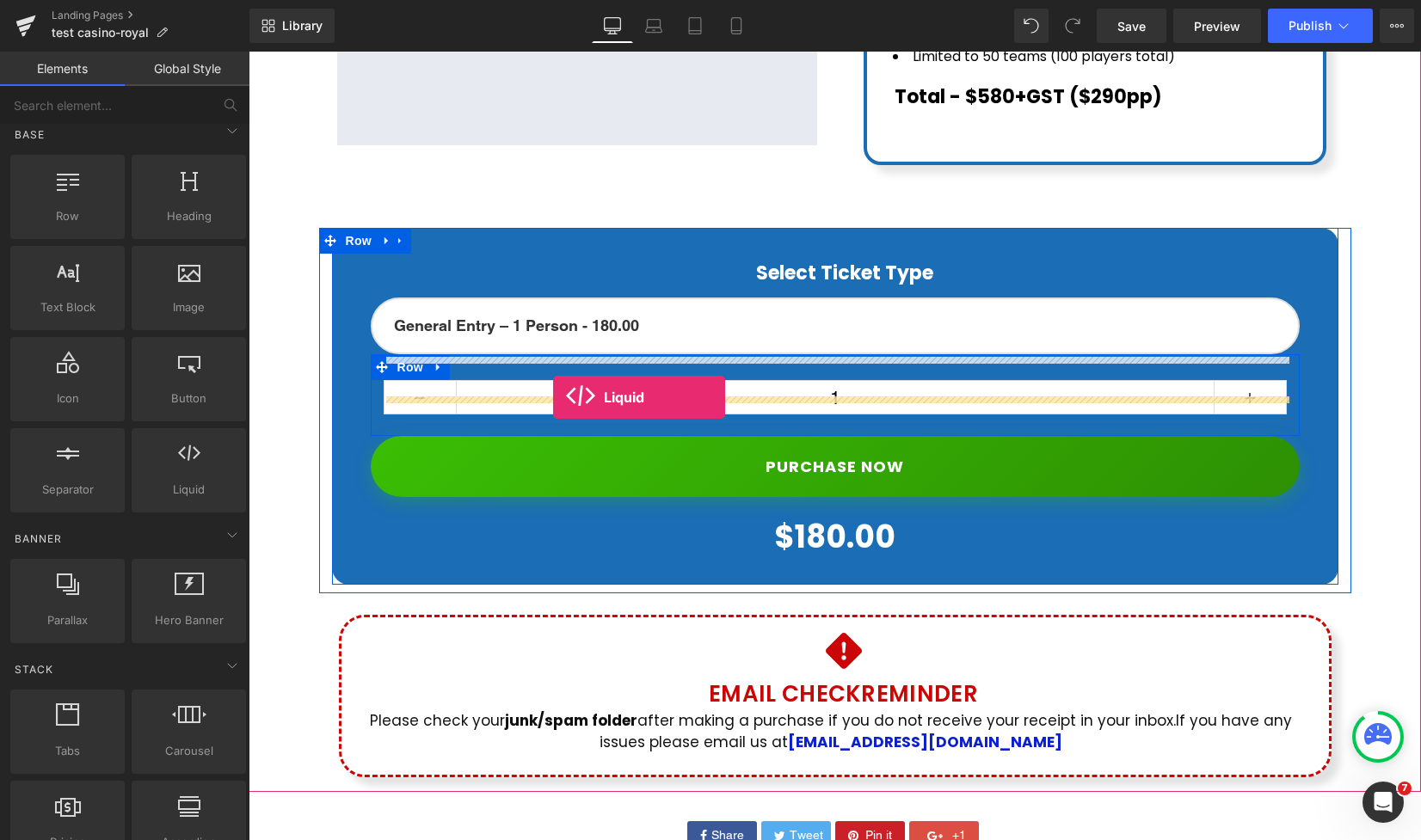
drag, startPoint x: 415, startPoint y: 534, endPoint x: 553, endPoint y: 397, distance: 194.5
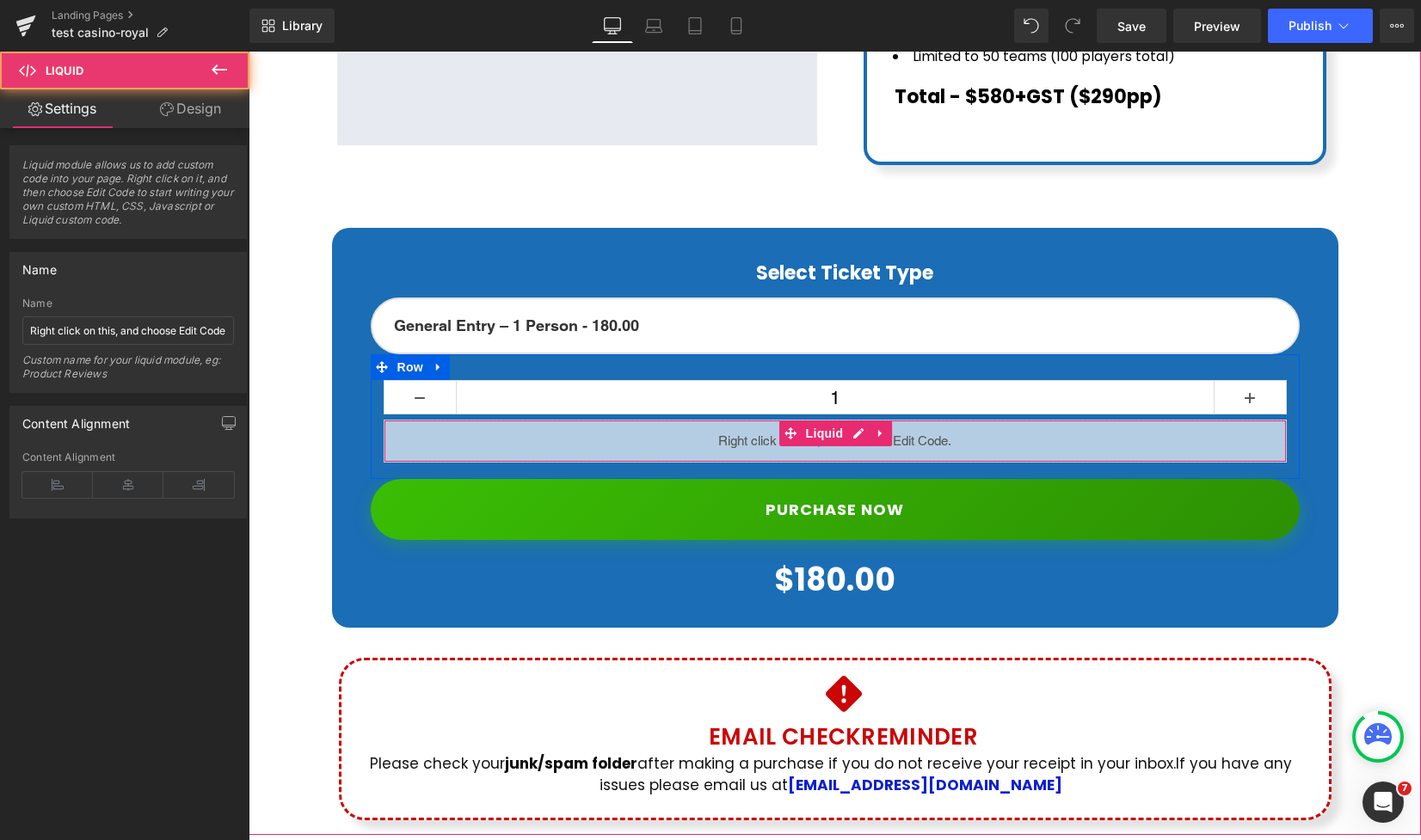
click at [860, 420] on div "Liquid" at bounding box center [835, 441] width 904 height 43
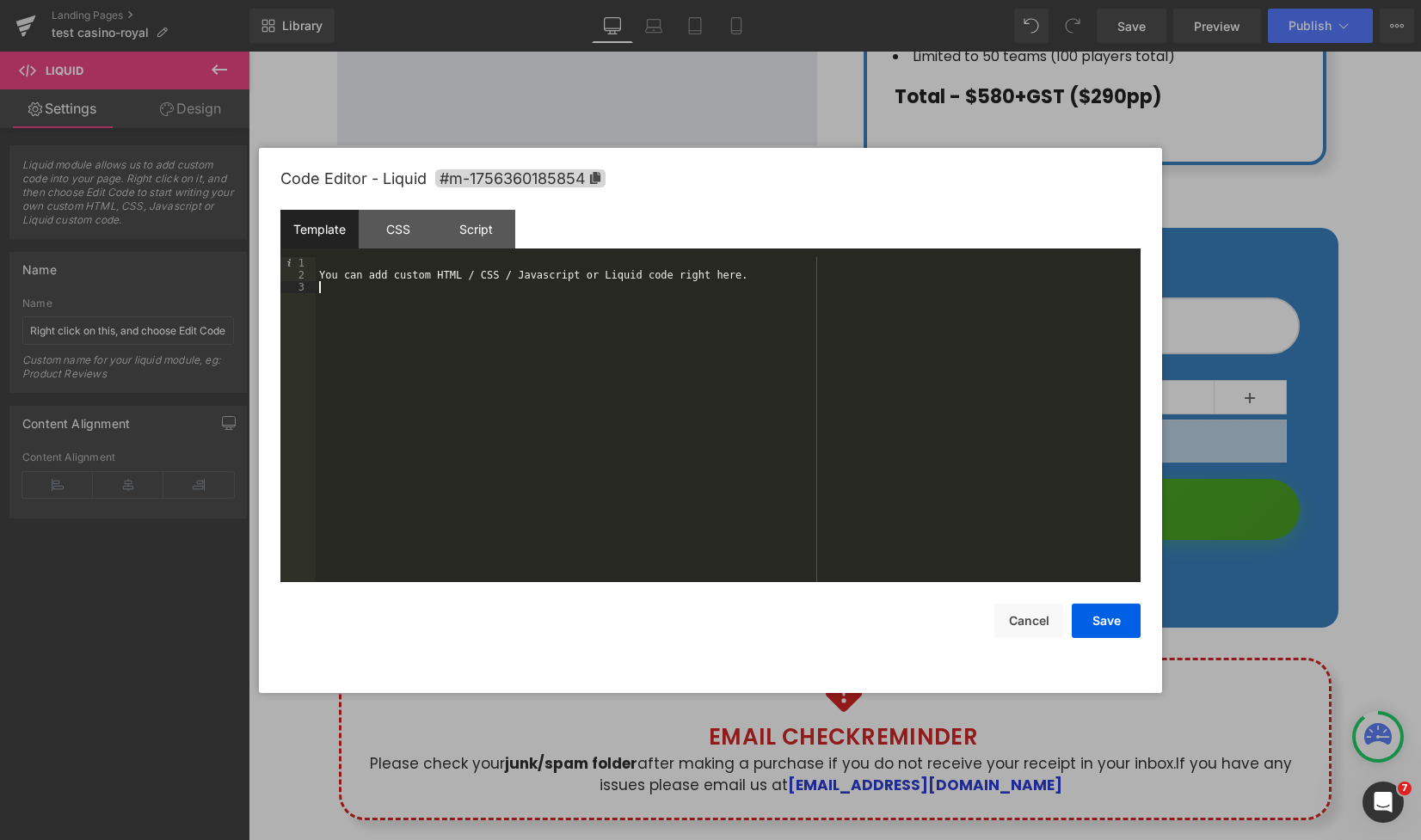
click at [543, 394] on div "You can add custom HTML / CSS / Javascript or Liquid code right here." at bounding box center [728, 432] width 825 height 349
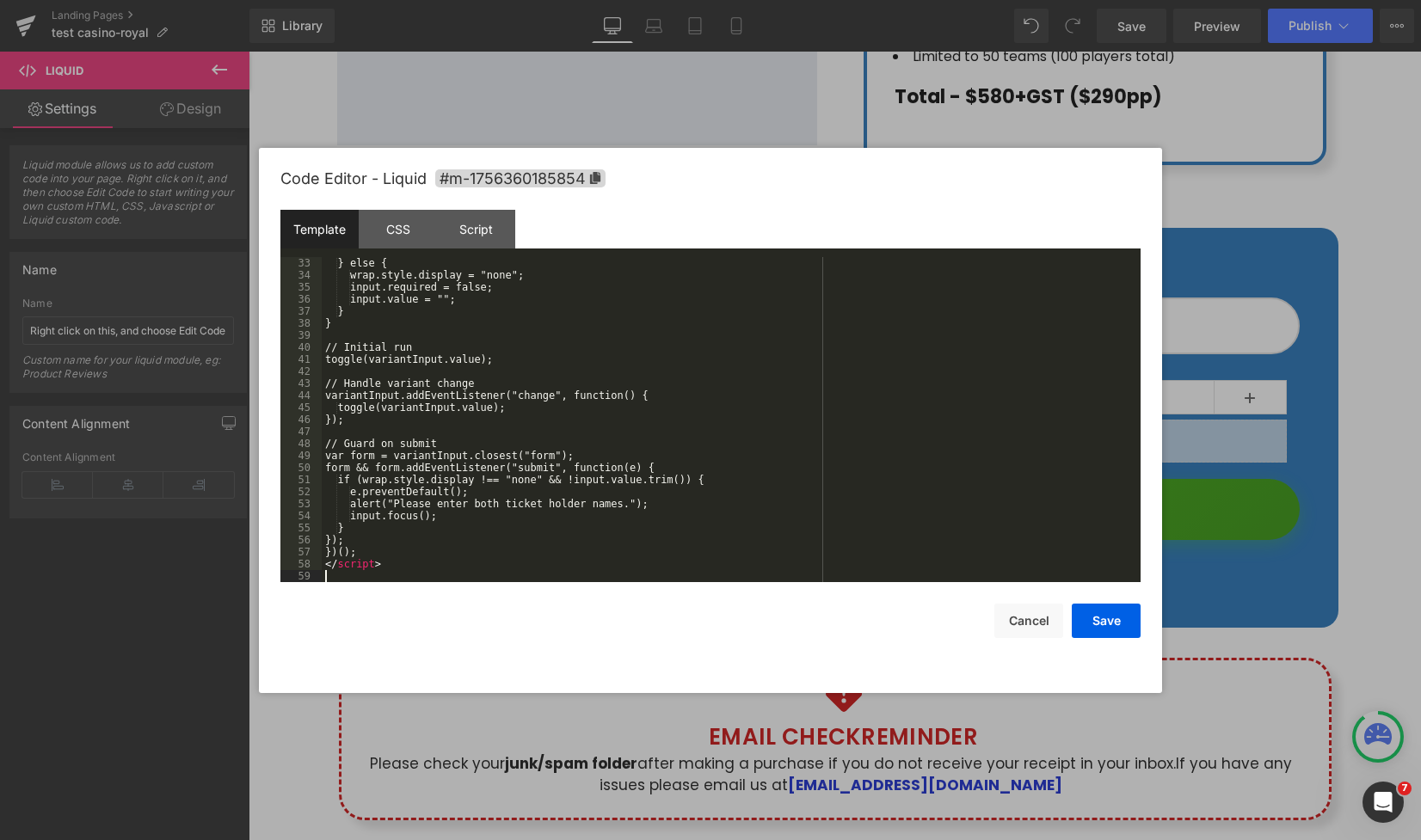
scroll to position [385, 0]
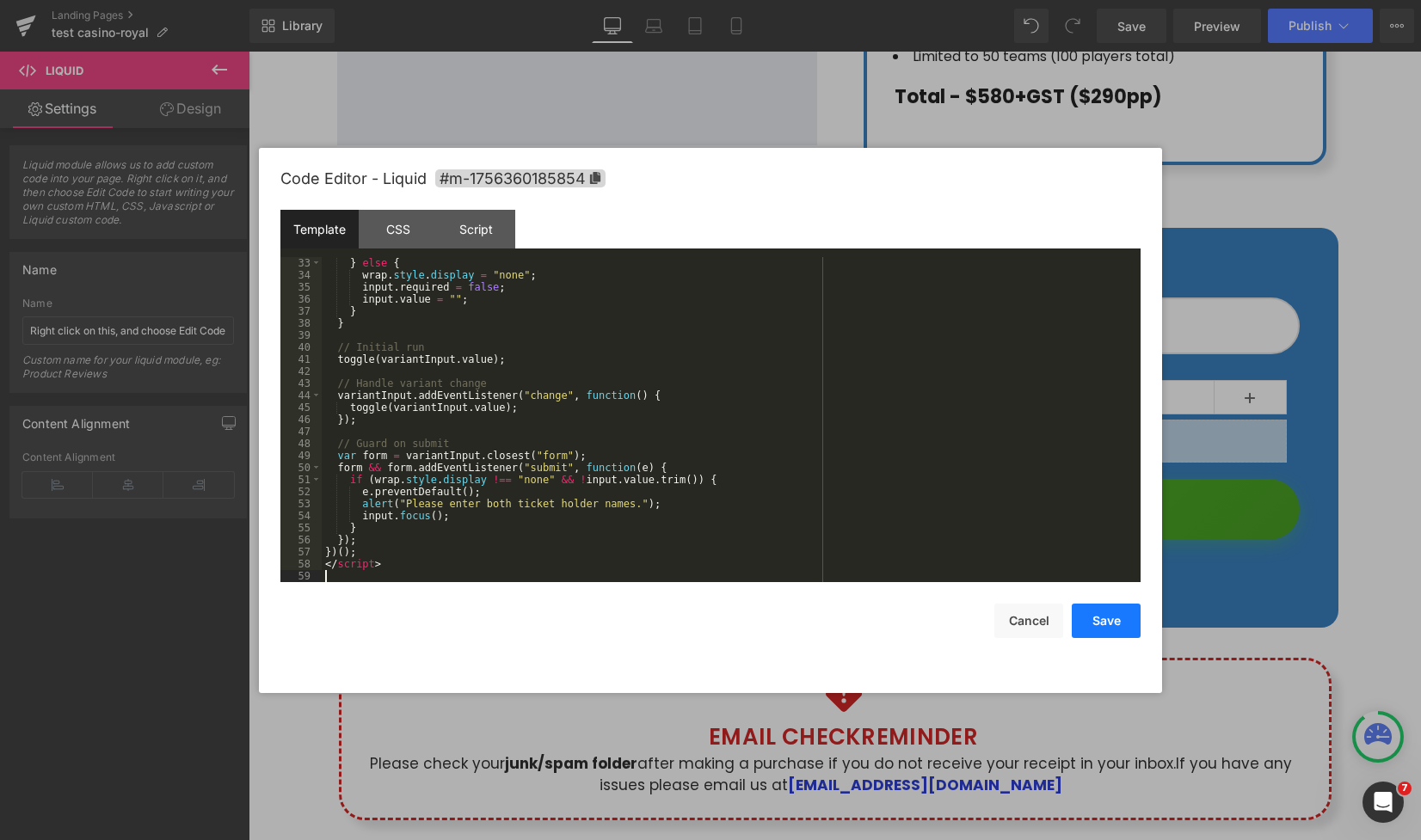
click at [1095, 620] on button "Save" at bounding box center [1106, 620] width 69 height 34
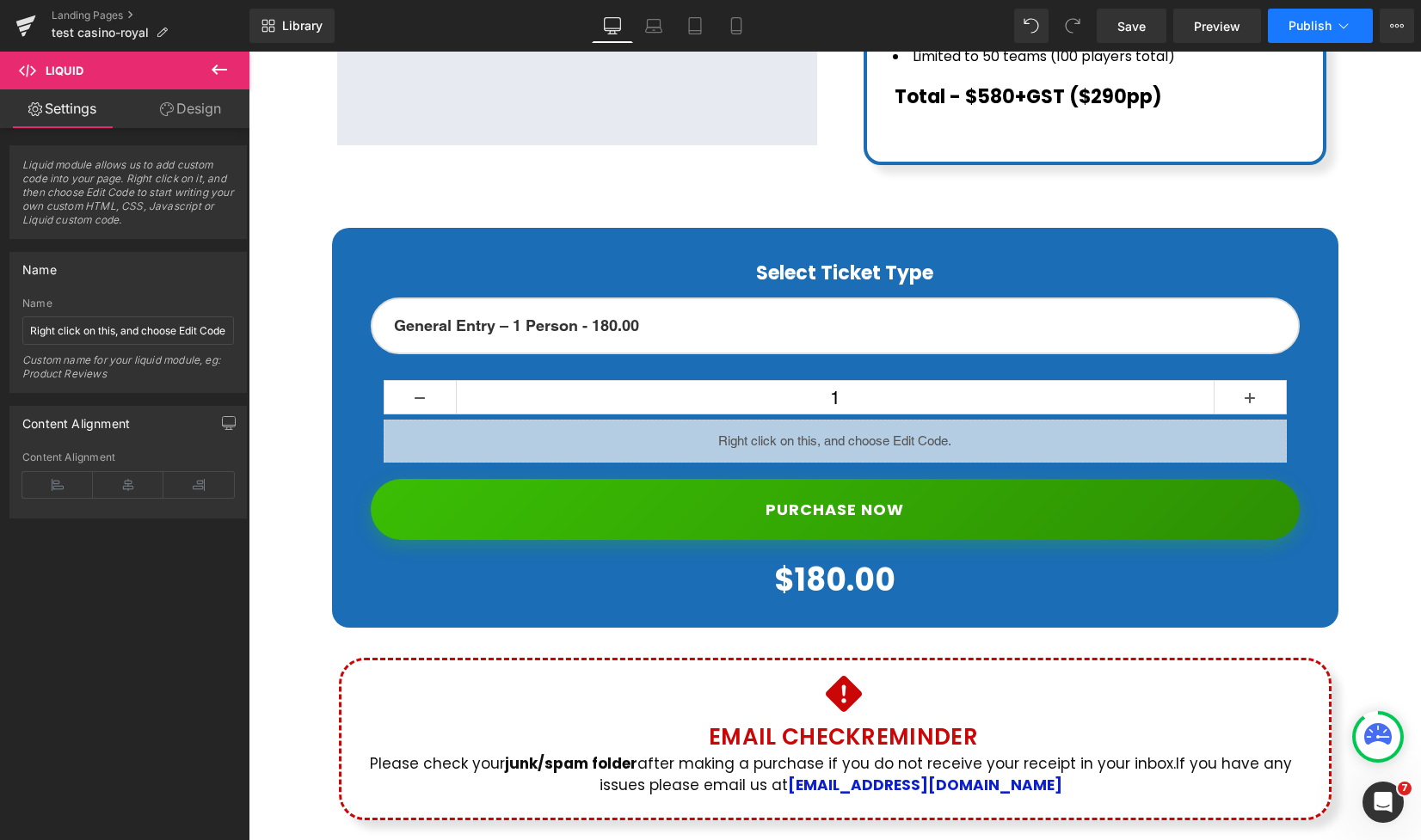
click at [1301, 23] on span "Publish" at bounding box center [1311, 25] width 43 height 14
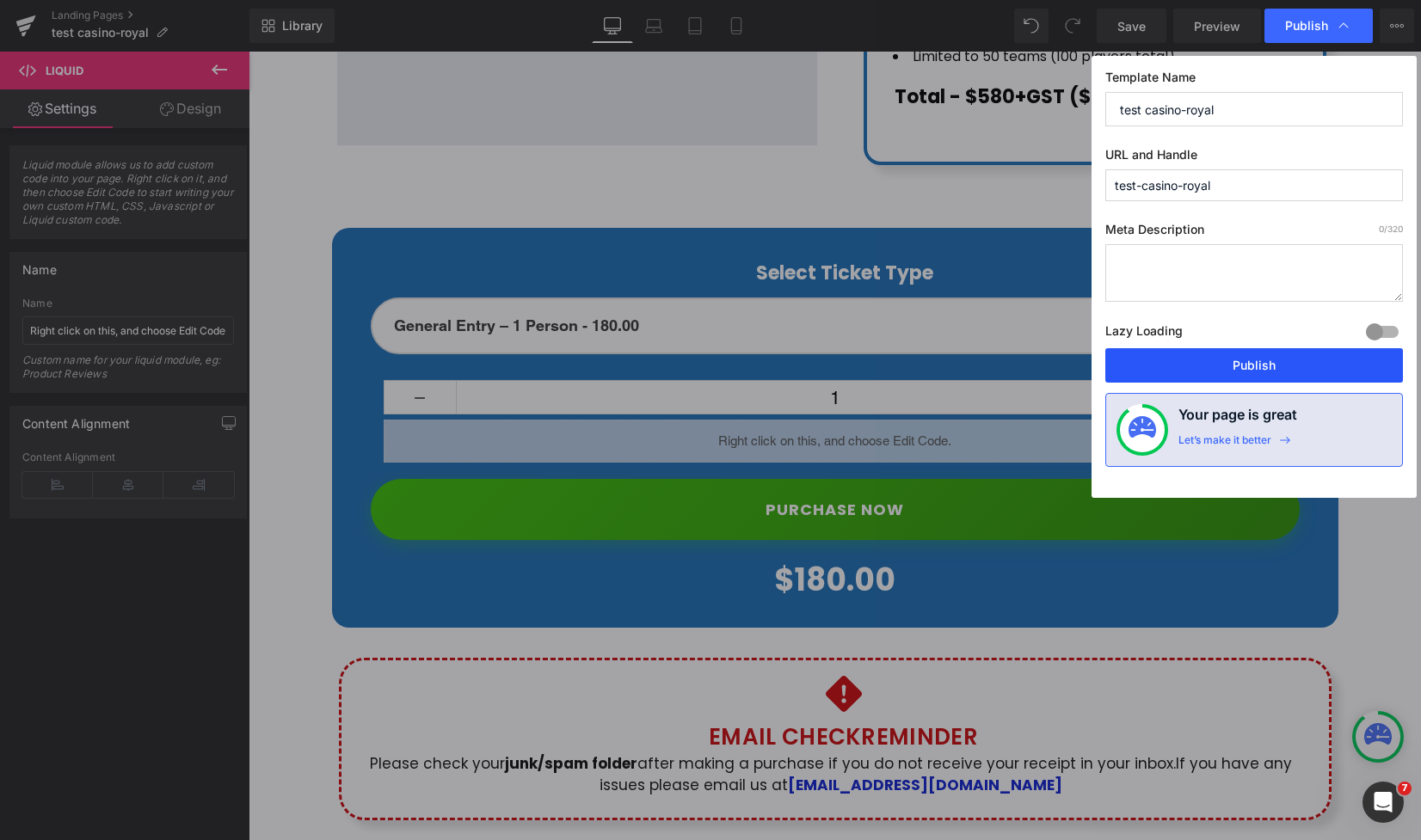
click at [1207, 351] on button "Publish" at bounding box center [1254, 365] width 298 height 34
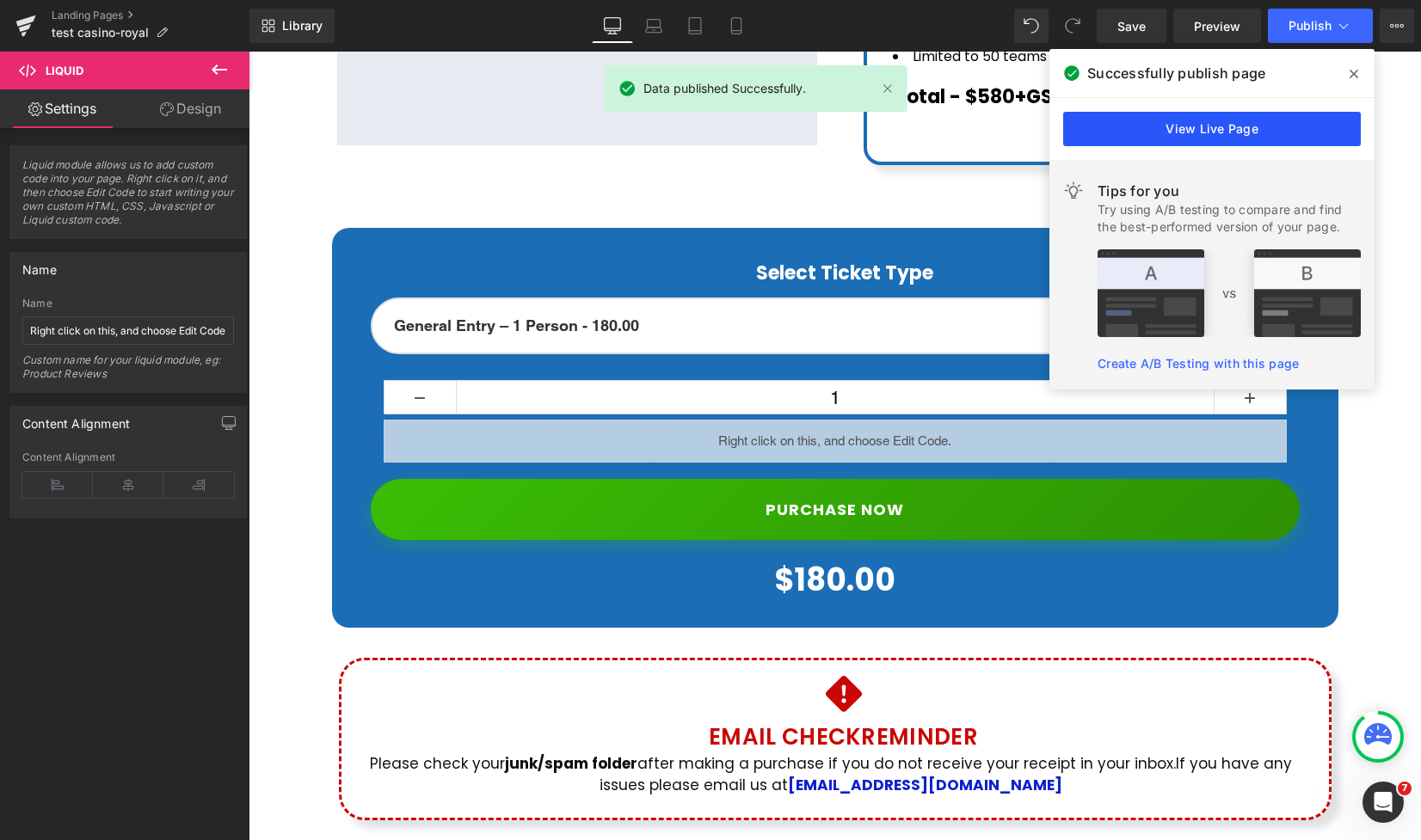
click at [1186, 123] on link "View Live Page" at bounding box center [1212, 129] width 298 height 34
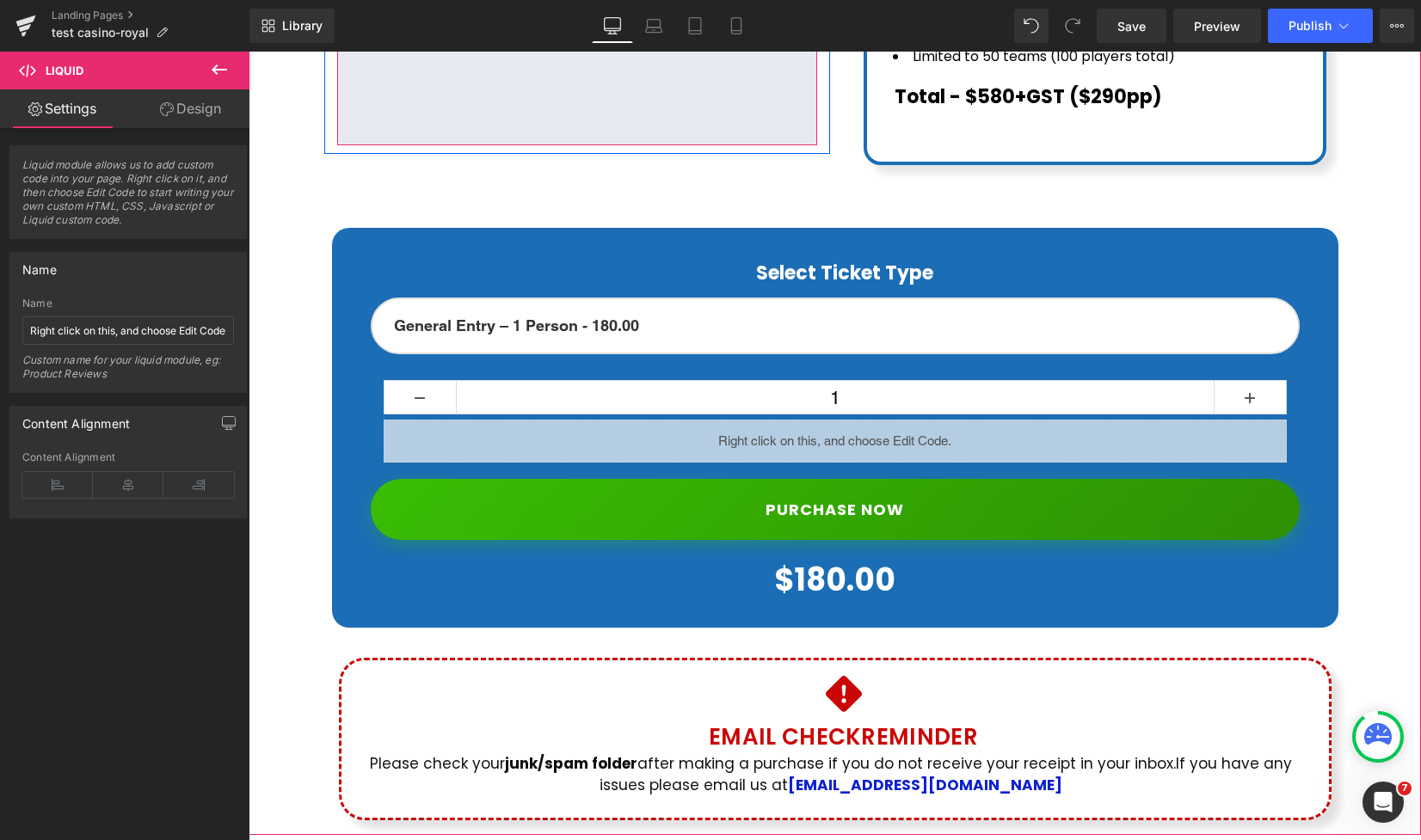
scroll to position [1245, 0]
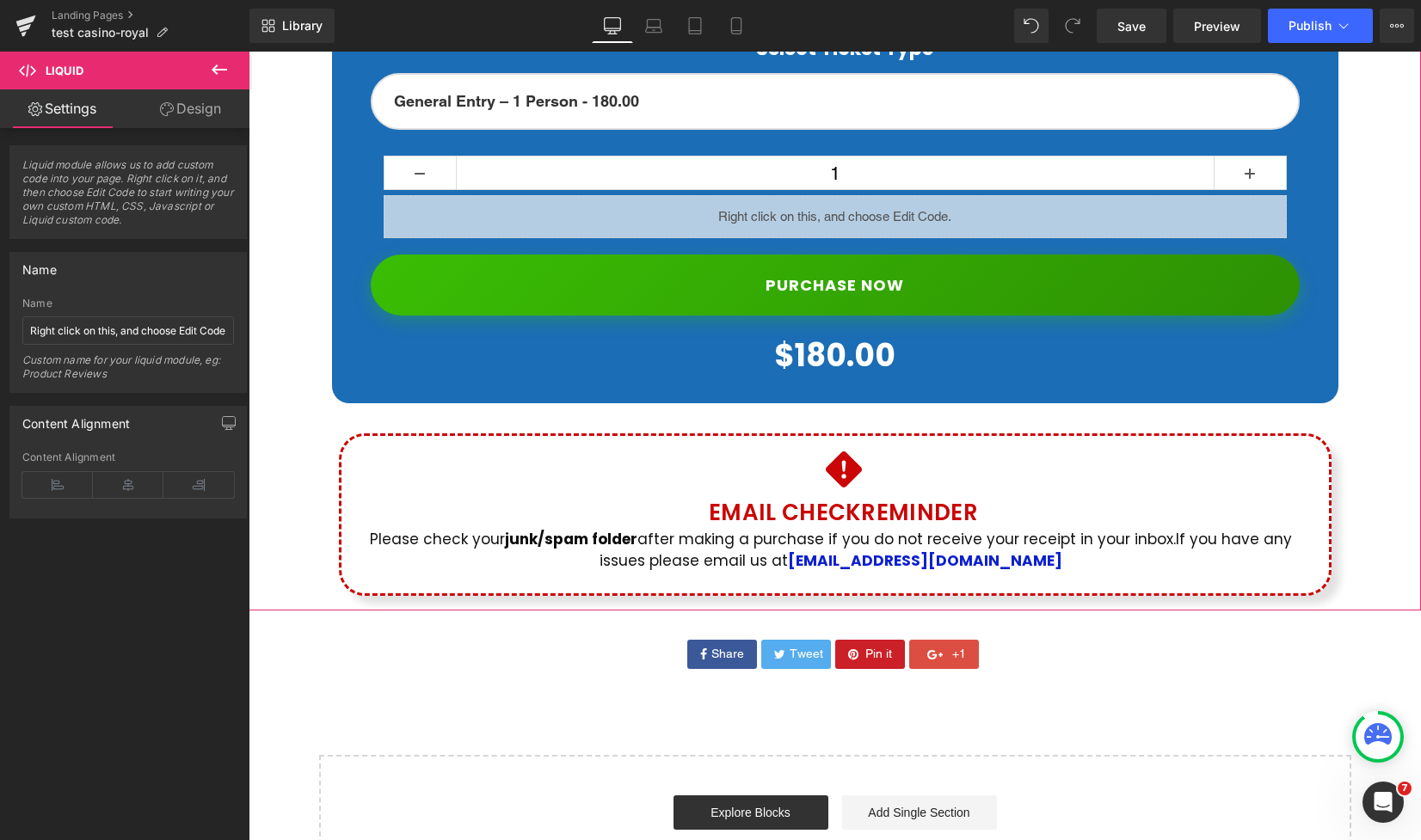
click at [801, 195] on div "Liquid" at bounding box center [835, 217] width 904 height 43
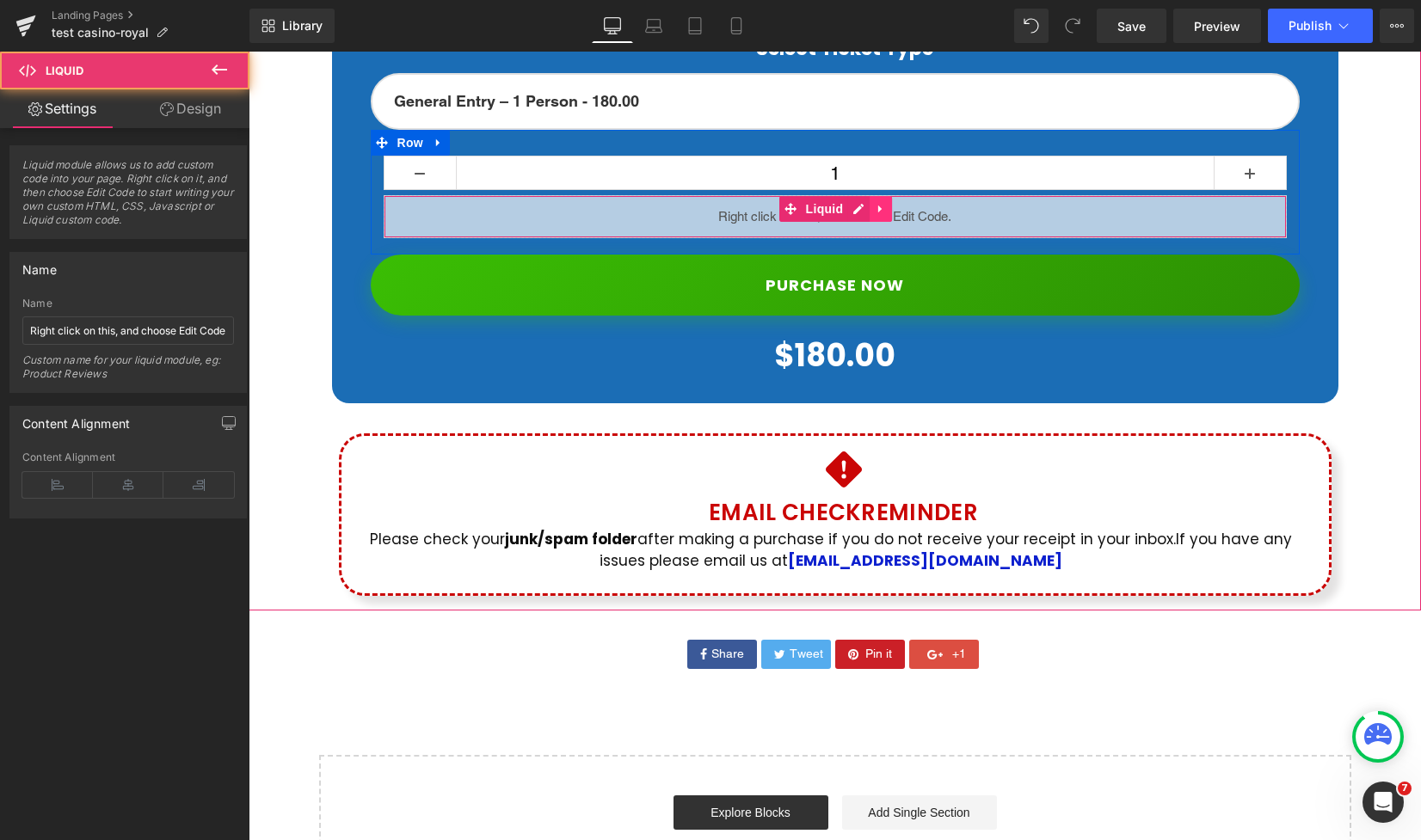
click at [876, 203] on icon at bounding box center [881, 209] width 12 height 13
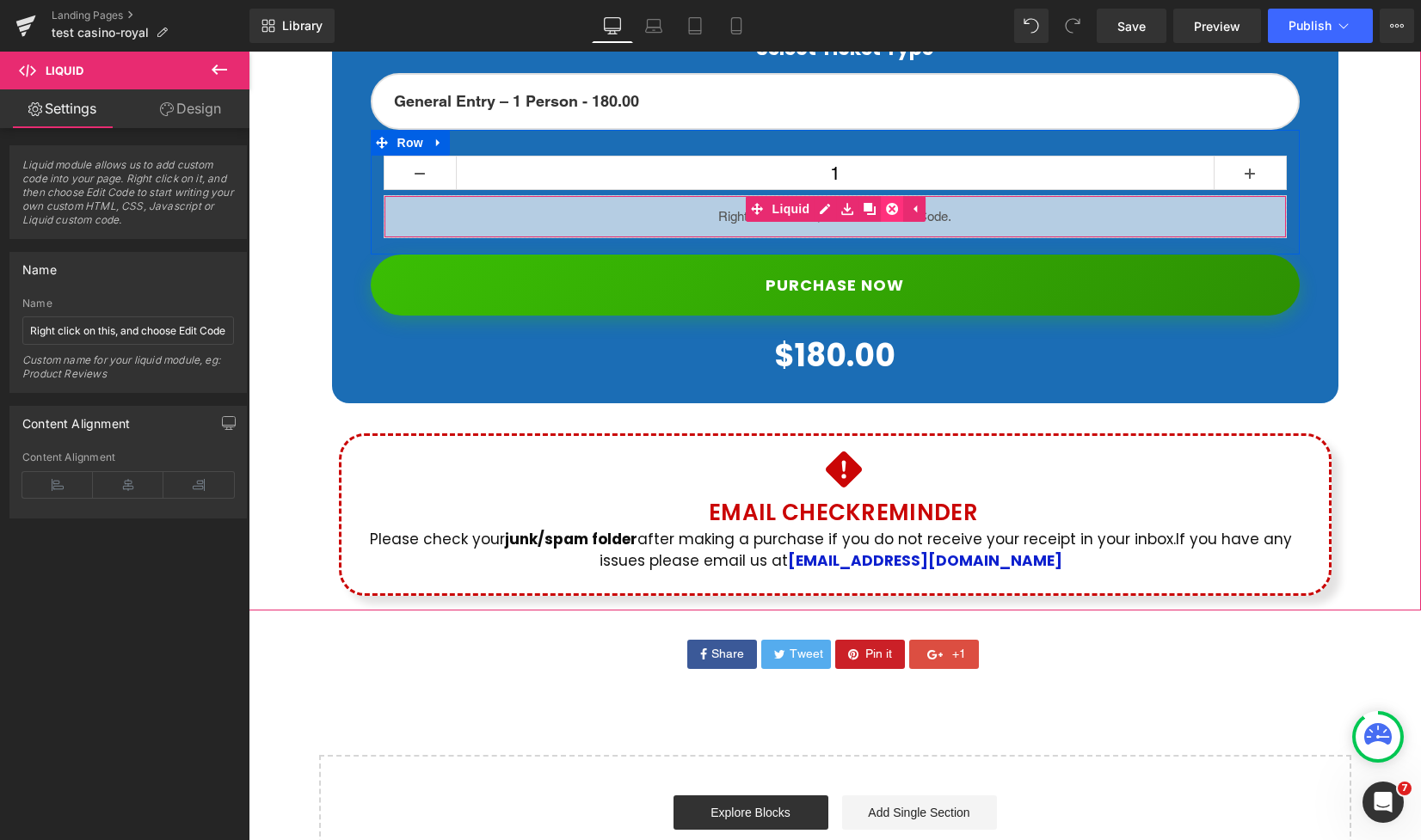
click at [897, 203] on icon at bounding box center [892, 209] width 12 height 12
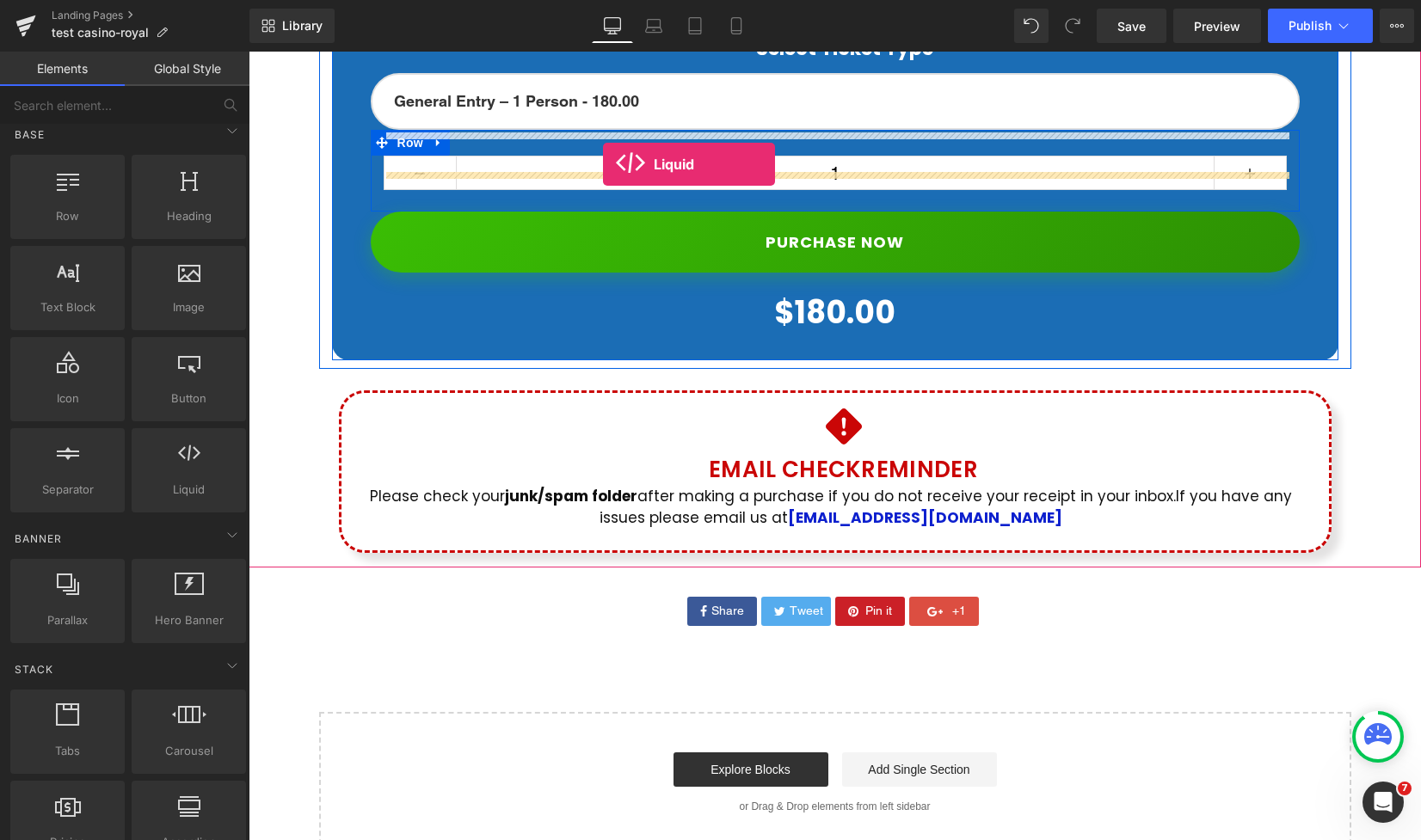
drag, startPoint x: 600, startPoint y: 250, endPoint x: 603, endPoint y: 164, distance: 86.1
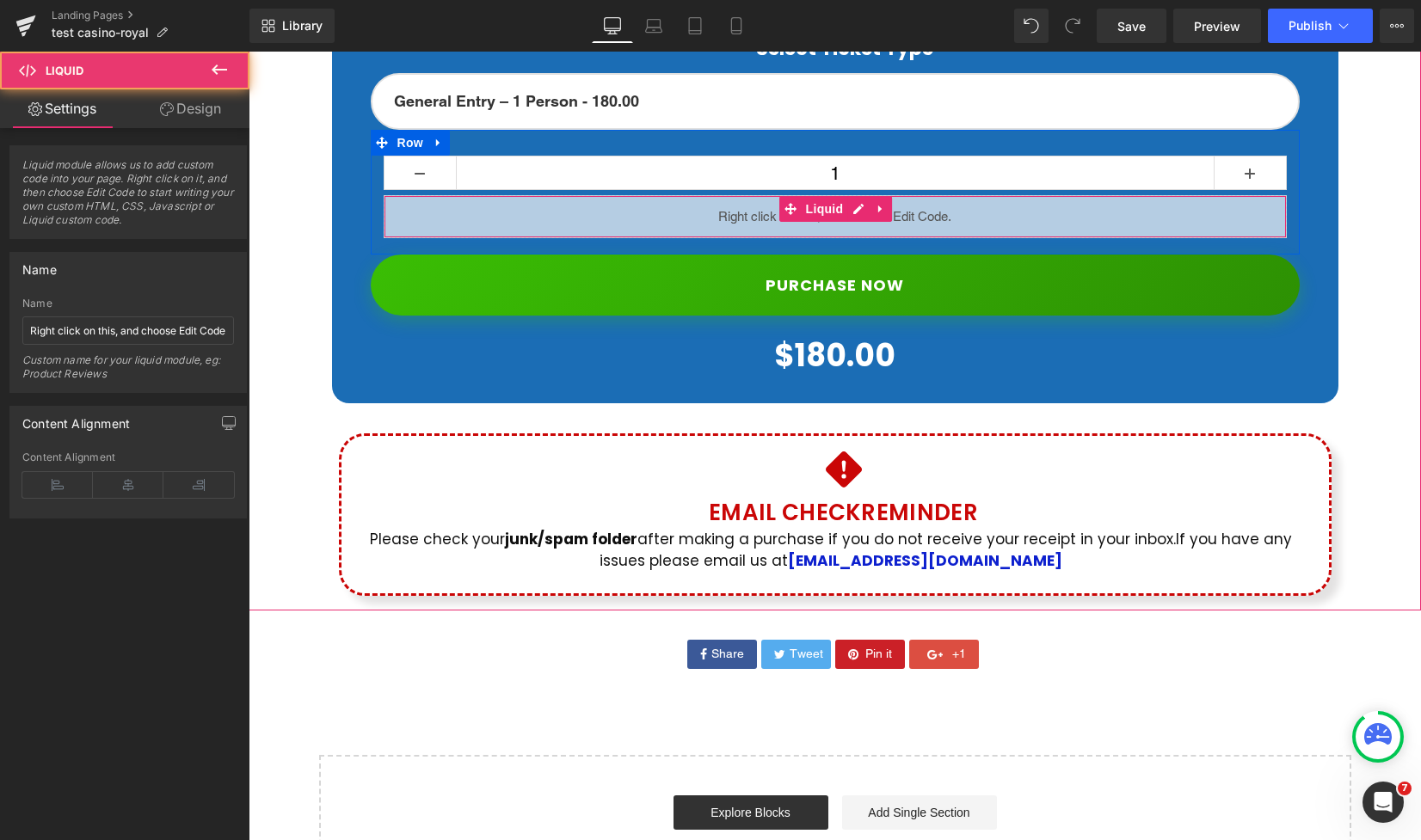
click at [866, 195] on div "Liquid" at bounding box center [835, 217] width 904 height 43
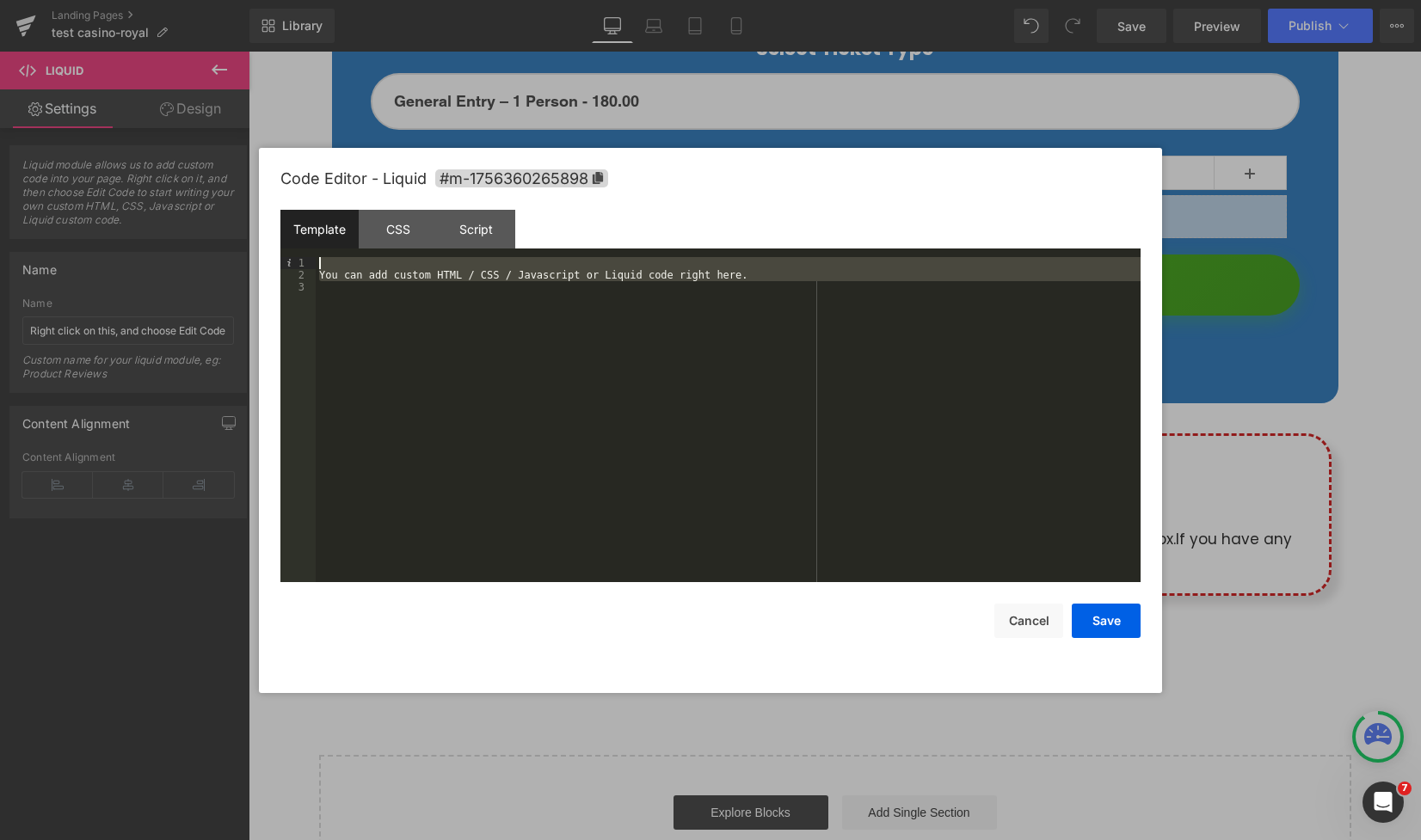
drag, startPoint x: 649, startPoint y: 378, endPoint x: 291, endPoint y: 226, distance: 388.9
click at [291, 226] on div "Template CSS Script Data 1 2 3 You can add custom HTML / CSS / Javascript or Li…" at bounding box center [710, 396] width 861 height 373
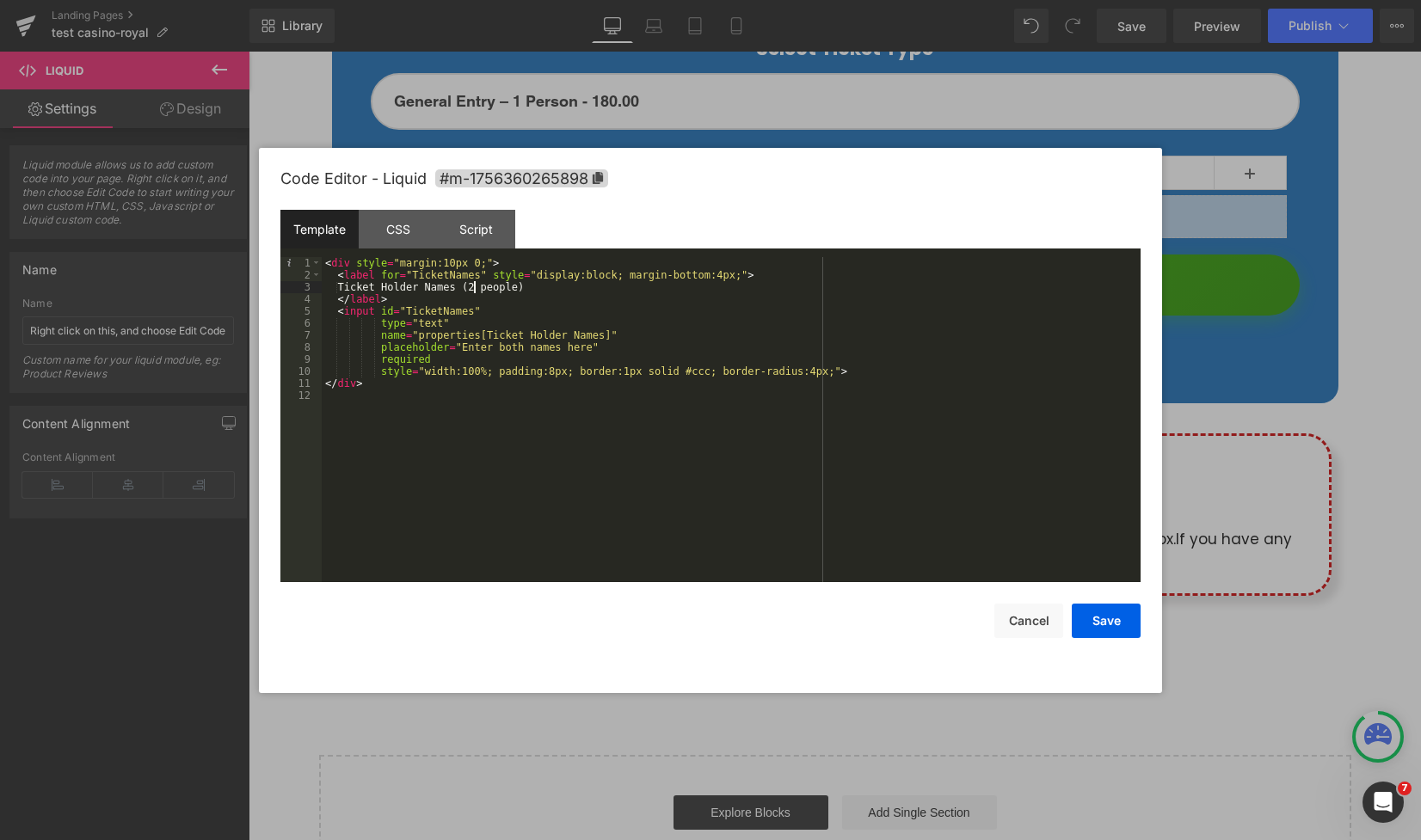
drag, startPoint x: 474, startPoint y: 290, endPoint x: 465, endPoint y: 297, distance: 11.4
click at [474, 290] on div "< div style = "margin:10px 0;" > < label for = "TicketNames" style = "display:b…" at bounding box center [731, 432] width 819 height 349
drag, startPoint x: 389, startPoint y: 281, endPoint x: 451, endPoint y: 289, distance: 62.5
click at [393, 281] on div "< div style = "margin:10px 0;" > < label for = "TicketNames" style = "display:b…" at bounding box center [731, 432] width 819 height 349
drag, startPoint x: 490, startPoint y: 286, endPoint x: 545, endPoint y: 286, distance: 55.0
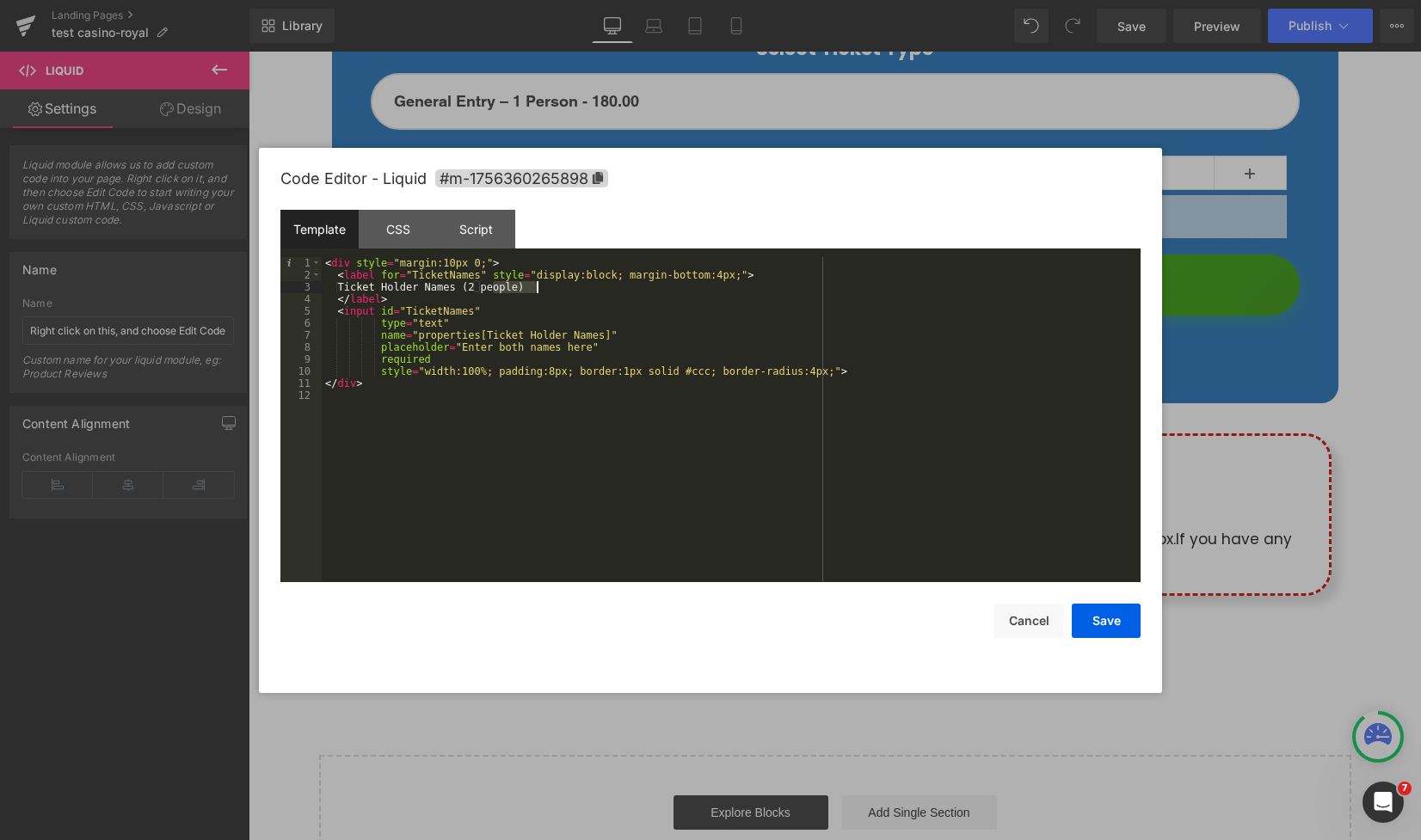
click at [545, 286] on div "< div style = "margin:10px 0;" > < label for = "TicketNames" style = "display:b…" at bounding box center [731, 432] width 819 height 349
click at [544, 286] on div "< div style = "margin:10px 0;" > < label for = "TicketNames" style = "display:b…" at bounding box center [731, 432] width 819 height 349
drag, startPoint x: 542, startPoint y: 285, endPoint x: 476, endPoint y: 287, distance: 66.0
click at [476, 287] on div "< div style = "margin:10px 0;" > < label for = "TicketNames" style = "display:b…" at bounding box center [731, 432] width 819 height 349
click at [456, 288] on div "< div style = "margin:10px 0;" > < label for = "TicketNames" style = "display:b…" at bounding box center [731, 432] width 819 height 349
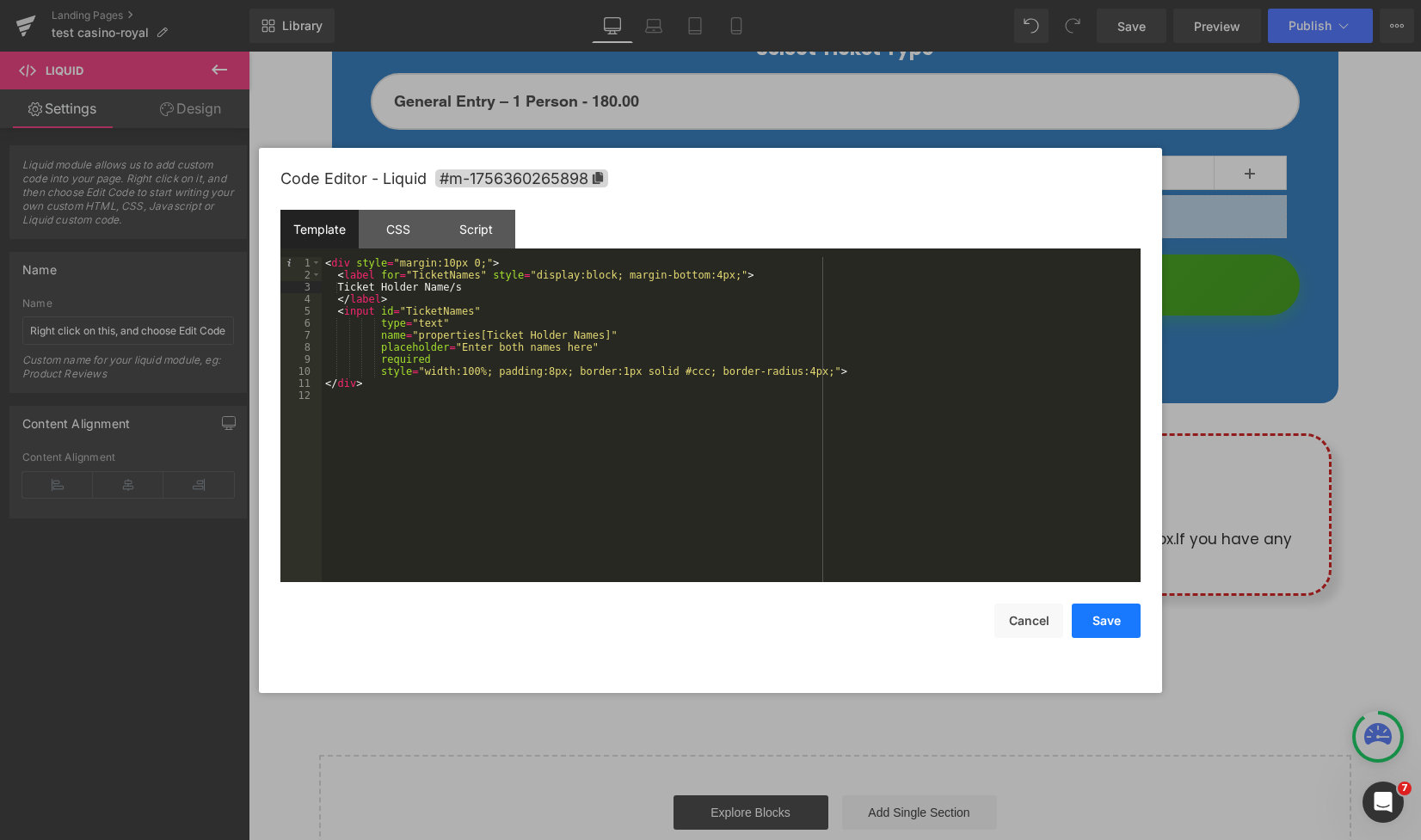
click at [1105, 626] on button "Save" at bounding box center [1106, 620] width 69 height 34
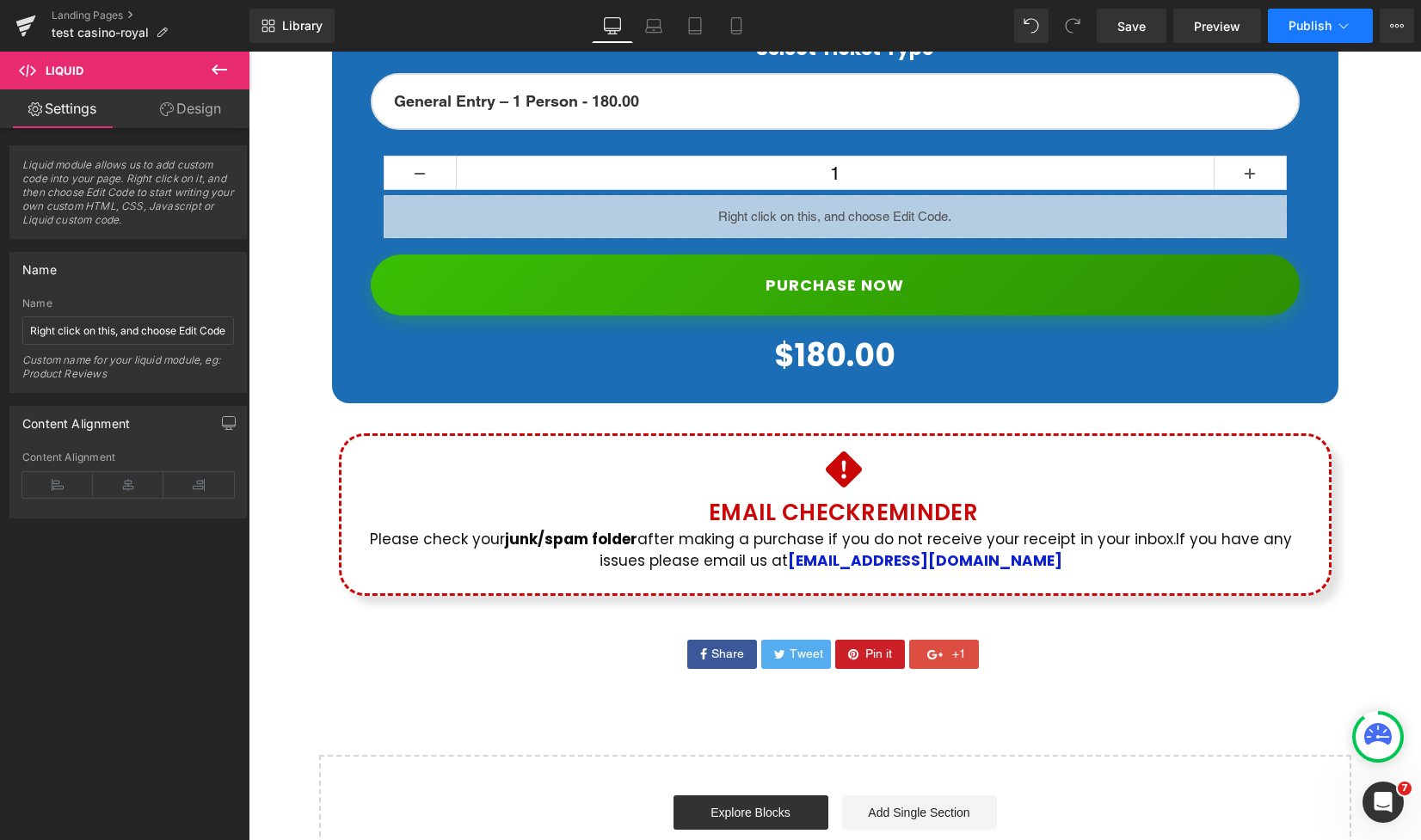
click at [1358, 18] on button "Publish" at bounding box center [1320, 25] width 105 height 34
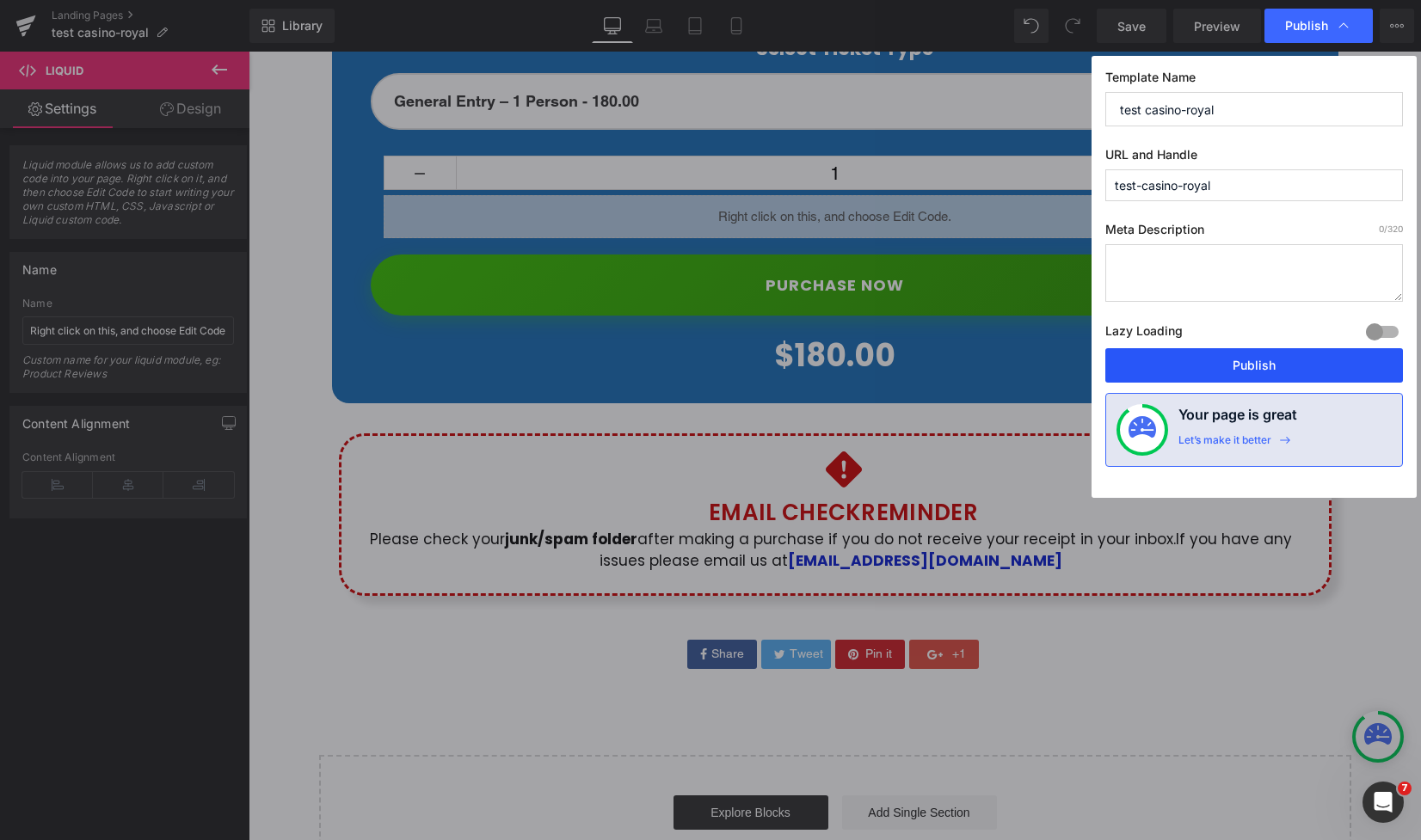
click at [1214, 370] on button "Publish" at bounding box center [1254, 365] width 298 height 34
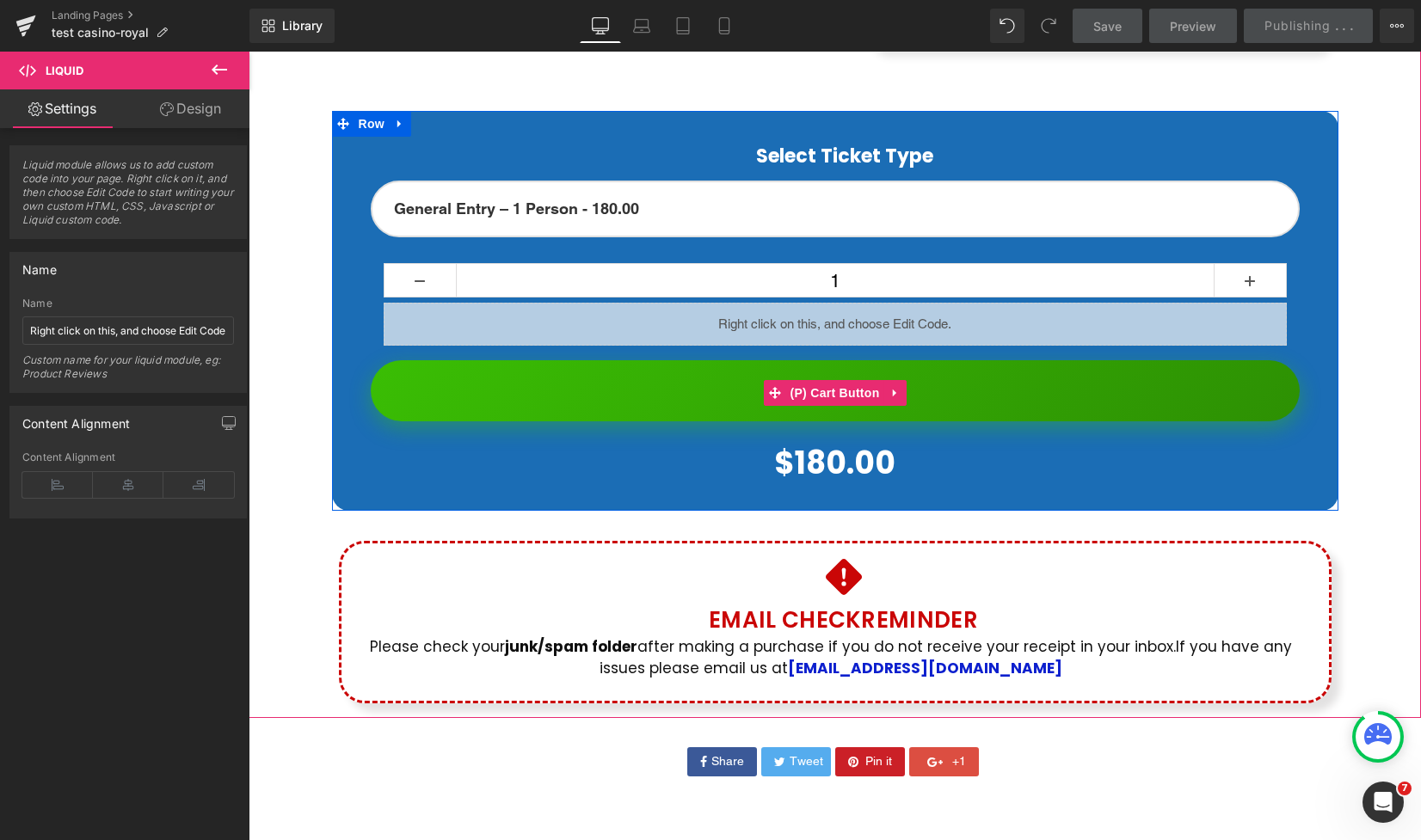
scroll to position [998, 0]
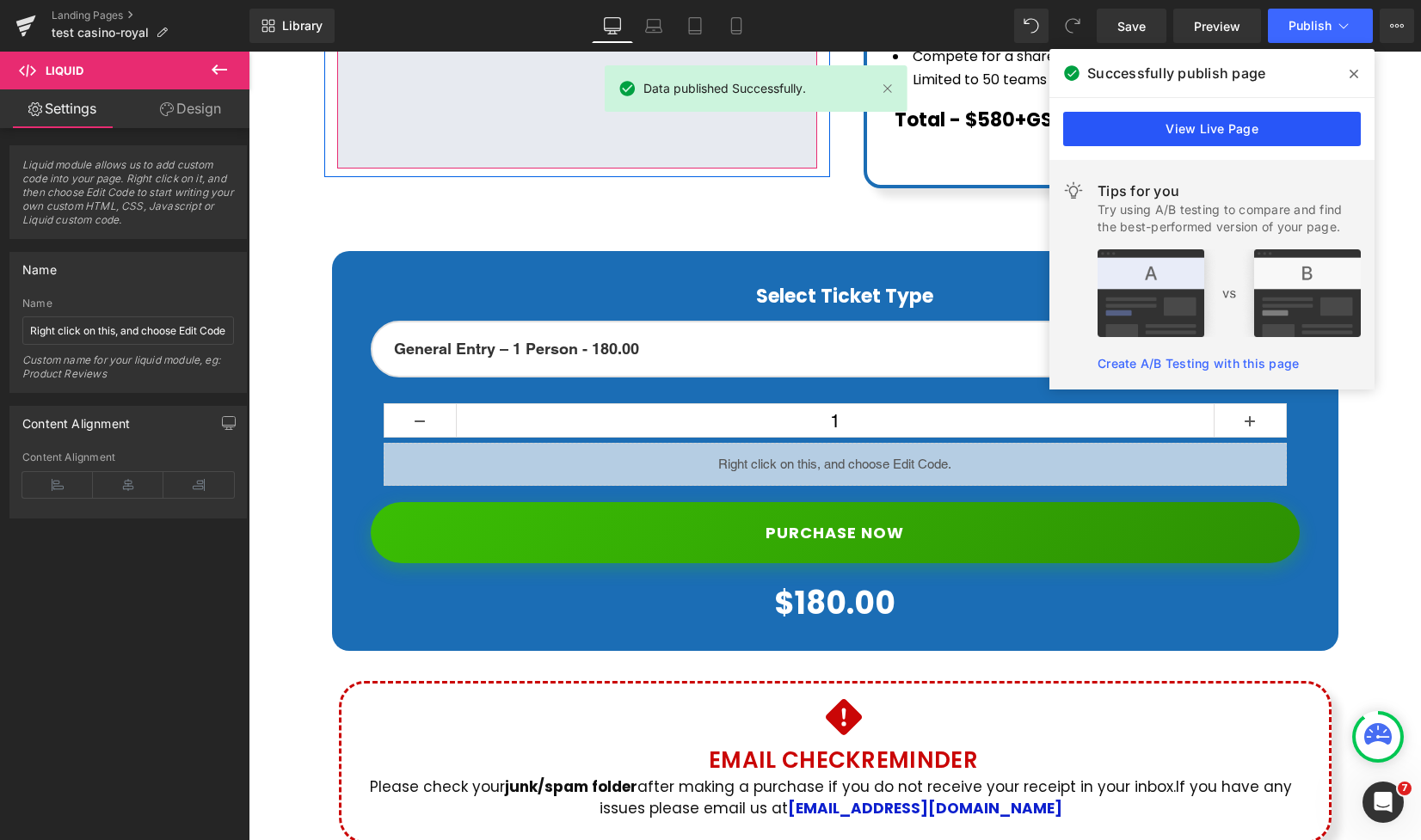
click at [1110, 133] on link "View Live Page" at bounding box center [1212, 129] width 298 height 34
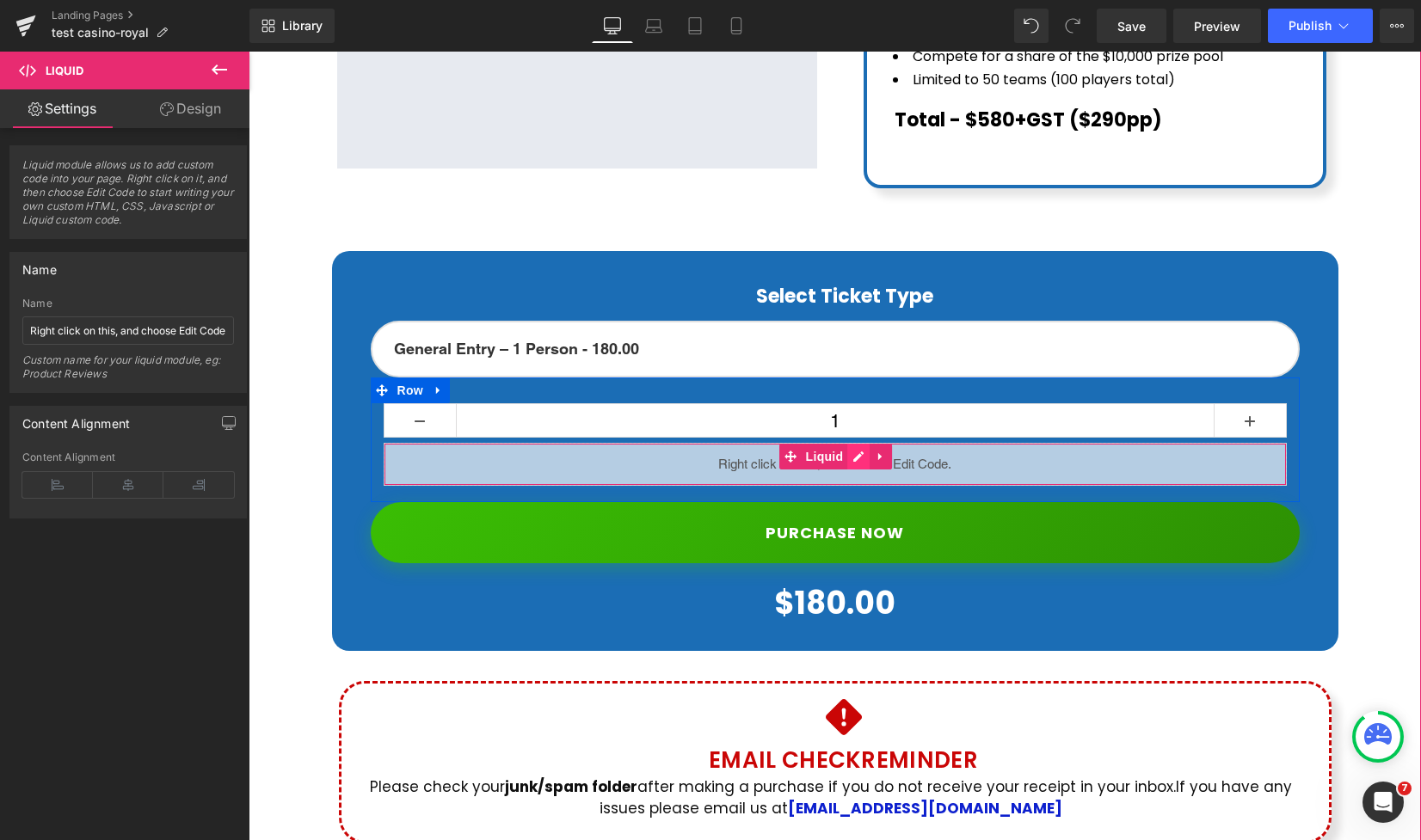
click at [856, 443] on div "Liquid" at bounding box center [835, 464] width 904 height 43
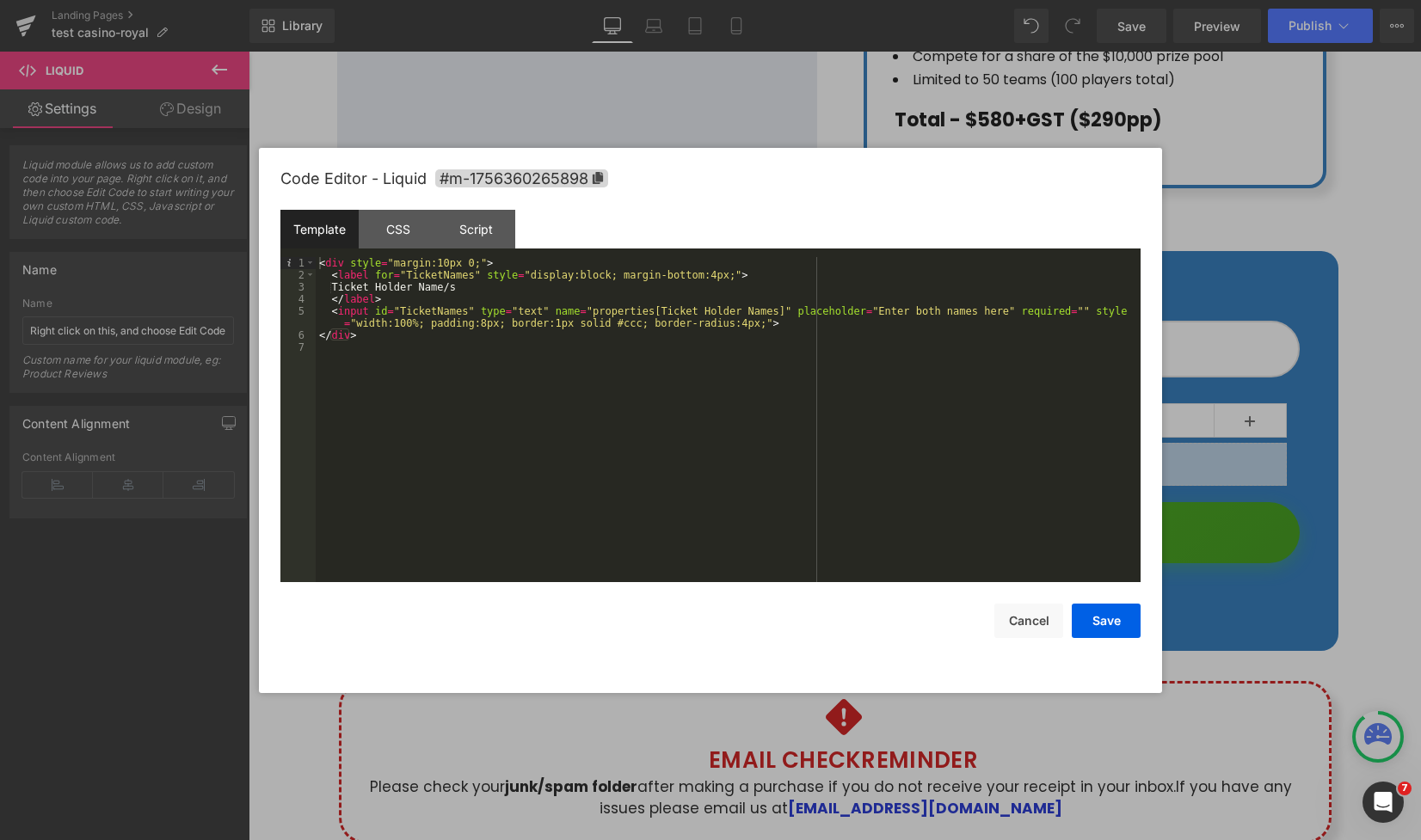
click at [927, 314] on div "< div style = "margin:10px 0;" > < label for = "TicketNames" style = "display:b…" at bounding box center [728, 432] width 825 height 349
drag, startPoint x: 917, startPoint y: 313, endPoint x: 942, endPoint y: 318, distance: 25.5
click at [943, 311] on div "< div style = "margin:10px 0;" > < label for = "TicketNames" style = "display:b…" at bounding box center [728, 432] width 825 height 349
click at [944, 310] on div "< div style = "margin:10px 0;" > < label for = "TicketNames" style = "display:b…" at bounding box center [728, 432] width 825 height 349
click at [951, 404] on div "< div style = "margin:10px 0;" > < label for = "TicketNames" style = "display:b…" at bounding box center [728, 432] width 825 height 349
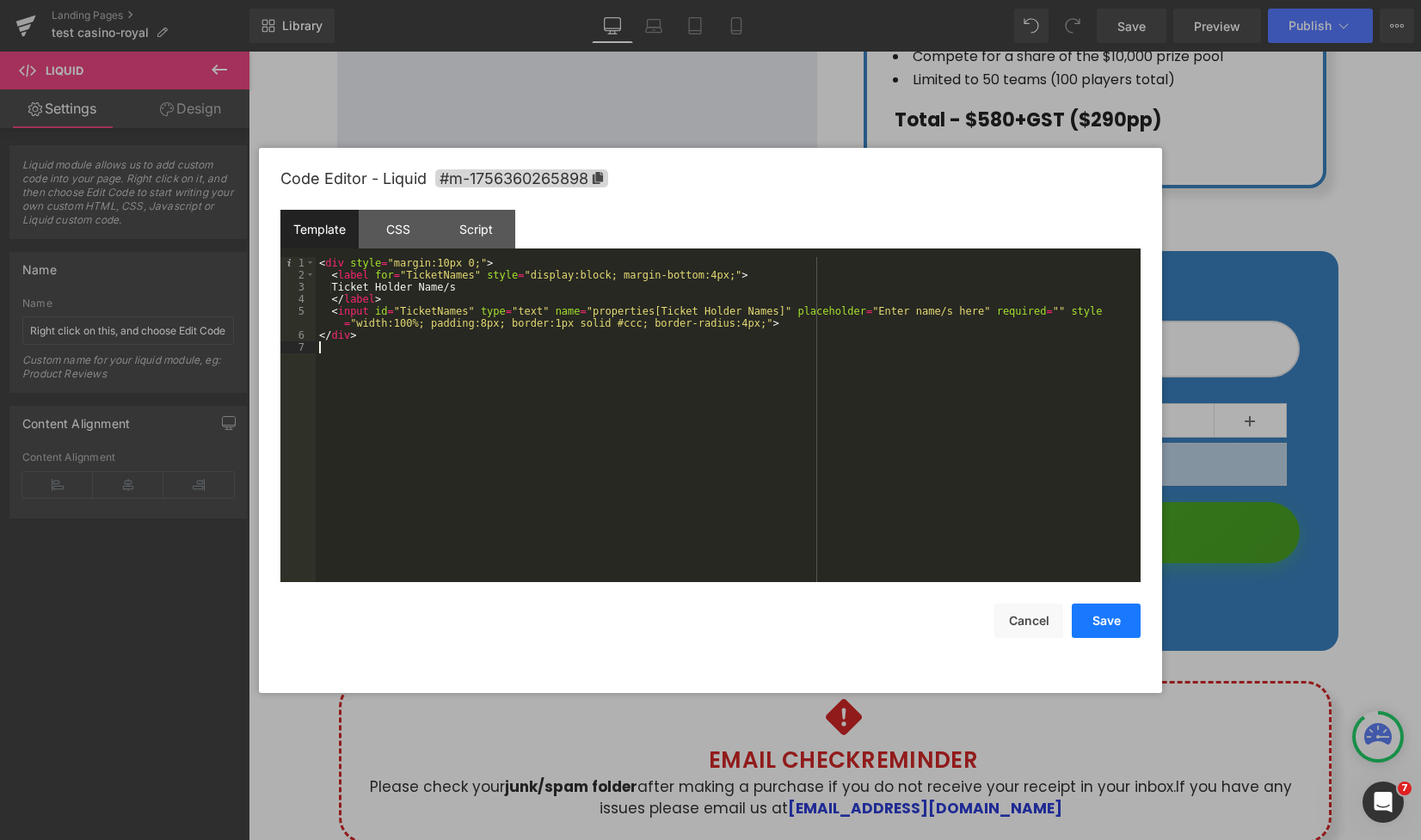
click at [1108, 620] on button "Save" at bounding box center [1106, 620] width 69 height 34
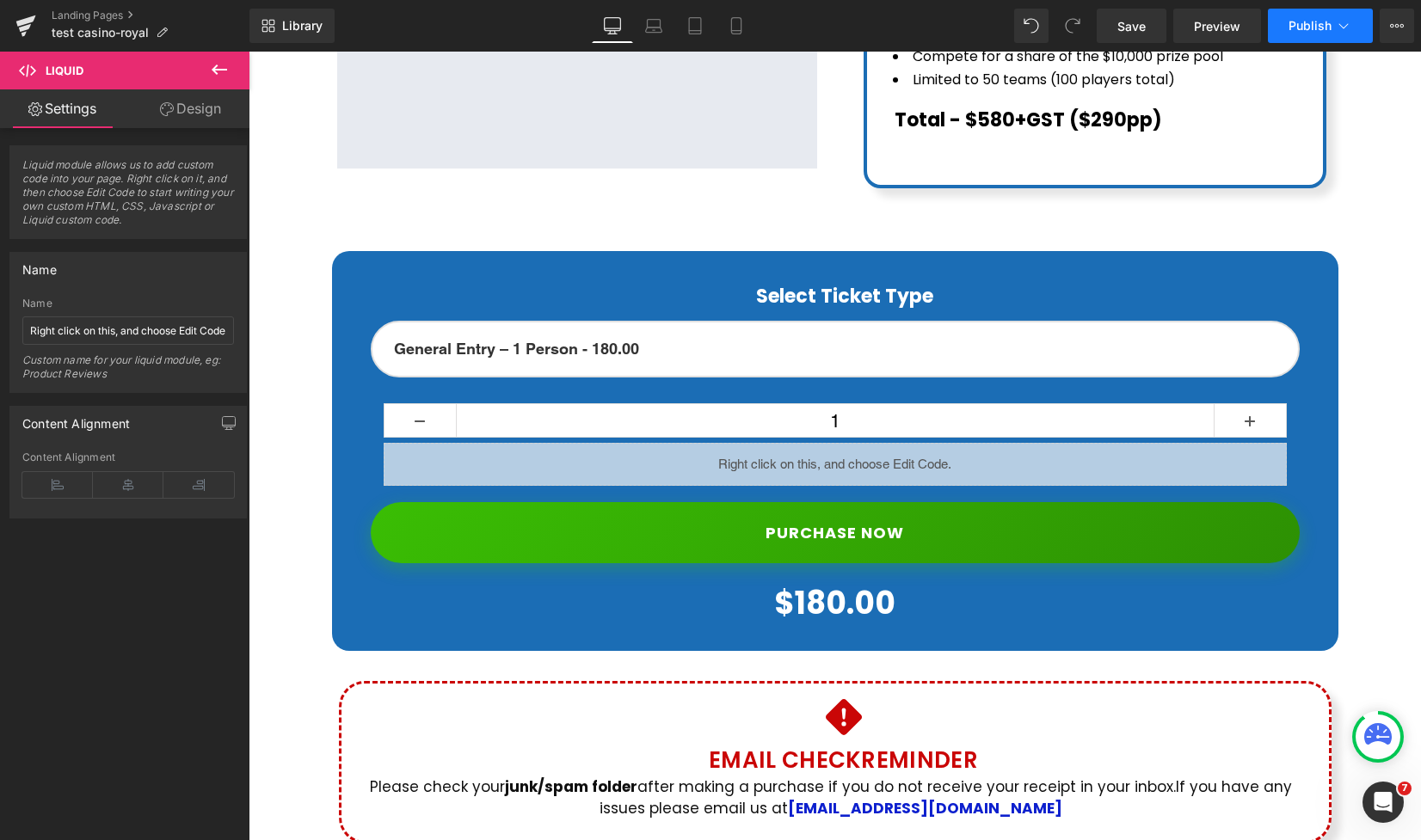
click at [1320, 28] on span "Publish" at bounding box center [1311, 25] width 43 height 14
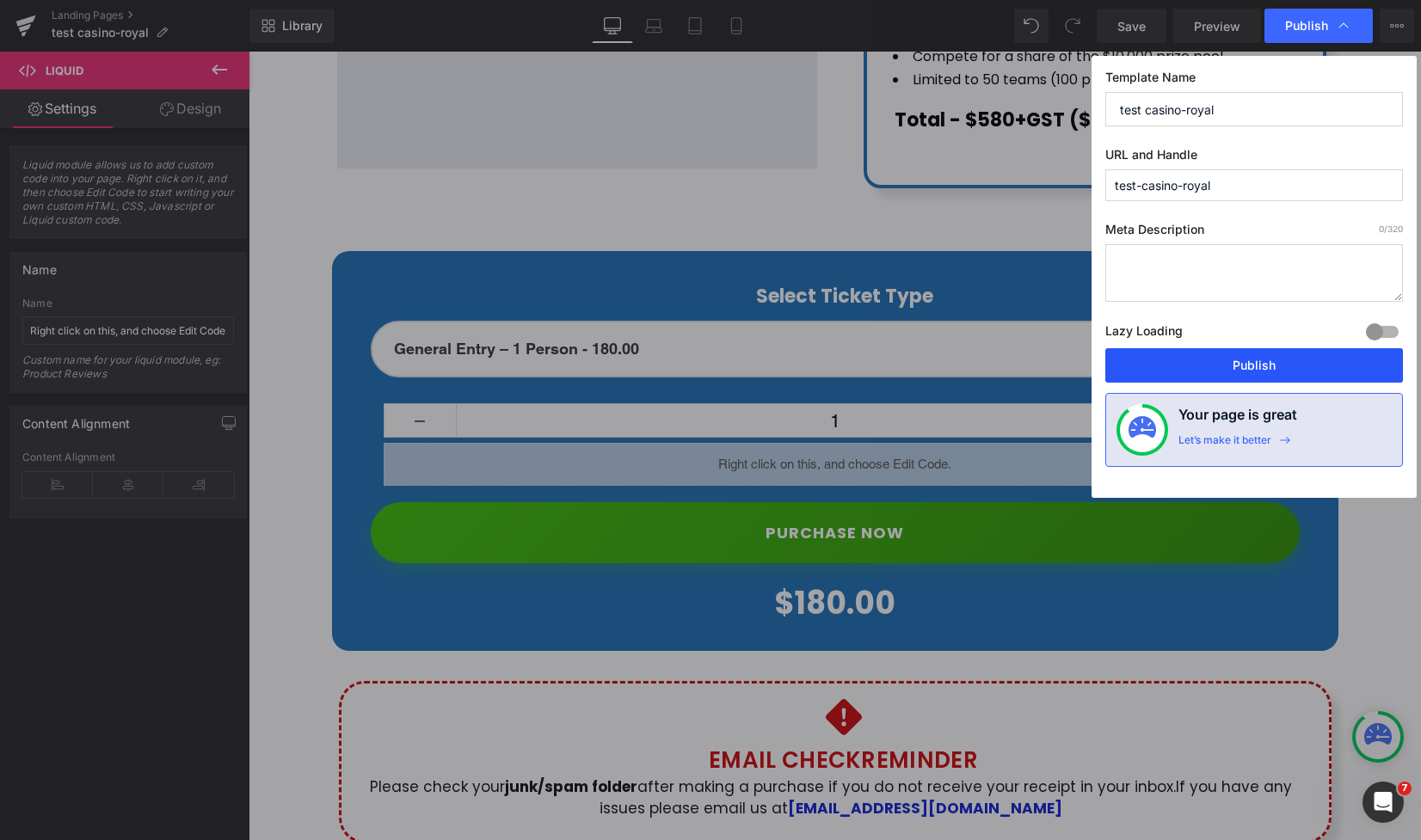
click at [1253, 361] on button "Publish" at bounding box center [1254, 365] width 298 height 34
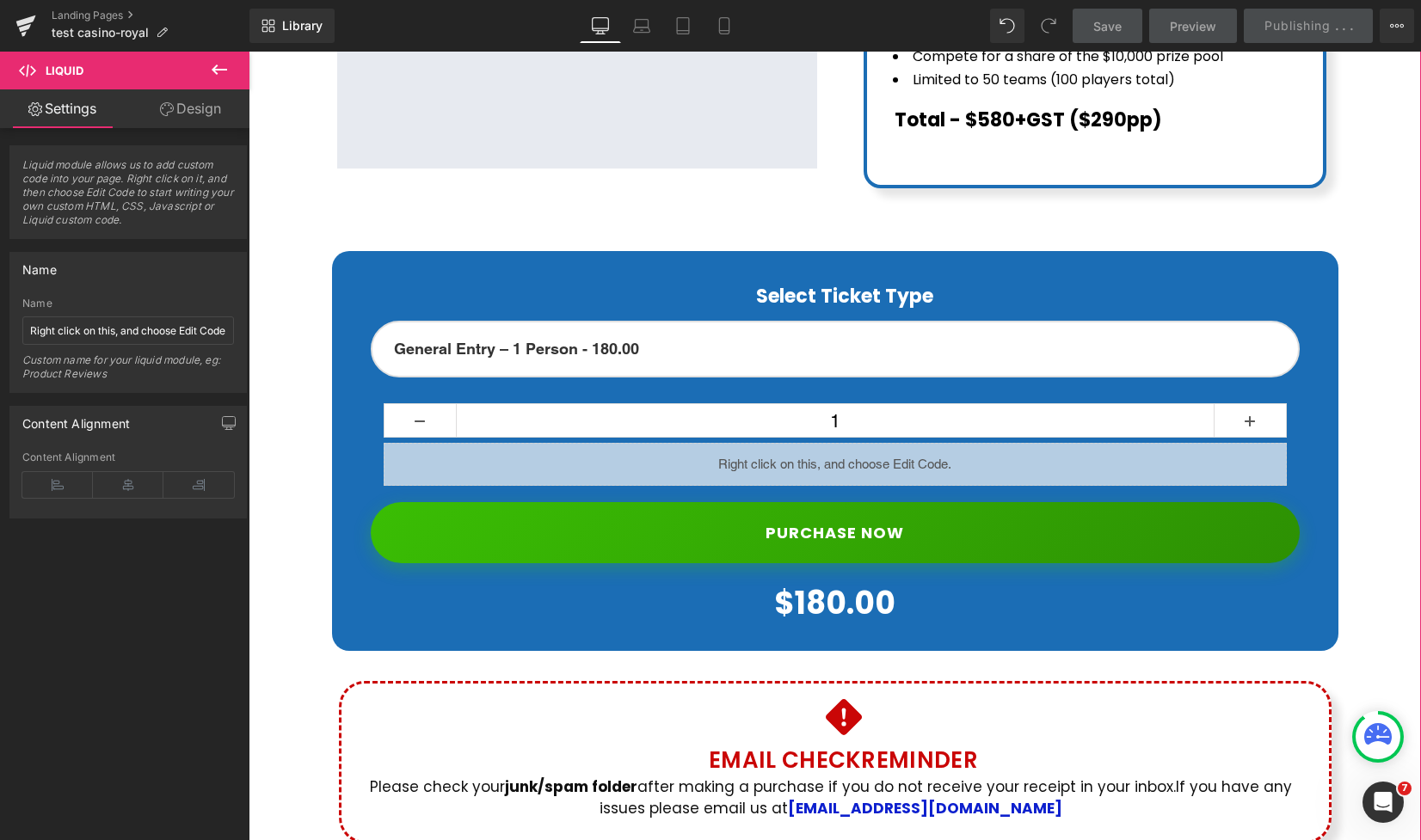
scroll to position [855, 0]
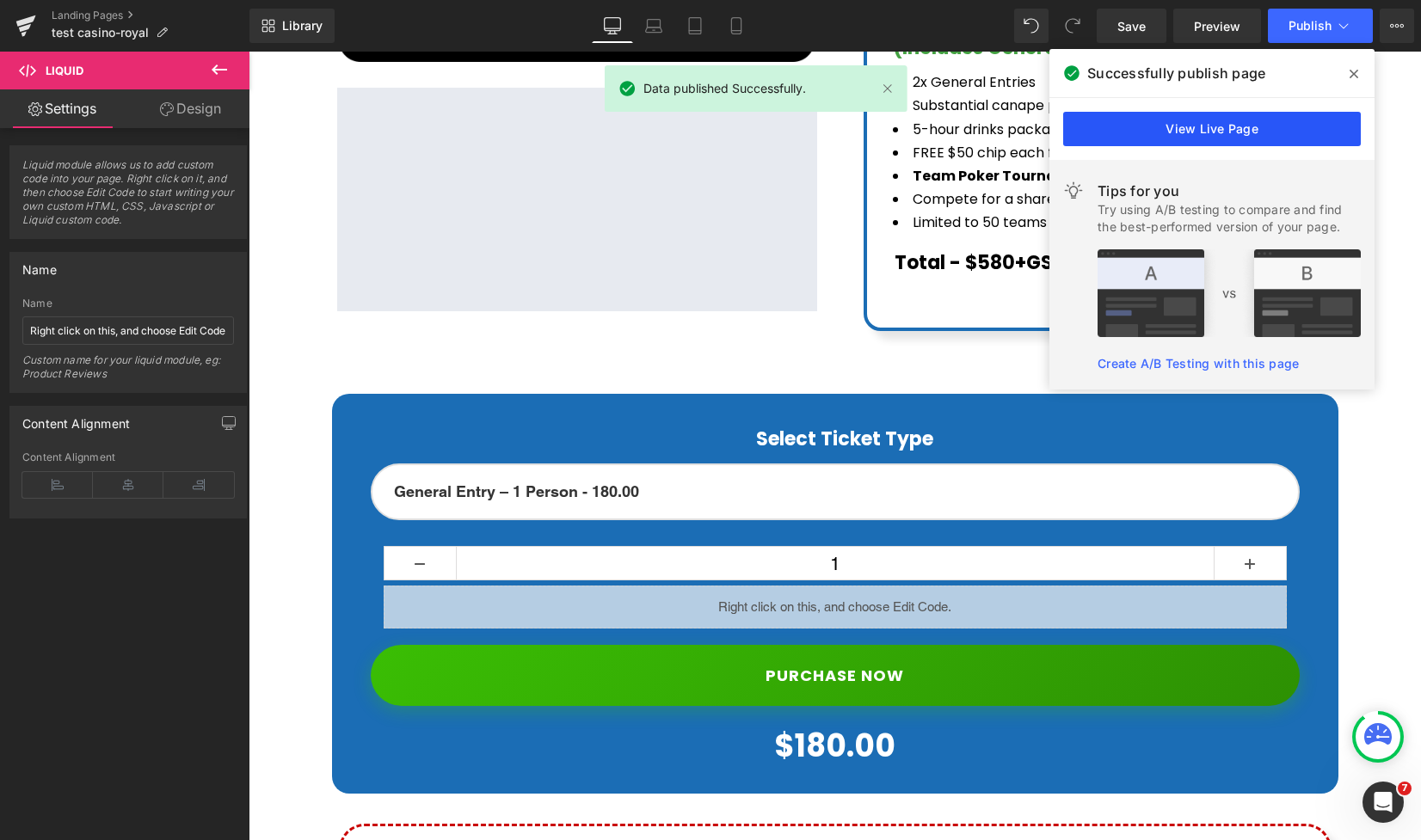
drag, startPoint x: 1156, startPoint y: 115, endPoint x: 899, endPoint y: 87, distance: 258.5
click at [1156, 115] on link "View Live Page" at bounding box center [1212, 129] width 298 height 34
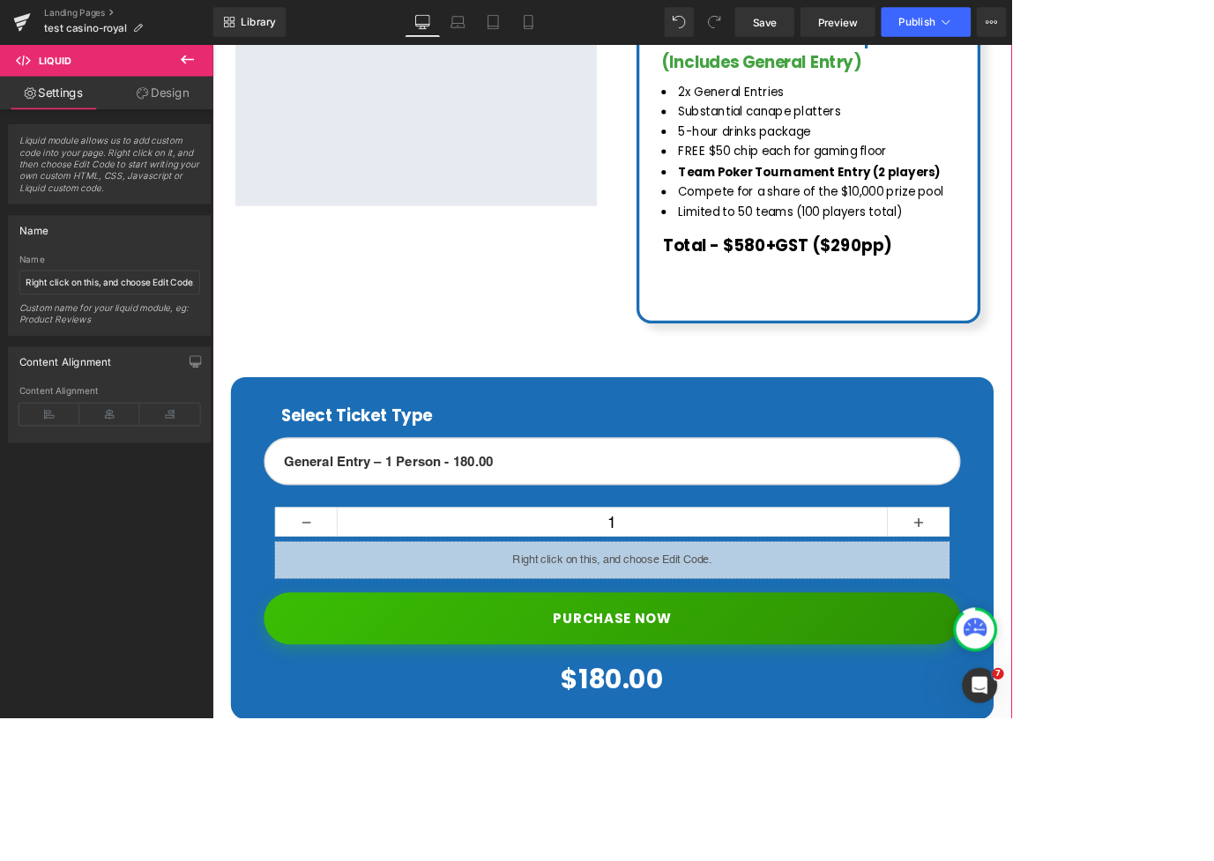
scroll to position [884, 0]
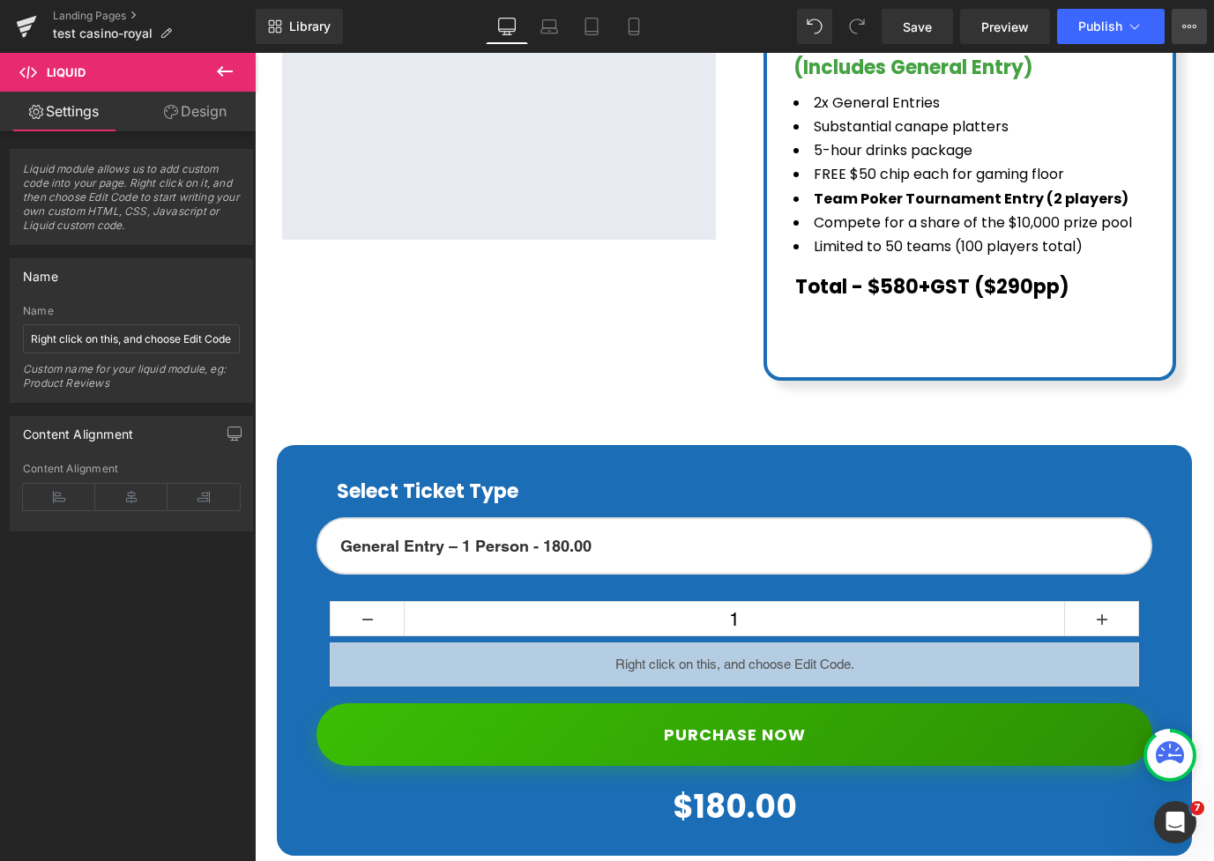
click at [1189, 26] on icon at bounding box center [1189, 26] width 14 height 14
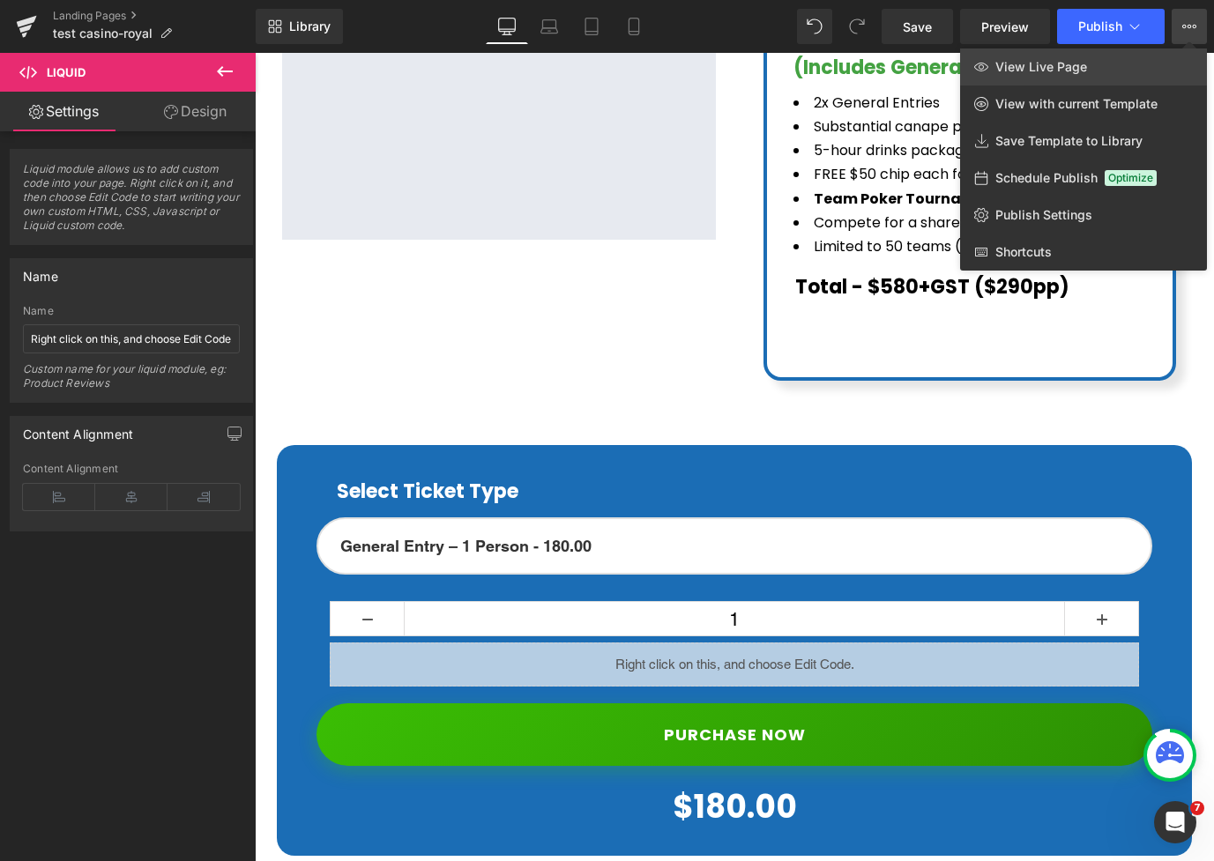
click at [1144, 66] on link "View Live Page" at bounding box center [1083, 66] width 247 height 37
